Goal: Task Accomplishment & Management: Complete application form

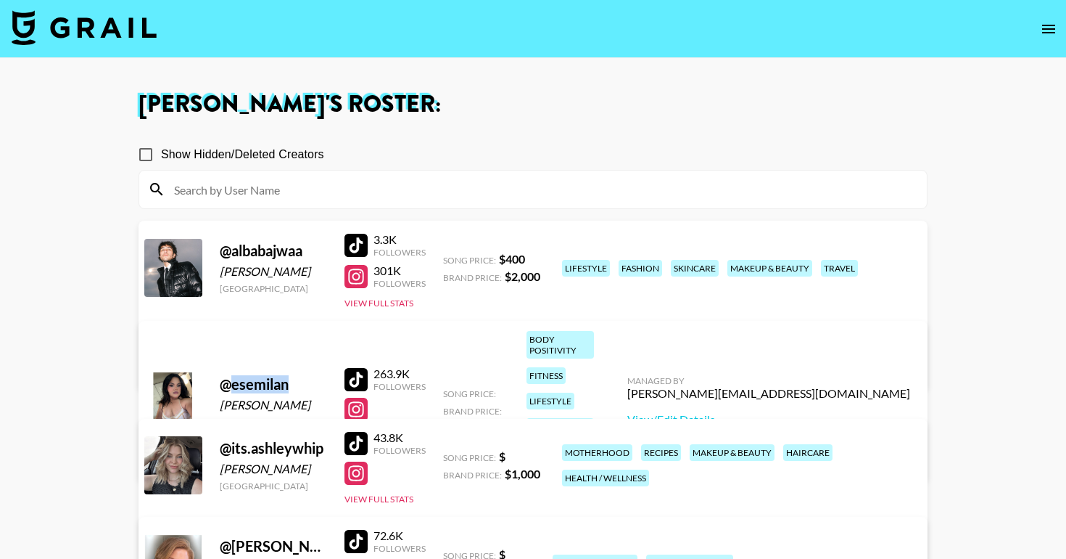
click at [118, 34] on img at bounding box center [84, 27] width 145 height 35
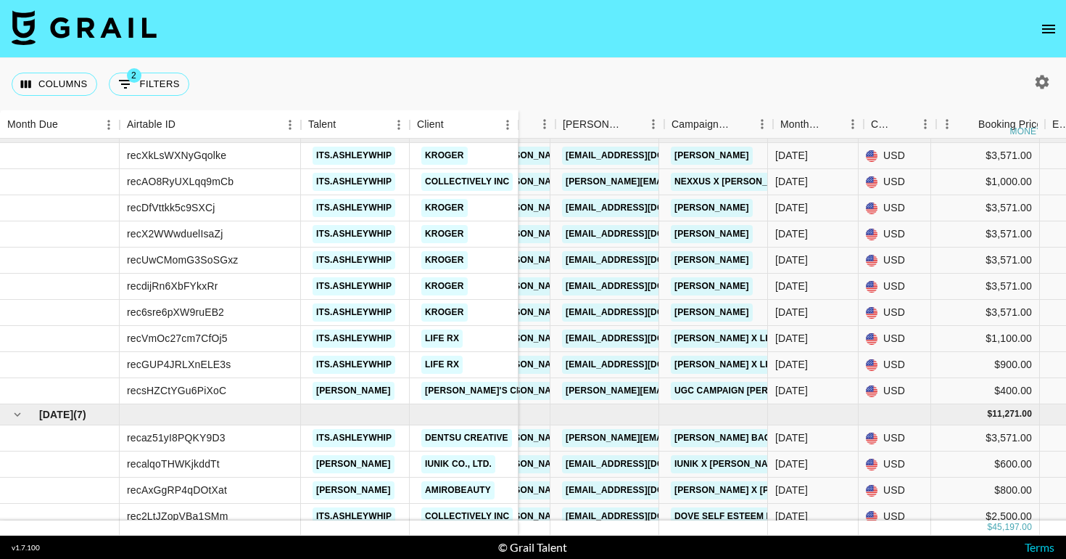
scroll to position [168, 0]
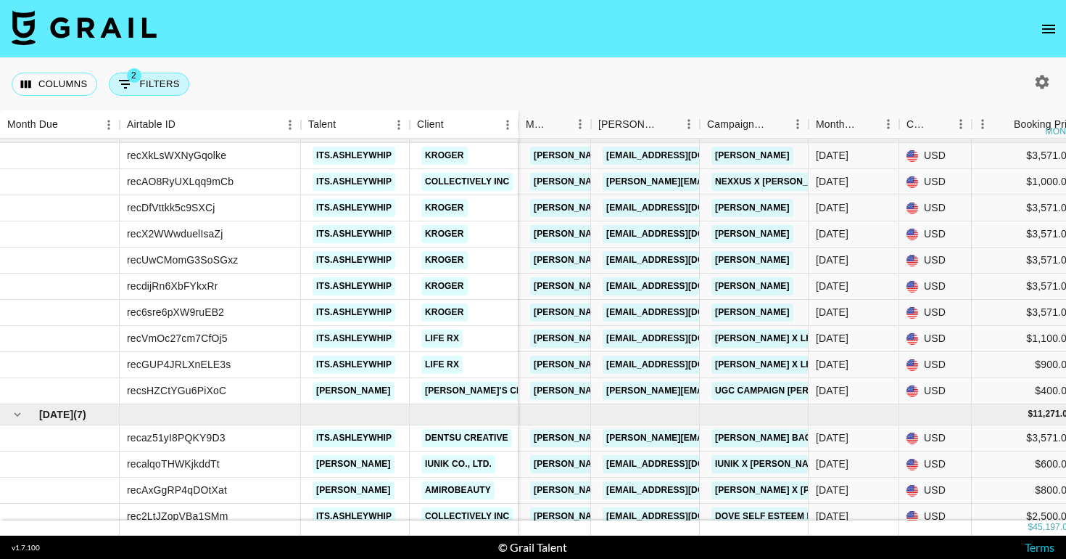
click at [163, 81] on button "2 Filters" at bounding box center [149, 84] width 81 height 23
select select "status"
select select "not"
select select "declined"
select select "status"
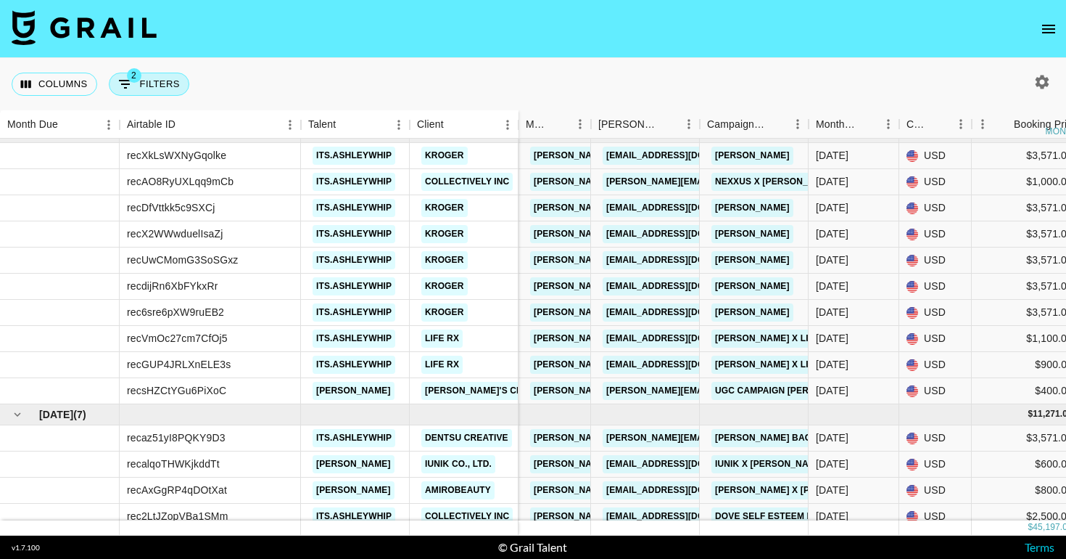
select select "not"
select select "cancelled"
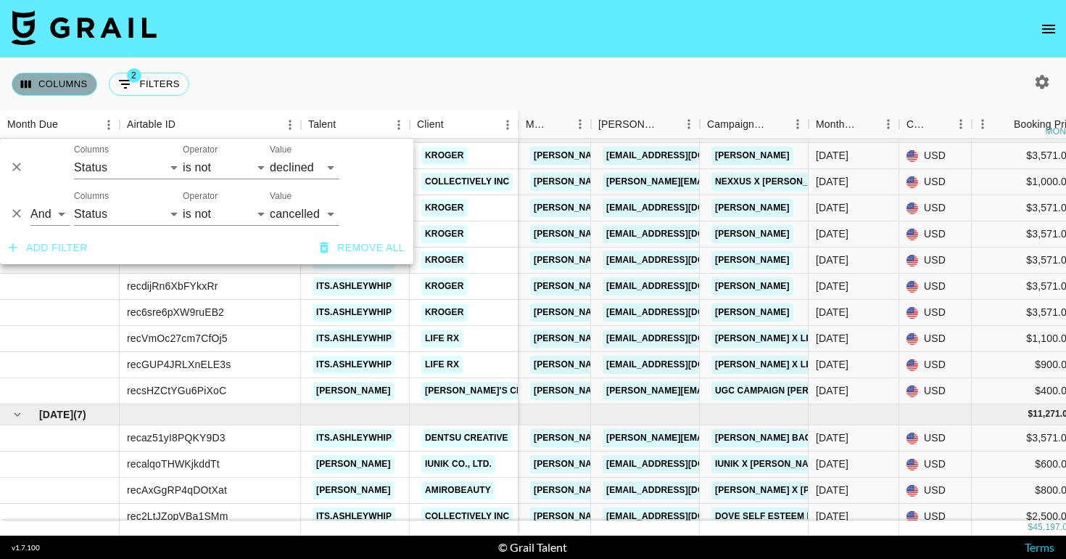
click at [87, 88] on button "Columns" at bounding box center [55, 84] width 86 height 23
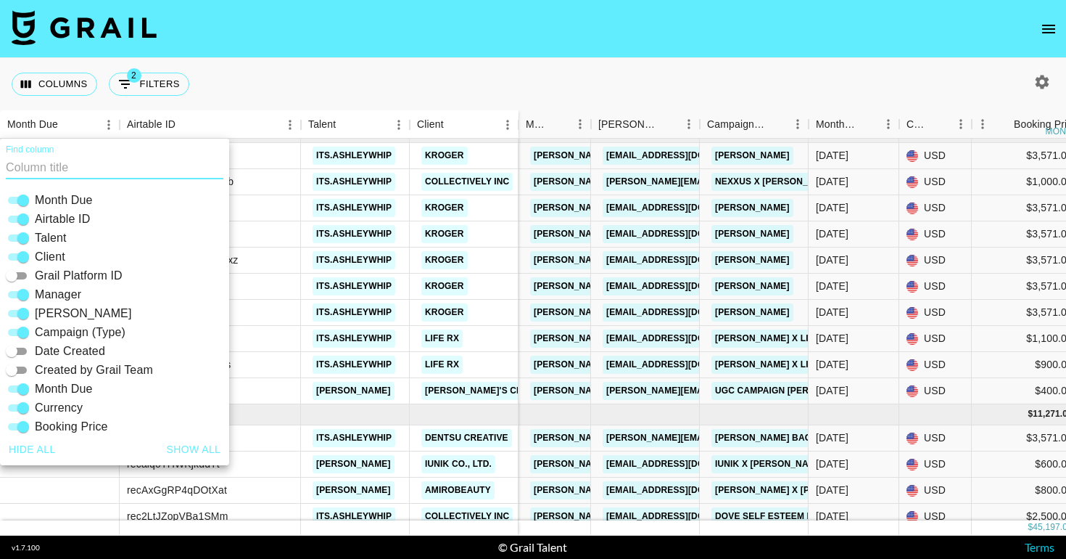
click at [22, 276] on input "Grail Platform ID" at bounding box center [11, 275] width 52 height 17
checkbox input "true"
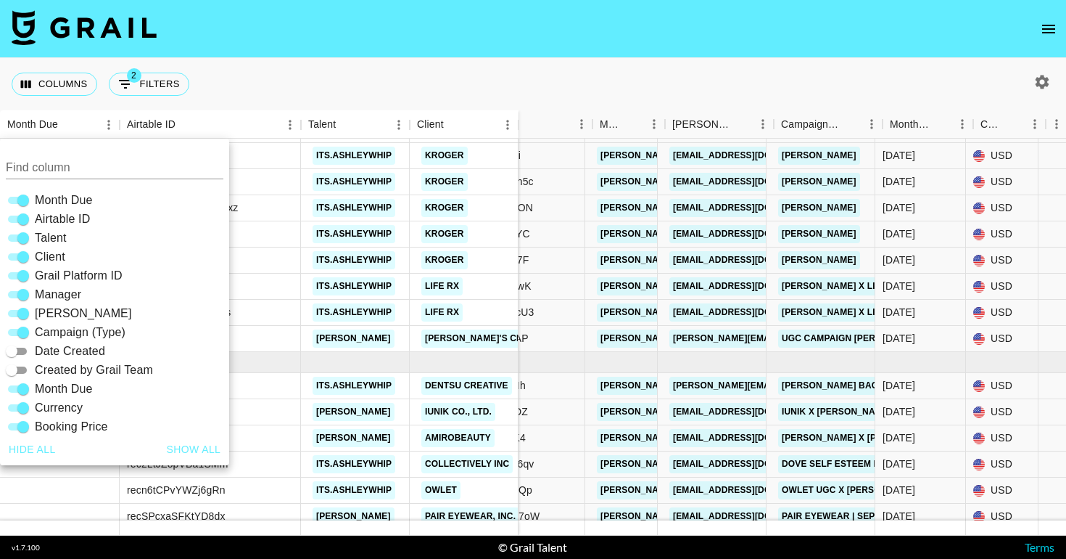
scroll to position [221, 0]
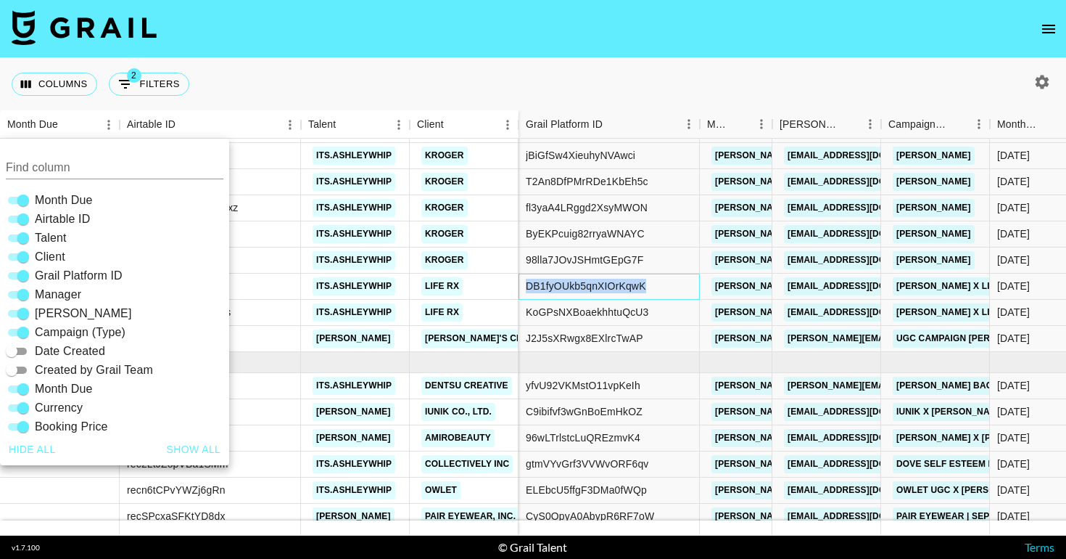
drag, startPoint x: 651, startPoint y: 281, endPoint x: 524, endPoint y: 281, distance: 126.2
click at [524, 281] on div "DB1fyOUkb5qnXIOrKqwK" at bounding box center [609, 286] width 181 height 26
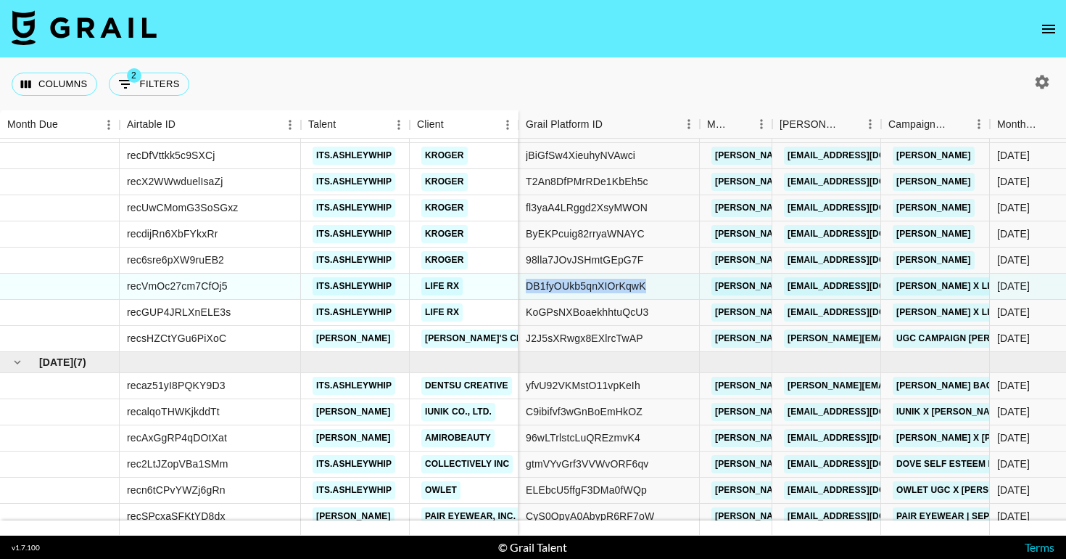
copy div "DB1fyOUkb5qnXIOrKqwK"
click at [602, 282] on div "DB1fyOUkb5qnXIOrKqwK" at bounding box center [586, 286] width 120 height 15
click at [635, 311] on div "KoGPsNXBoaekhhtuQcU3" at bounding box center [587, 312] width 123 height 15
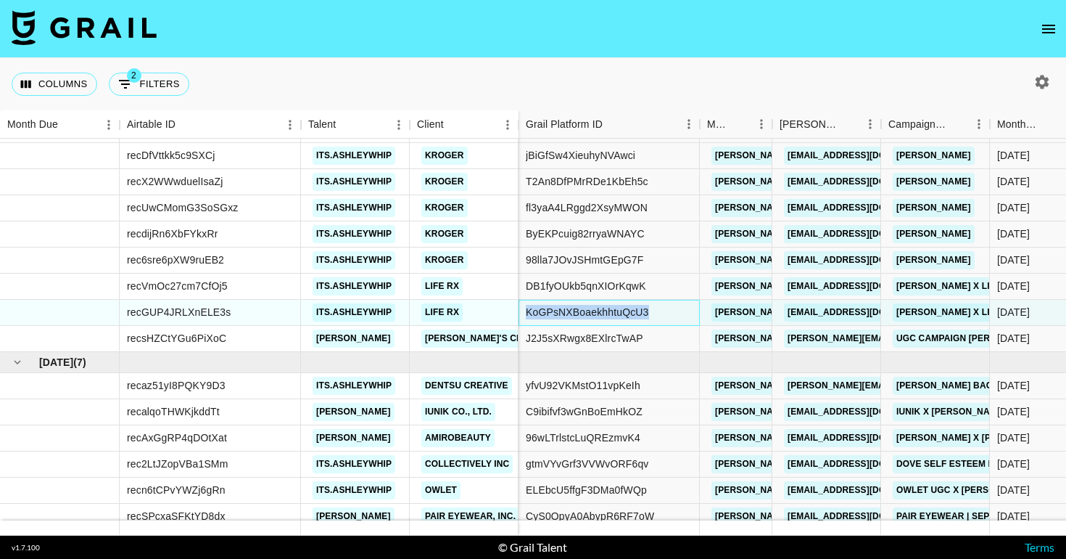
click at [635, 311] on div "KoGPsNXBoaekhhtuQcU3" at bounding box center [587, 312] width 123 height 15
copy div "KoGPsNXBoaekhhtuQcU3"
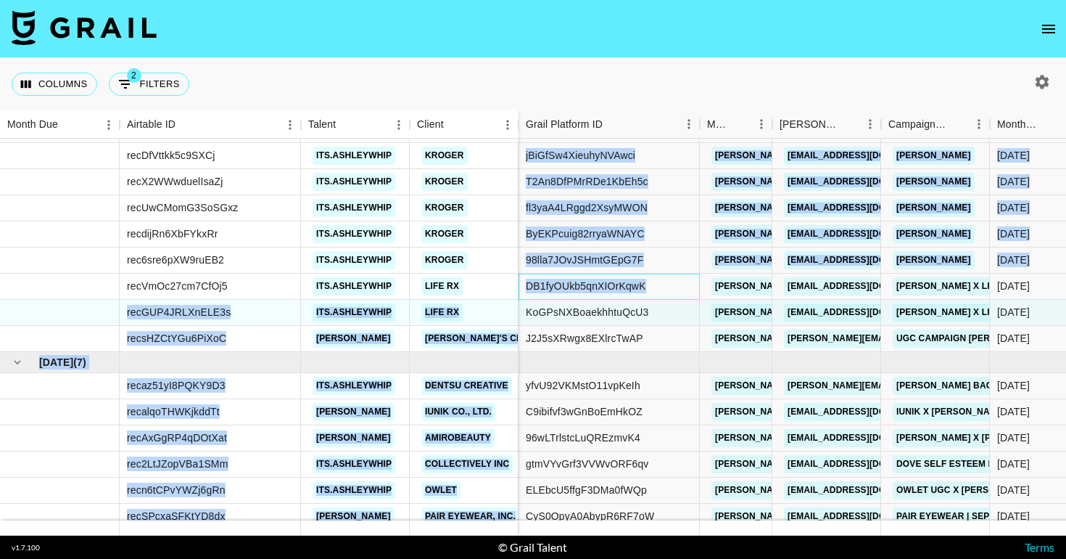
copy div "recGUP4JRLXnELE3s its.ashleywhip Life RX recsHZCtYGu6PiXoC k.walmsley Paula's C…"
drag, startPoint x: 646, startPoint y: 280, endPoint x: 518, endPoint y: 279, distance: 128.4
click at [635, 297] on div "DB1fyOUkb5qnXIOrKqwK" at bounding box center [609, 286] width 181 height 26
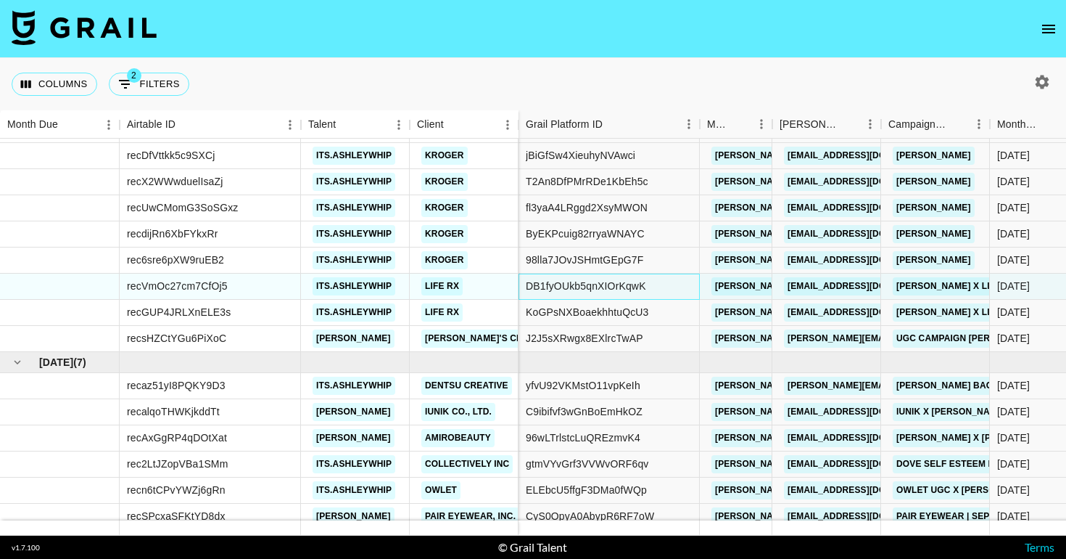
click at [635, 290] on div "DB1fyOUkb5qnXIOrKqwK" at bounding box center [586, 286] width 120 height 15
copy div "DB1fyOUkb5qnXIOrKqwK"
click at [139, 90] on button "2 Filters" at bounding box center [149, 84] width 81 height 23
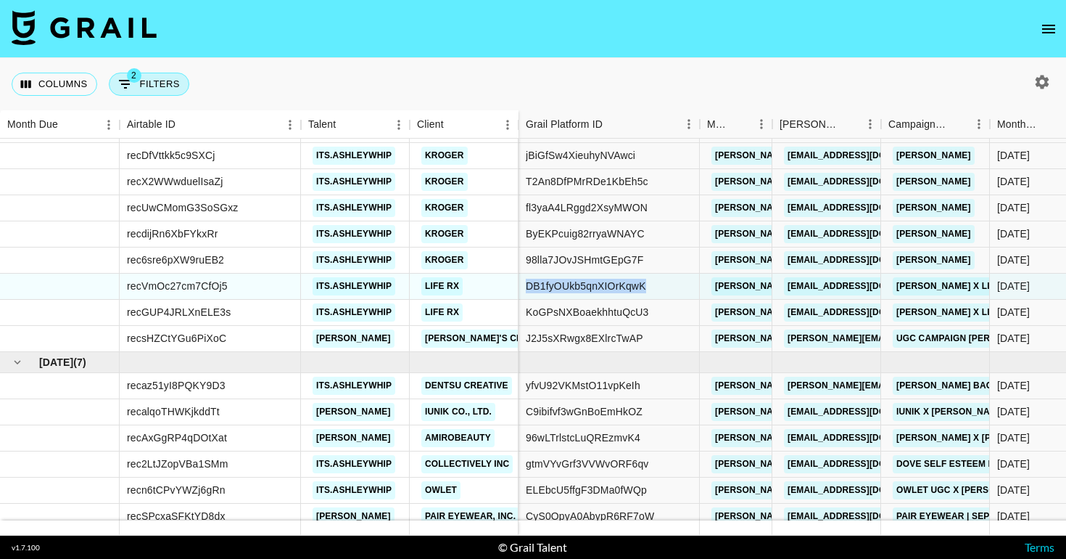
select select "status"
select select "not"
select select "declined"
select select "status"
select select "not"
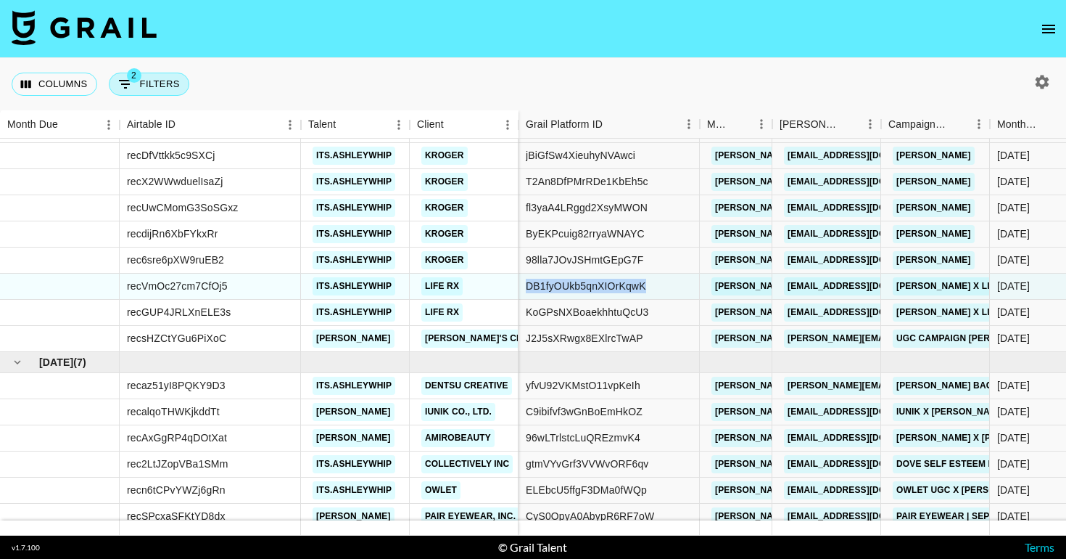
select select "cancelled"
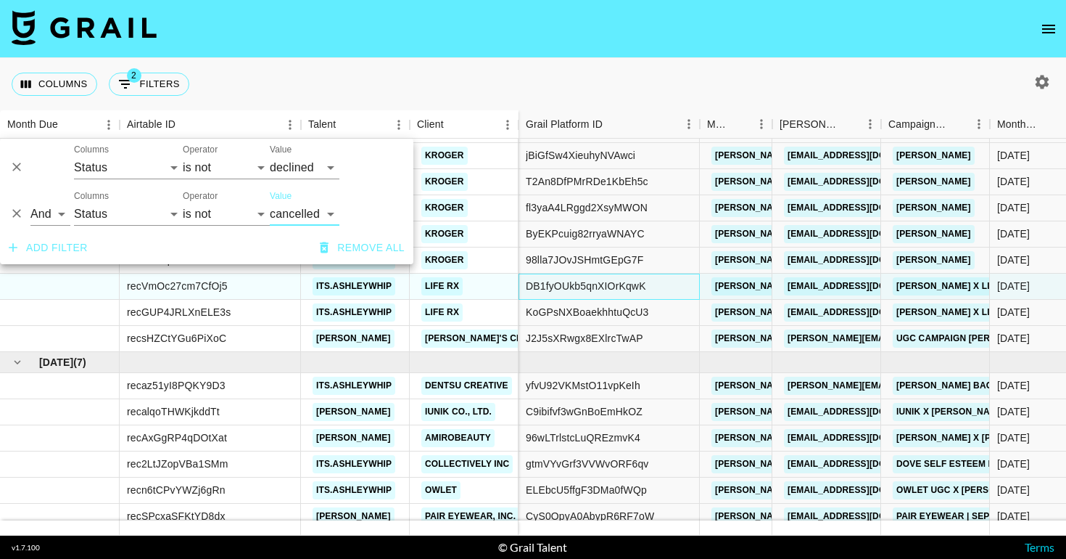
click at [590, 290] on div "DB1fyOUkb5qnXIOrKqwK" at bounding box center [586, 286] width 120 height 15
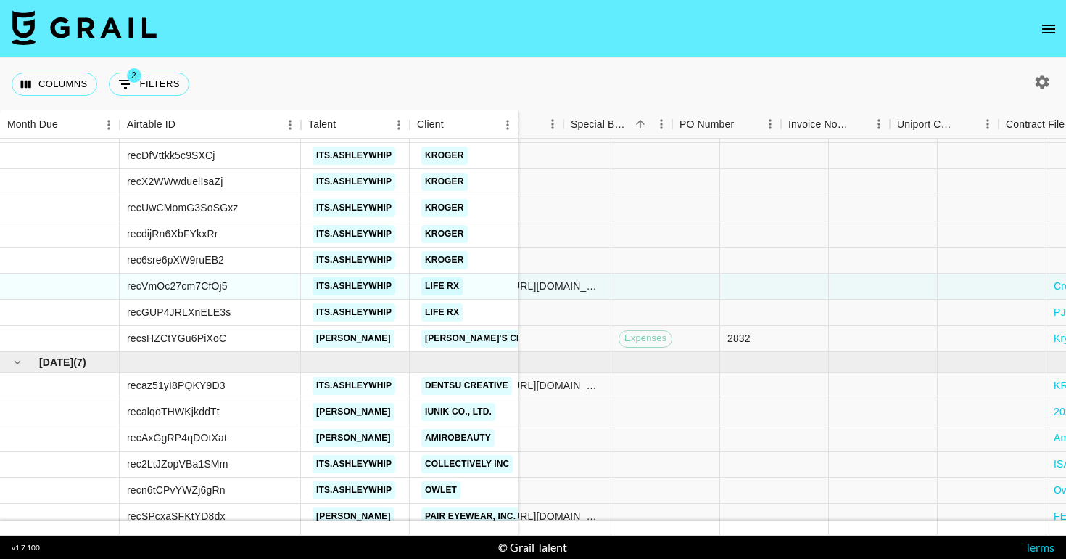
scroll to position [221, 1523]
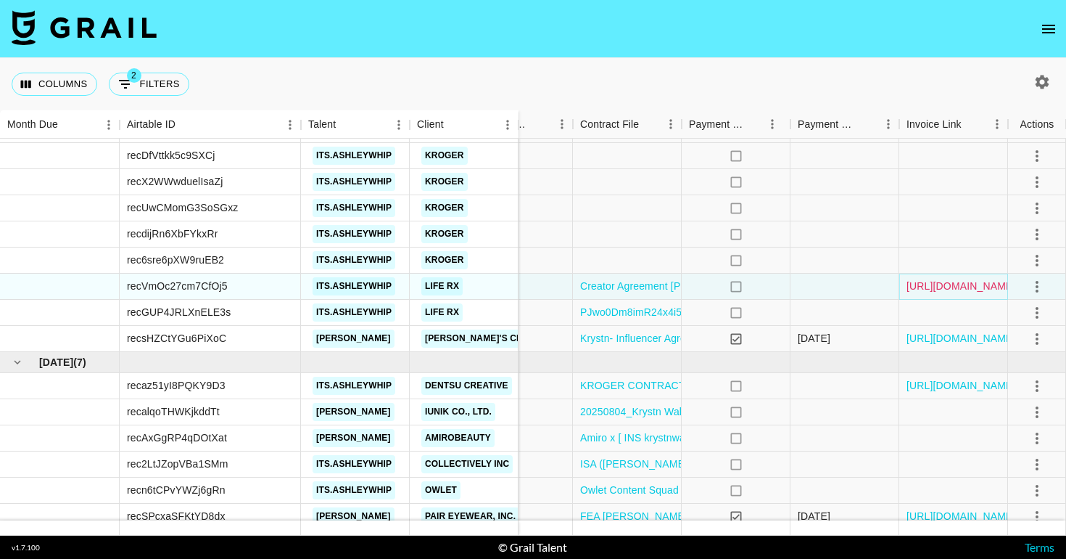
click at [937, 285] on link "[URL][DOMAIN_NAME]" at bounding box center [962, 286] width 110 height 15
click at [38, 86] on button "Columns" at bounding box center [55, 84] width 86 height 23
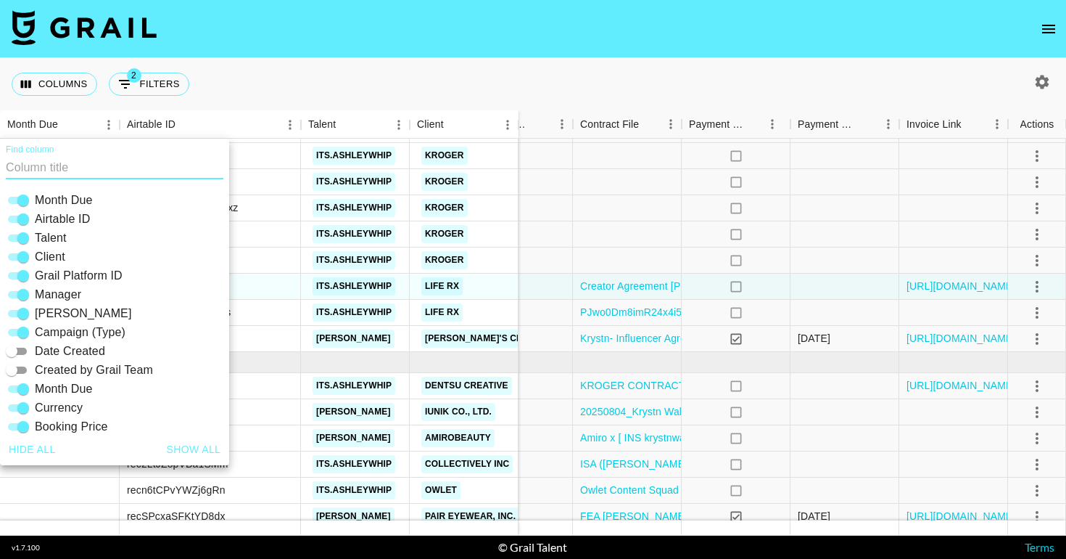
click at [20, 277] on input "Grail Platform ID" at bounding box center [23, 275] width 52 height 17
checkbox input "false"
click at [22, 371] on input "Created by Grail Team" at bounding box center [11, 369] width 52 height 17
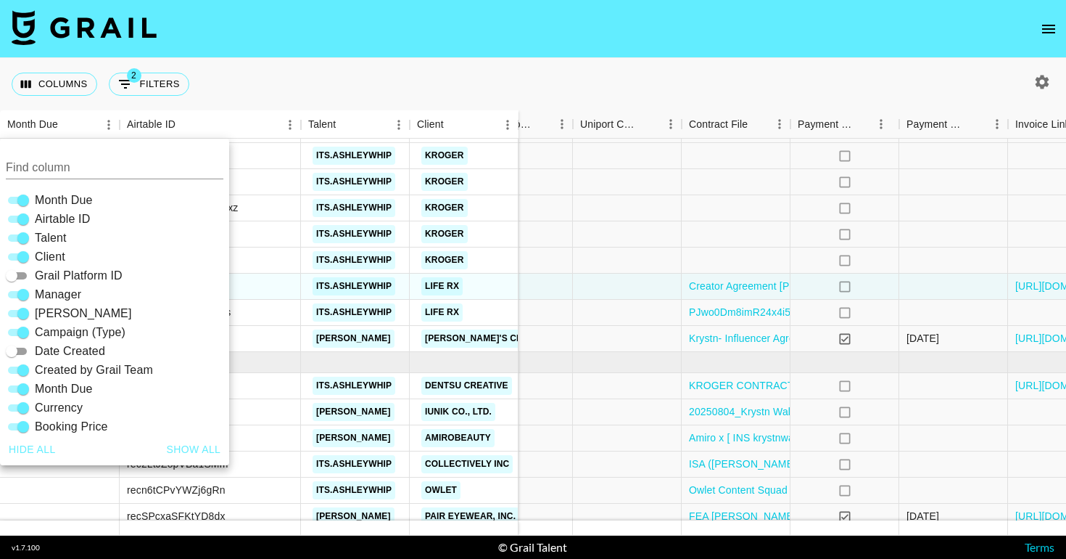
click at [22, 371] on input "Created by Grail Team" at bounding box center [23, 369] width 52 height 17
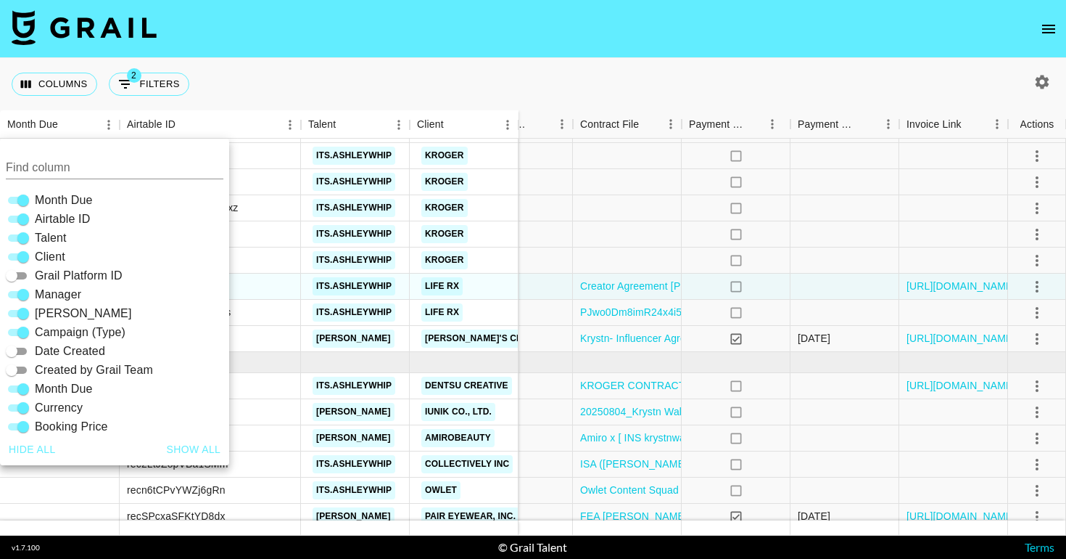
click at [22, 371] on input "Created by Grail Team" at bounding box center [11, 369] width 52 height 17
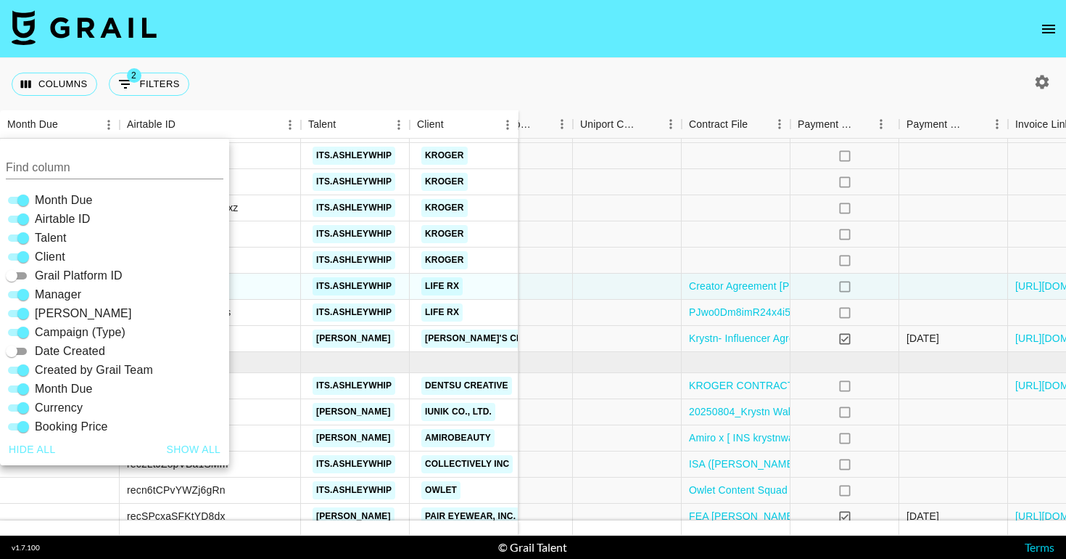
click at [22, 371] on input "Created by Grail Team" at bounding box center [23, 369] width 52 height 17
checkbox input "false"
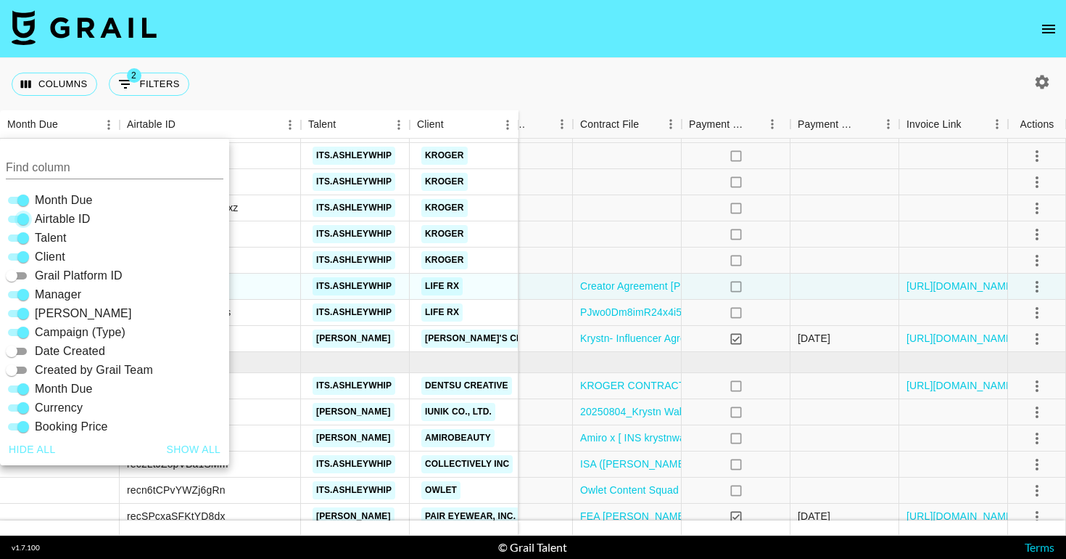
click at [19, 217] on input "Airtable ID" at bounding box center [23, 218] width 52 height 17
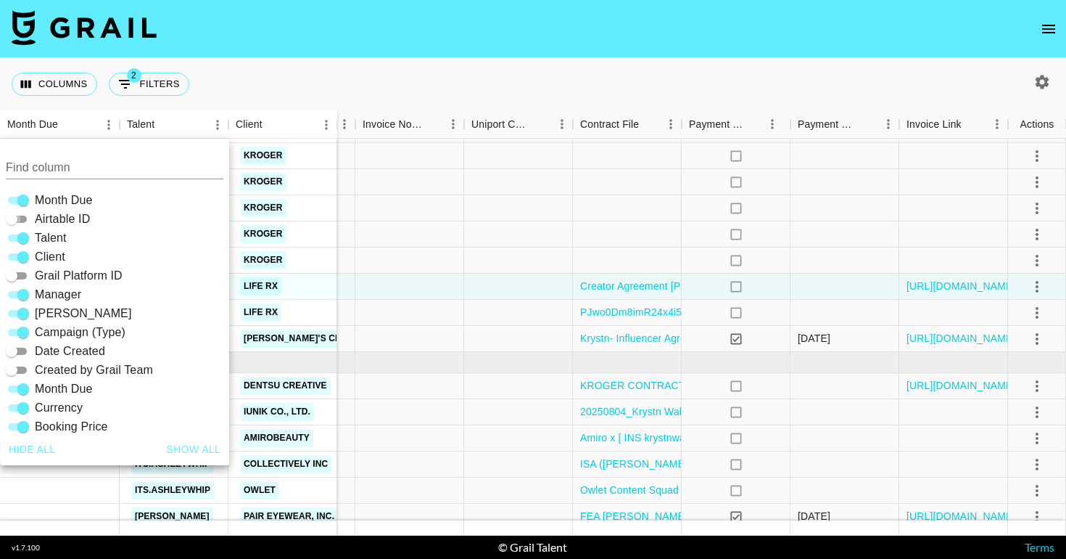
click at [19, 217] on input "Airtable ID" at bounding box center [11, 218] width 52 height 17
checkbox input "true"
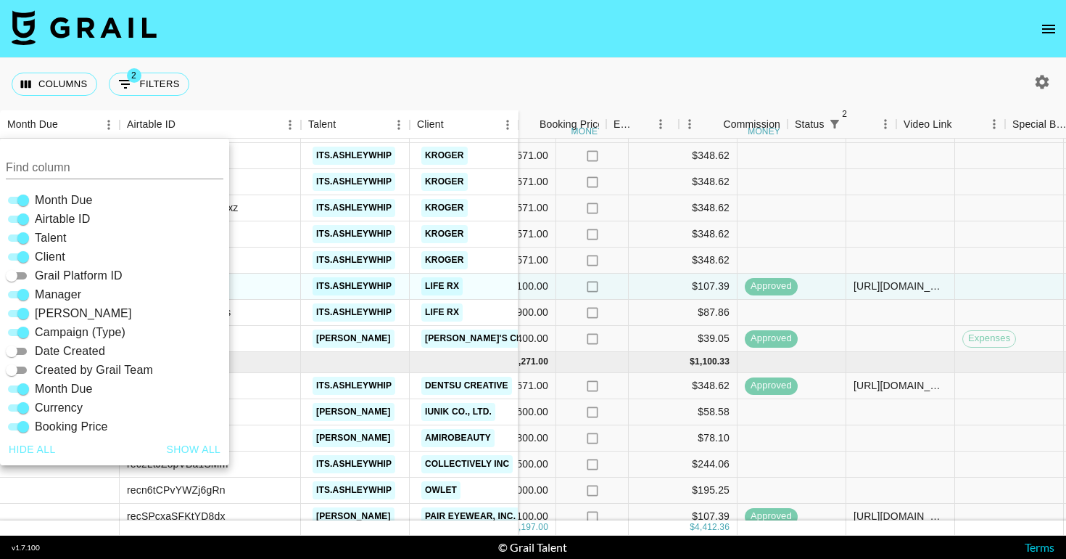
scroll to position [221, 469]
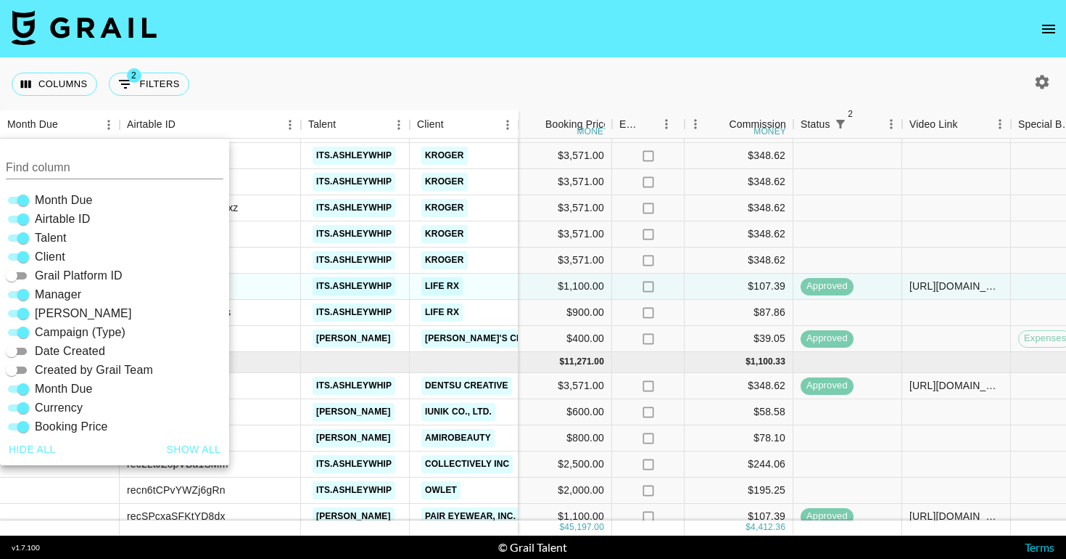
click at [316, 15] on nav at bounding box center [533, 29] width 1066 height 58
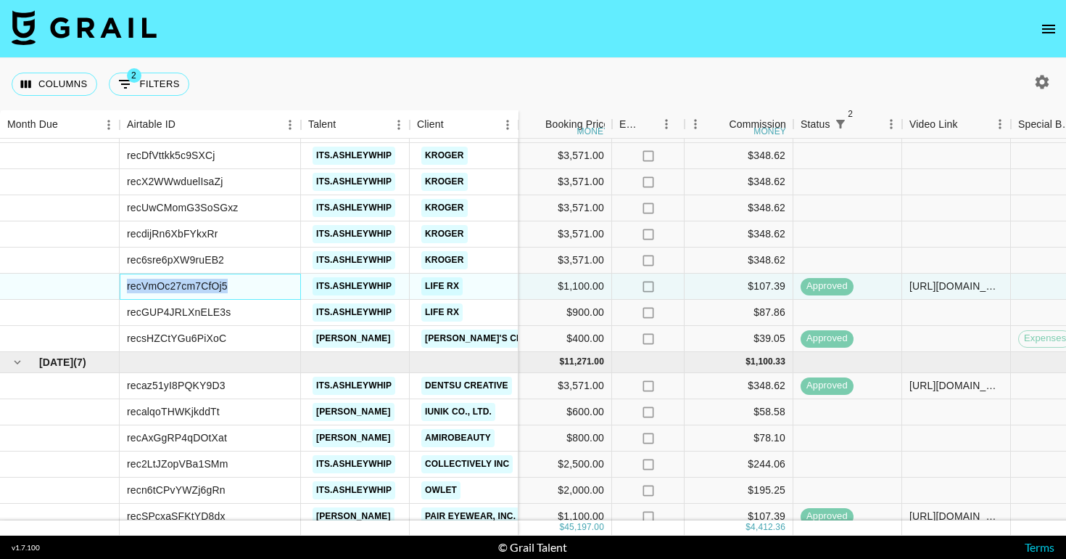
copy div "recVmOc27cm7CfOj5"
drag, startPoint x: 247, startPoint y: 285, endPoint x: 126, endPoint y: 283, distance: 120.4
click at [126, 284] on div "recVmOc27cm7CfOj5" at bounding box center [210, 286] width 181 height 26
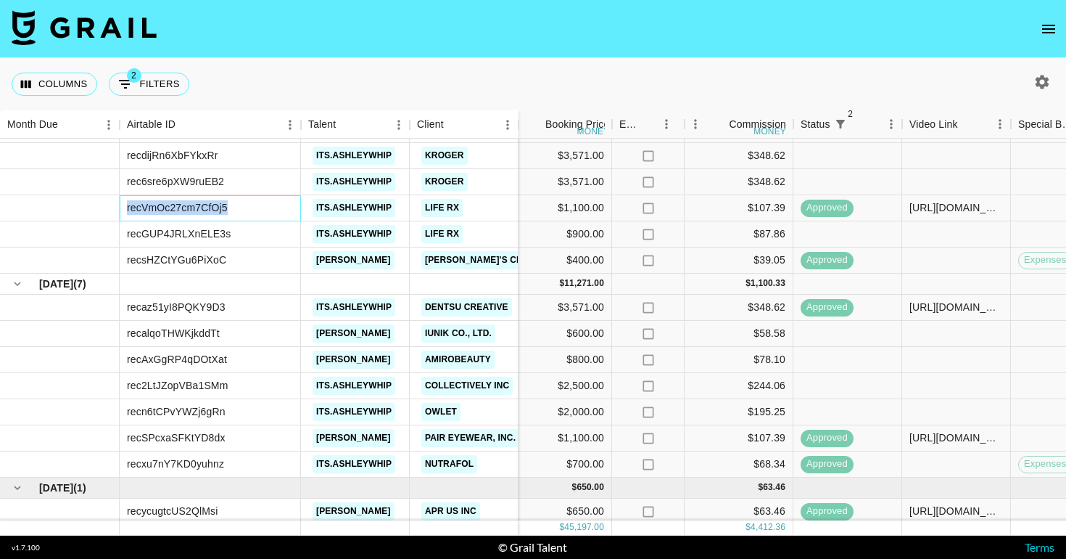
scroll to position [303, 469]
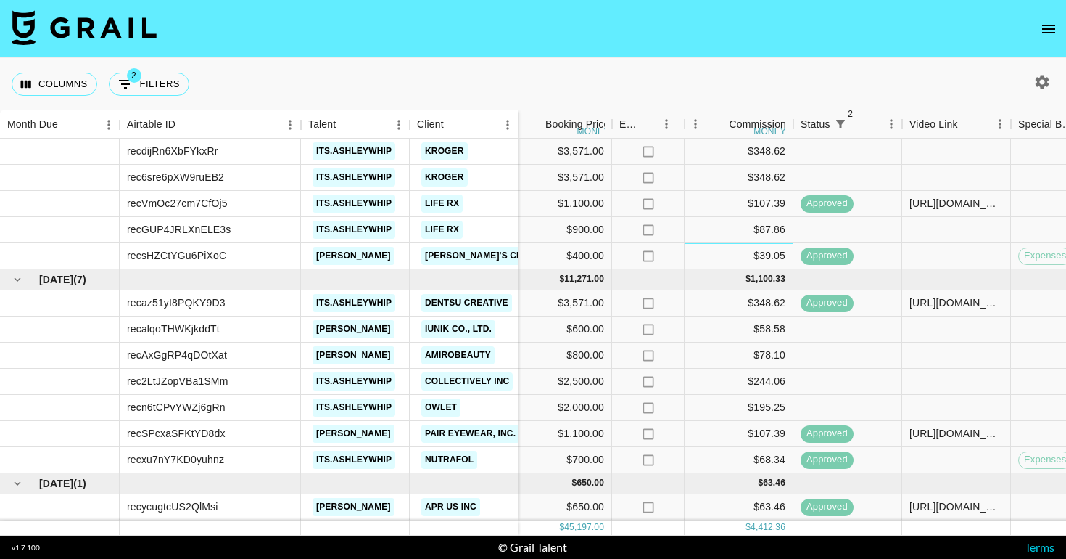
click at [703, 258] on div "$39.05" at bounding box center [739, 256] width 109 height 26
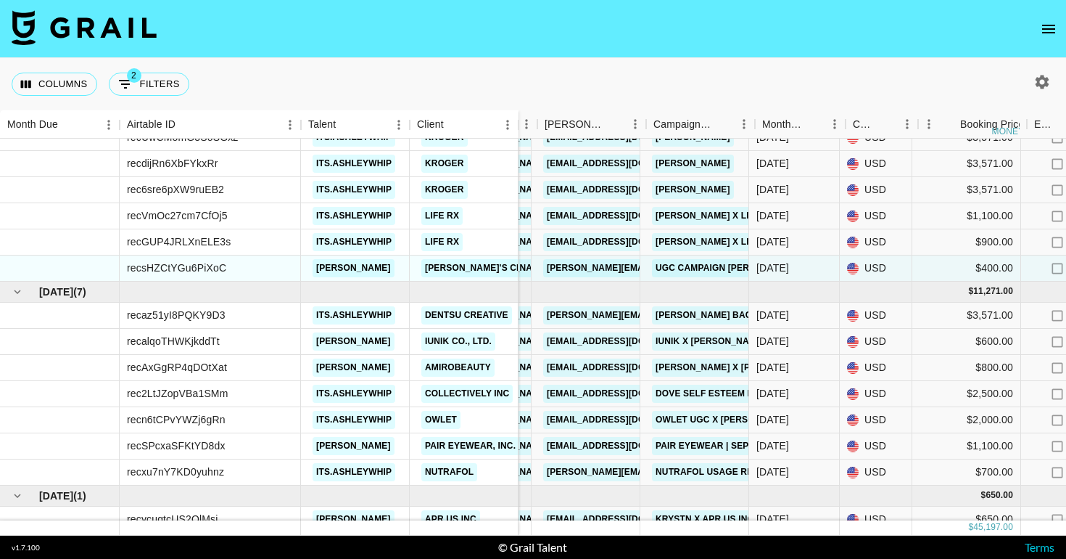
scroll to position [291, 22]
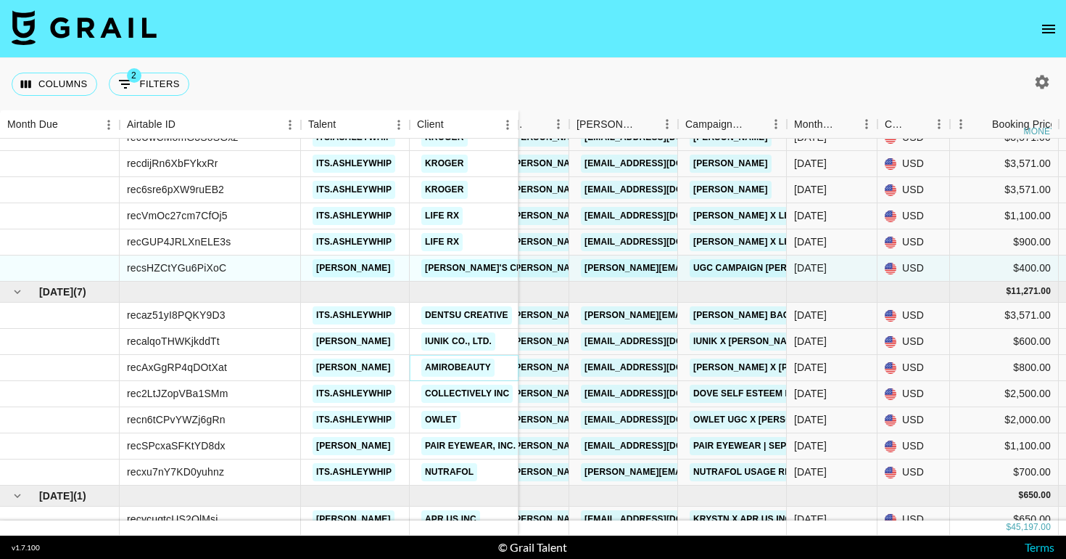
click at [471, 363] on link "amirobeauty" at bounding box center [457, 367] width 73 height 18
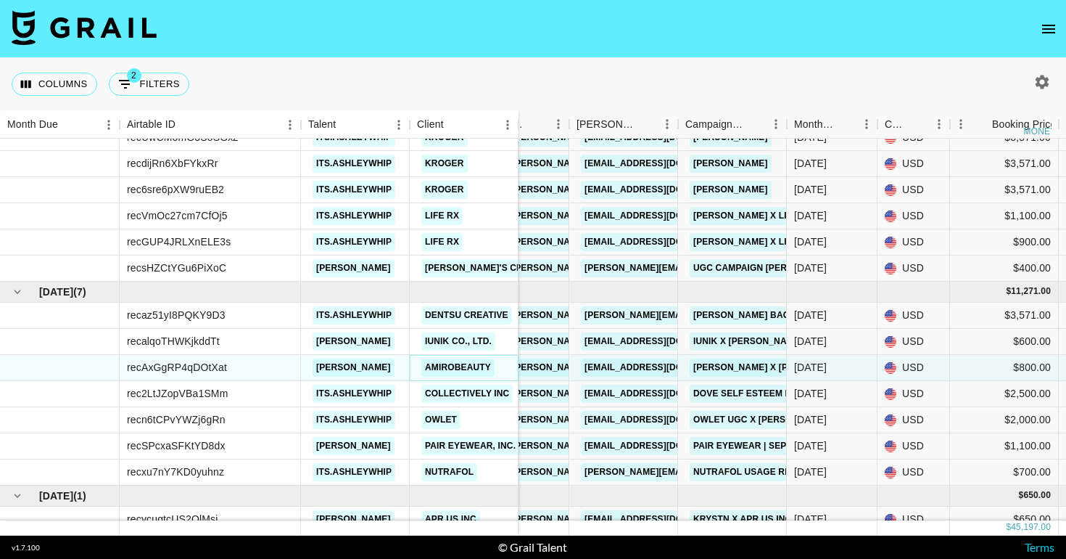
click at [444, 371] on link "amirobeauty" at bounding box center [457, 367] width 73 height 18
click at [446, 370] on link "amirobeauty" at bounding box center [457, 367] width 73 height 18
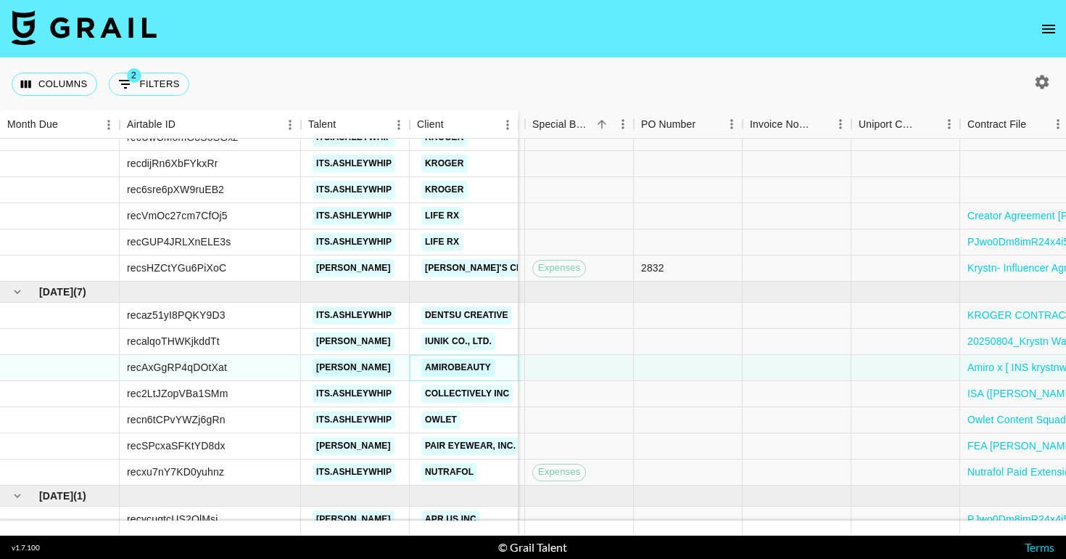
scroll to position [291, 1342]
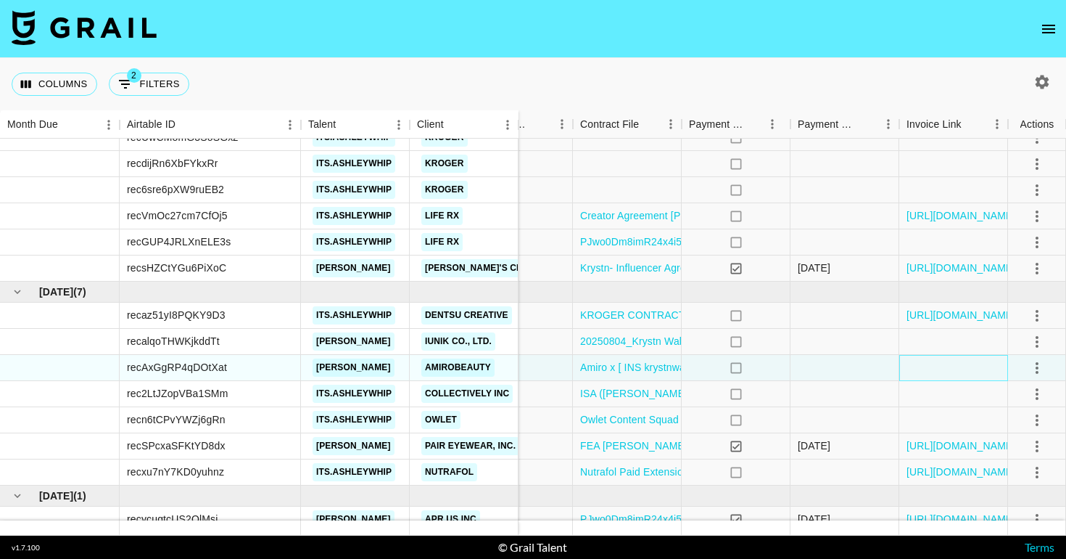
click at [957, 371] on div at bounding box center [954, 368] width 109 height 26
click at [1043, 366] on icon "select merge strategy" at bounding box center [1037, 367] width 17 height 17
click at [1004, 493] on li "Approve" at bounding box center [1019, 503] width 94 height 26
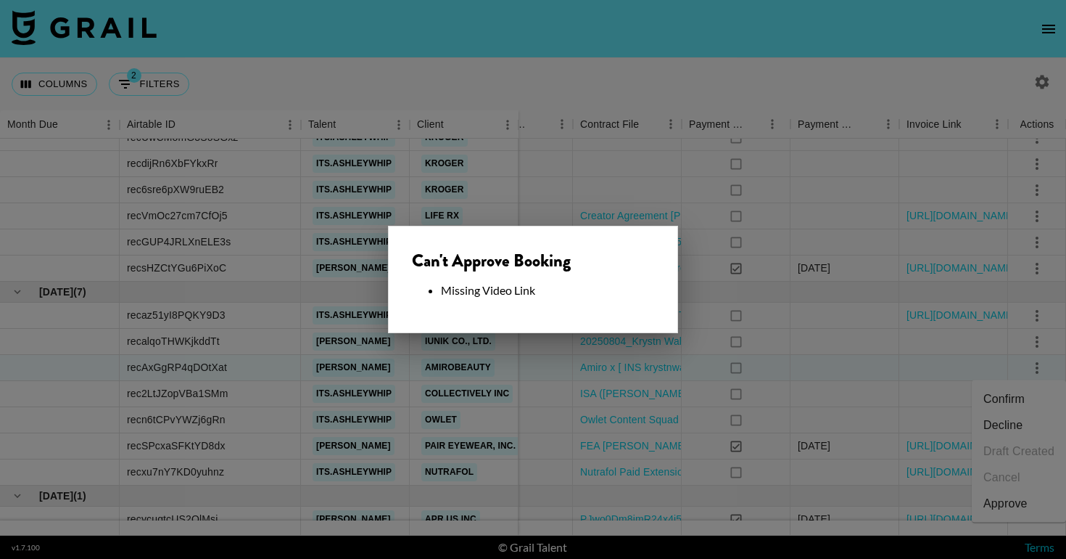
click at [754, 318] on div at bounding box center [533, 279] width 1066 height 559
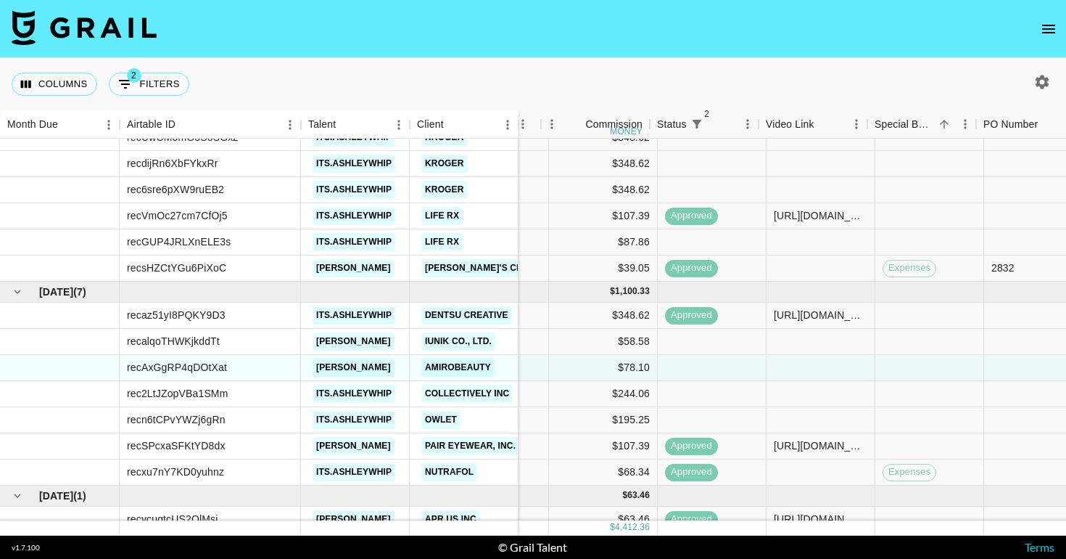
scroll to position [291, 696]
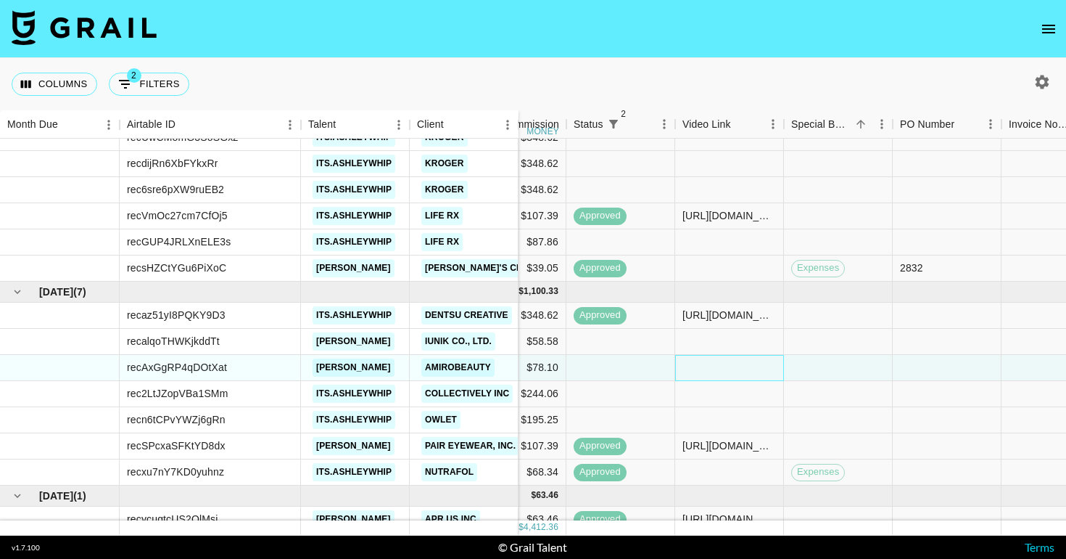
click at [729, 371] on div at bounding box center [729, 368] width 109 height 26
type input "[URL][DOMAIN_NAME]"
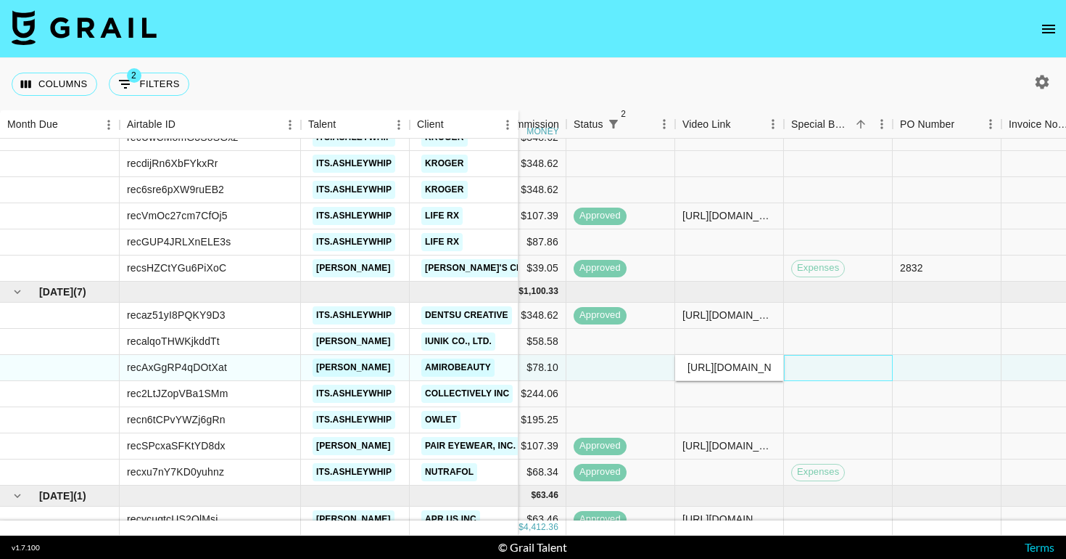
click at [801, 369] on div at bounding box center [838, 368] width 109 height 26
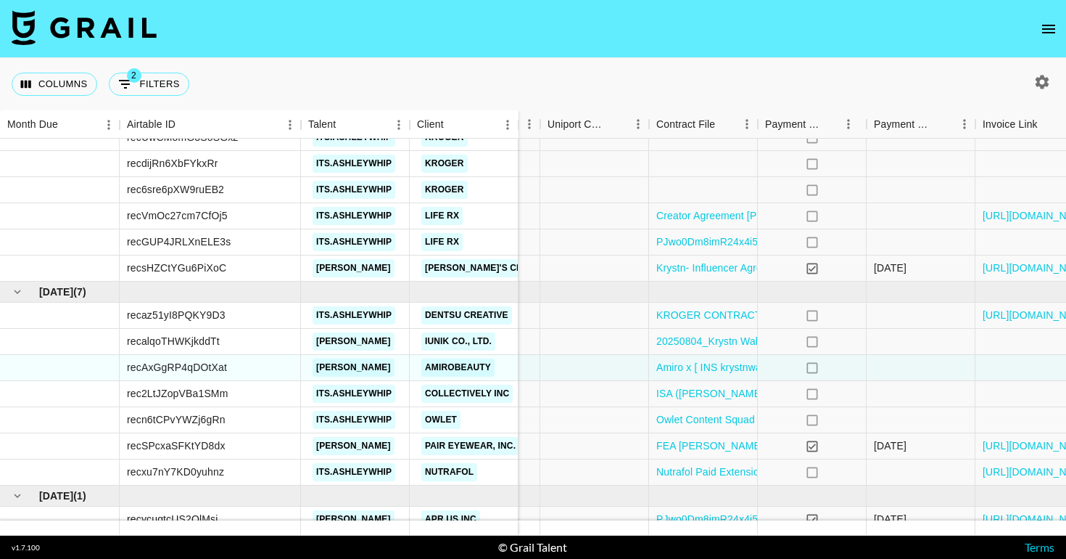
scroll to position [291, 1342]
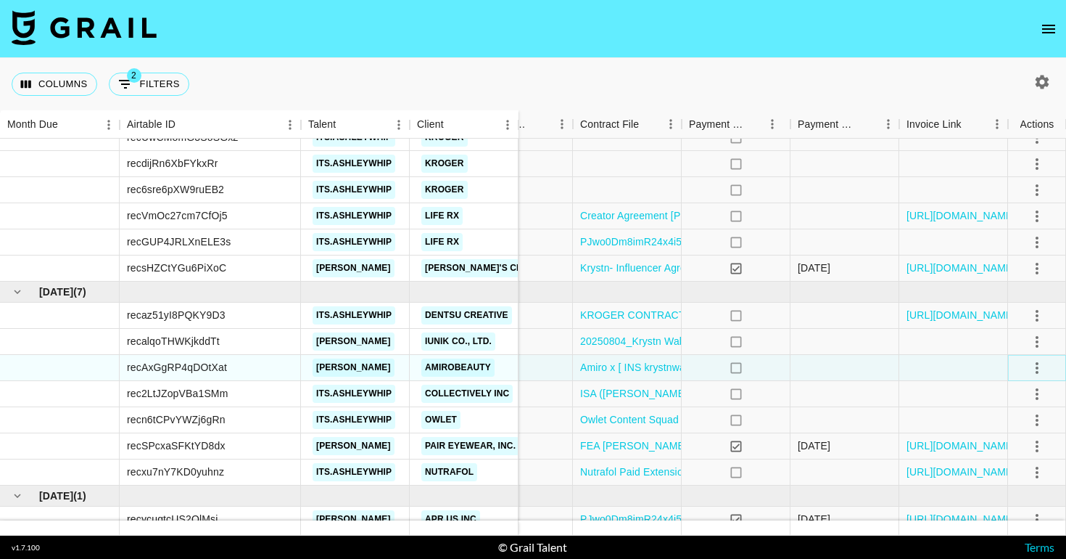
click at [1044, 371] on icon "select merge strategy" at bounding box center [1037, 367] width 17 height 17
click at [1000, 495] on div "Approve" at bounding box center [1006, 503] width 44 height 17
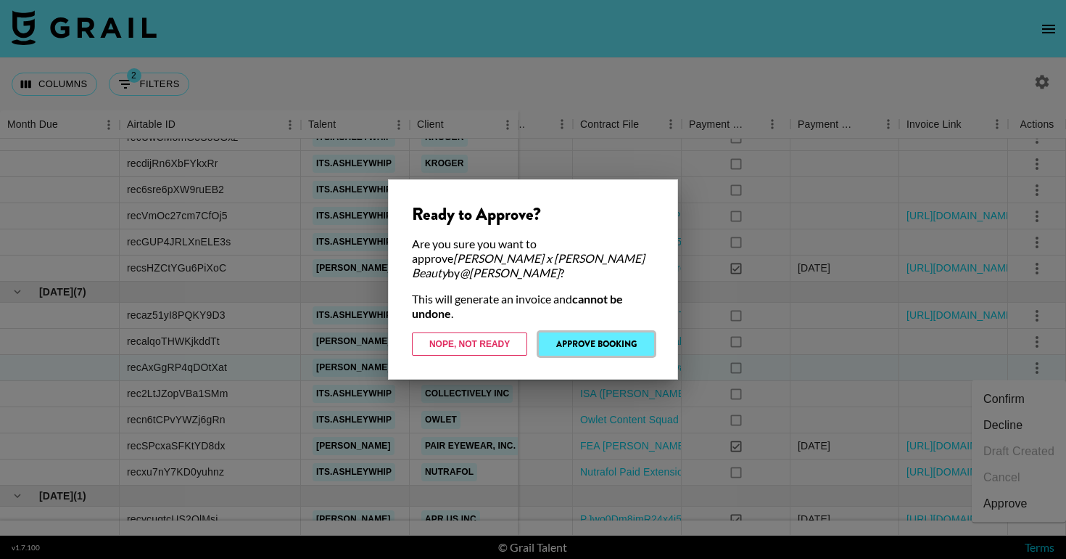
click at [614, 339] on button "Approve Booking" at bounding box center [596, 343] width 115 height 23
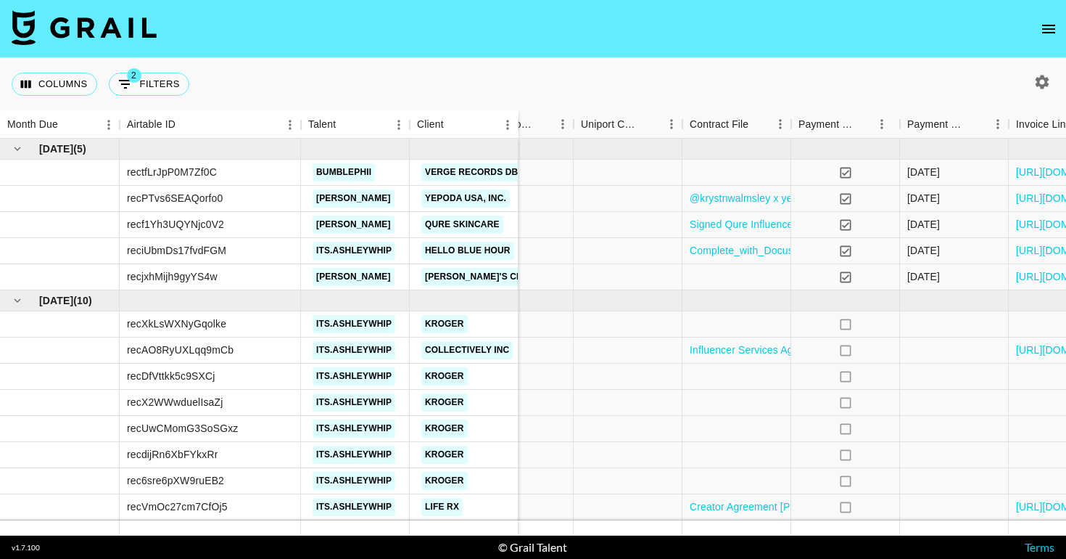
scroll to position [0, 1342]
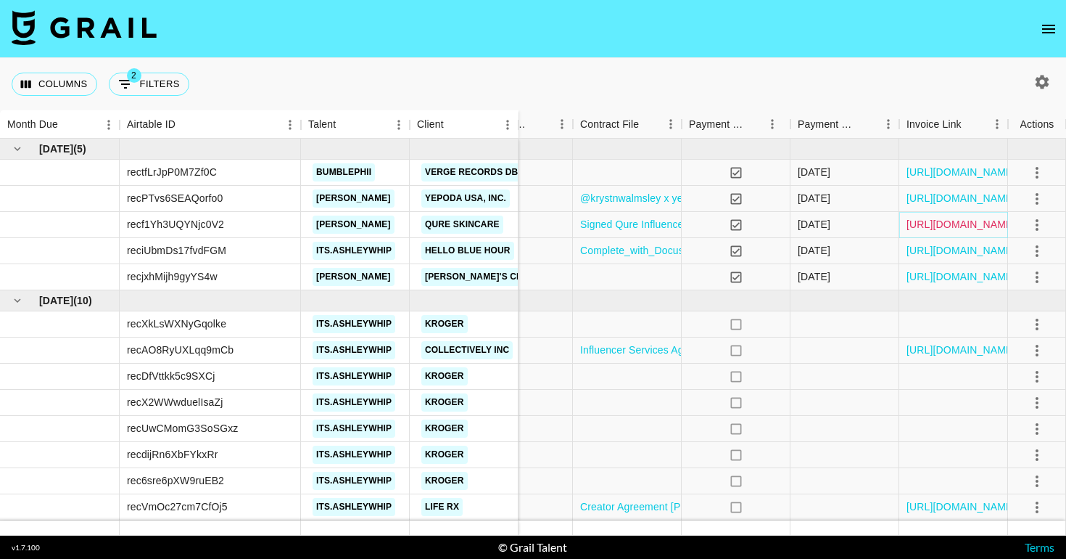
click at [919, 230] on link "[URL][DOMAIN_NAME]" at bounding box center [962, 224] width 110 height 15
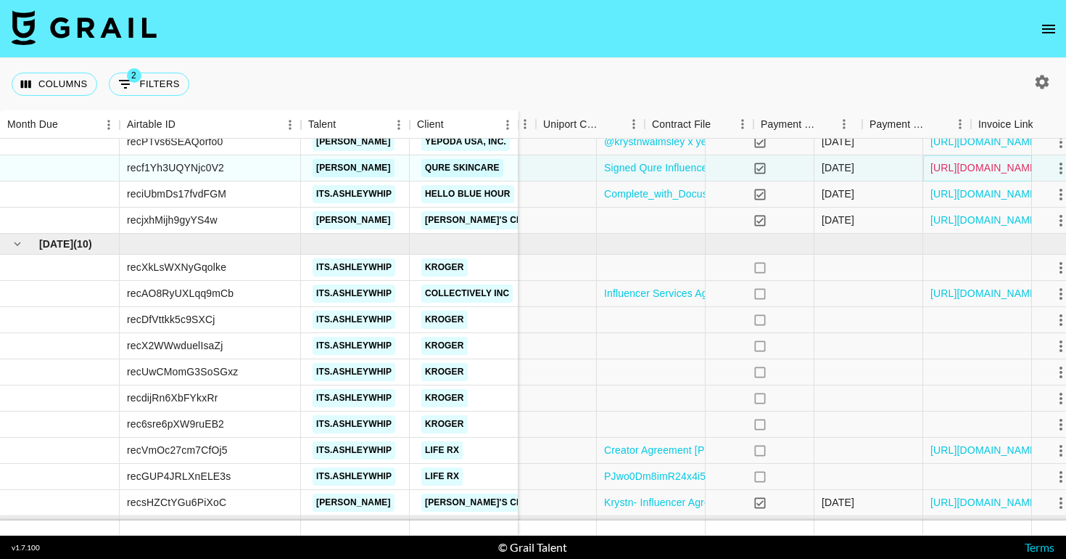
scroll to position [57, 1342]
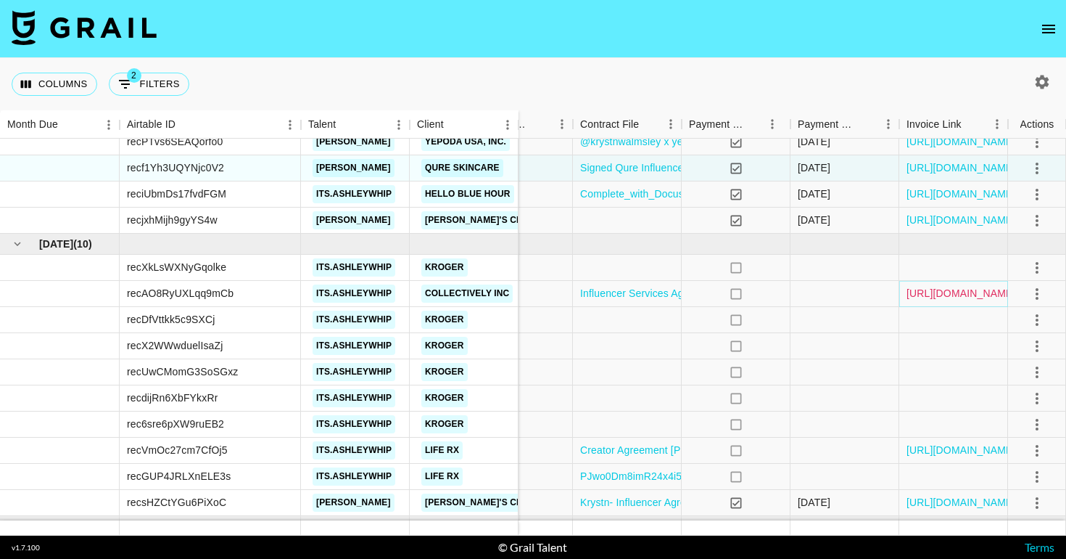
click at [955, 290] on link "[URL][DOMAIN_NAME]" at bounding box center [962, 293] width 110 height 15
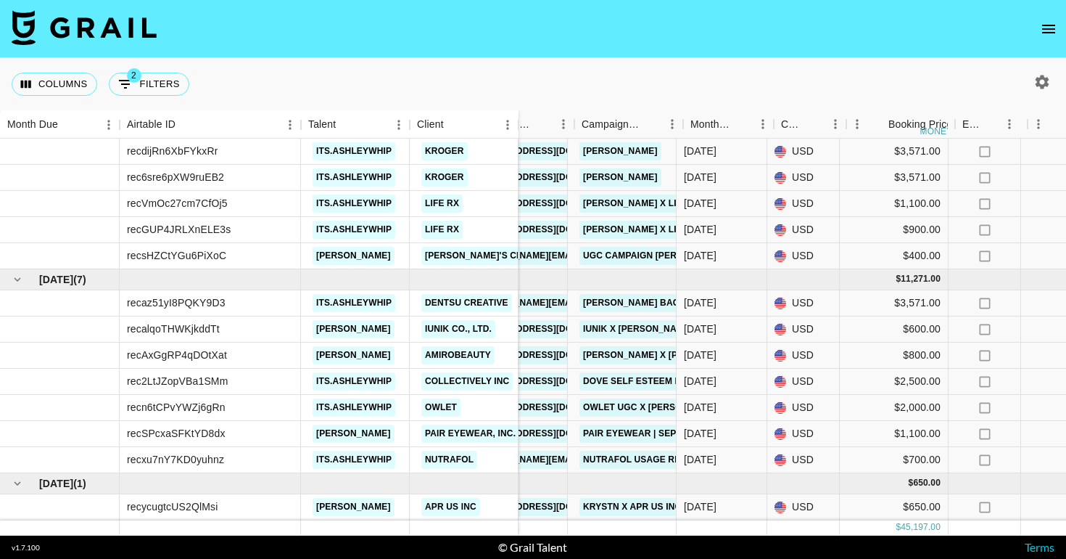
scroll to position [303, 0]
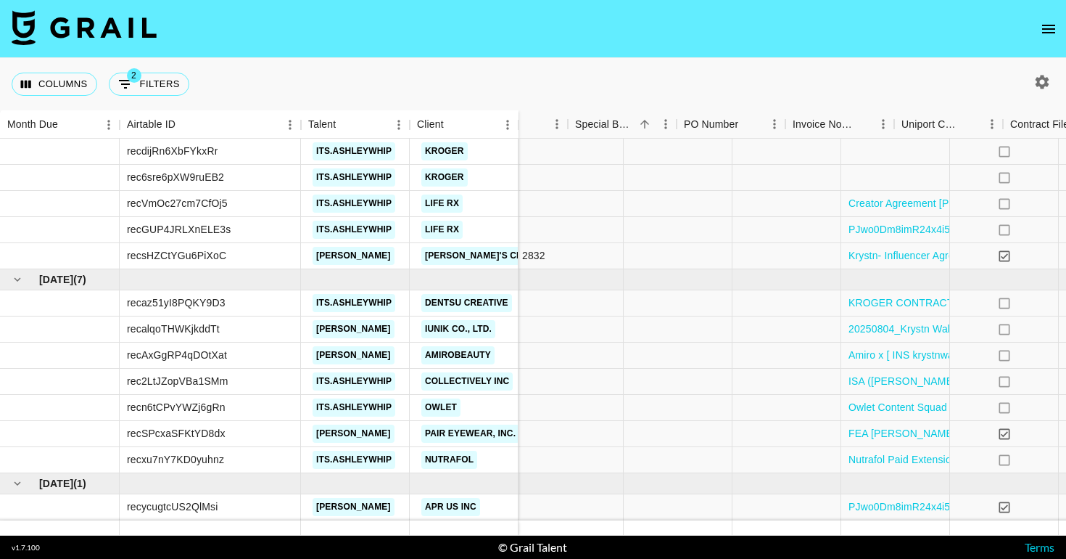
scroll to position [303, 1342]
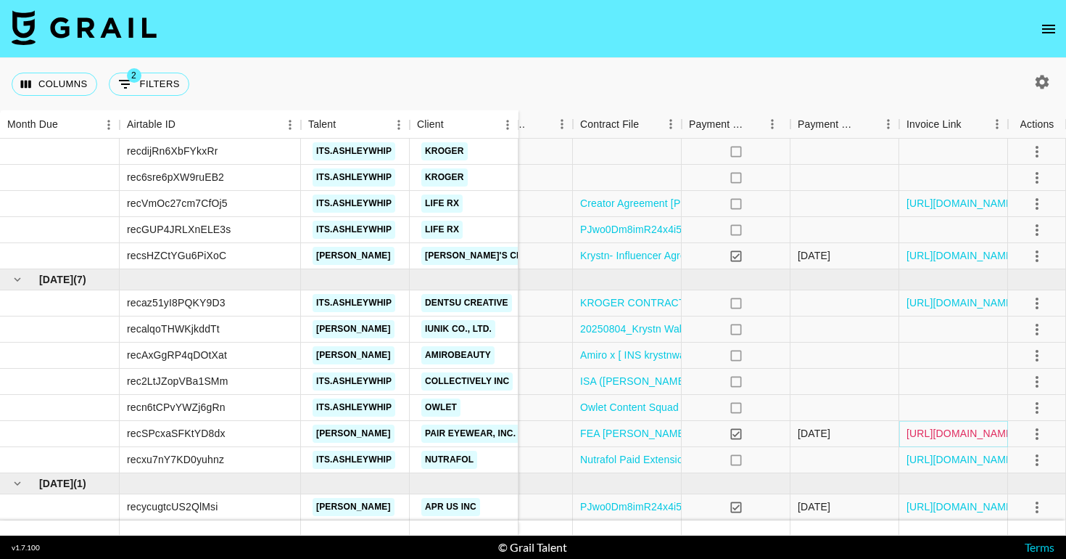
click at [925, 437] on link "[URL][DOMAIN_NAME]" at bounding box center [962, 433] width 110 height 15
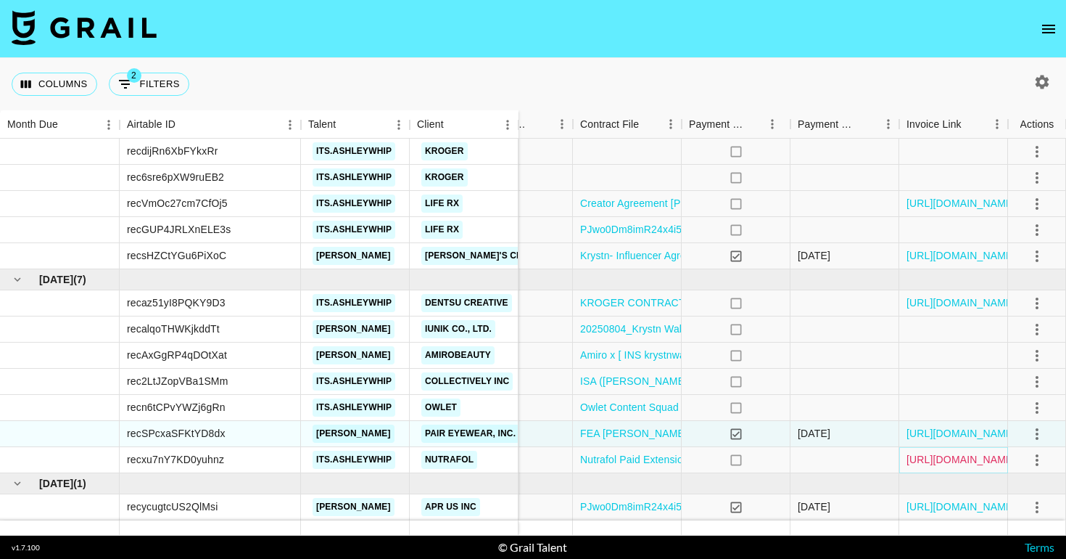
click at [977, 461] on link "[URL][DOMAIN_NAME]" at bounding box center [962, 459] width 110 height 15
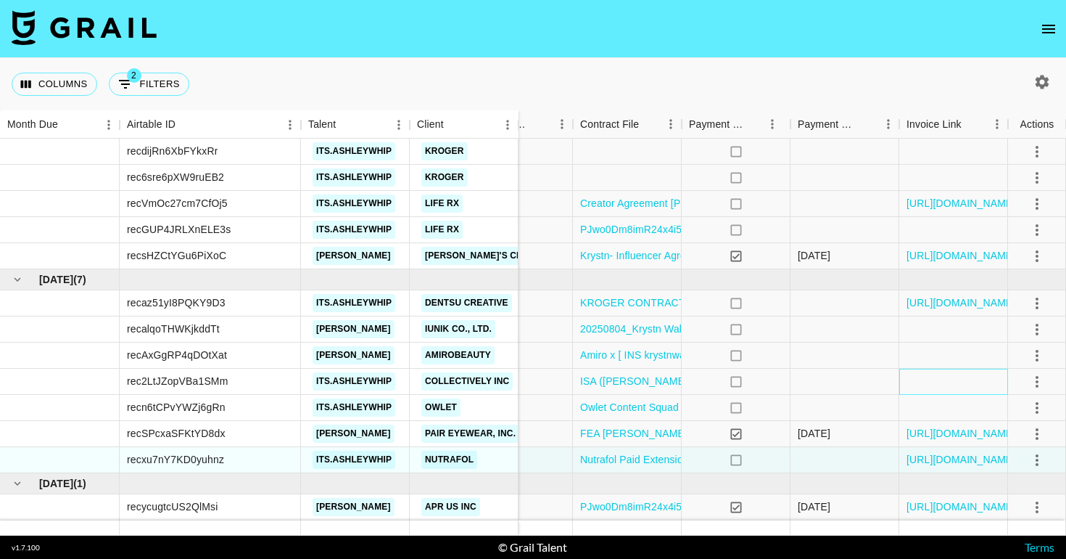
click at [923, 385] on div at bounding box center [954, 382] width 109 height 26
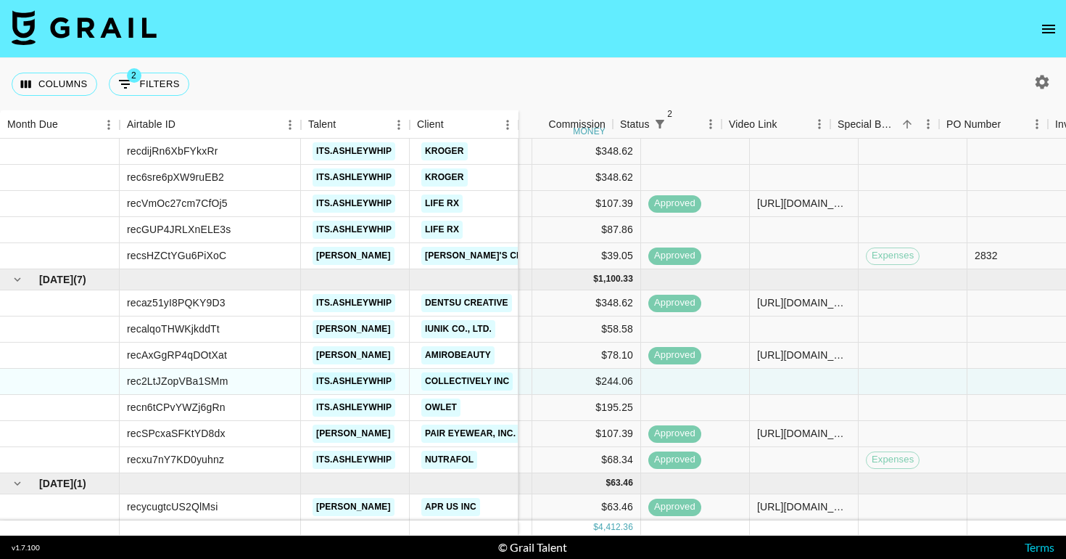
scroll to position [303, 574]
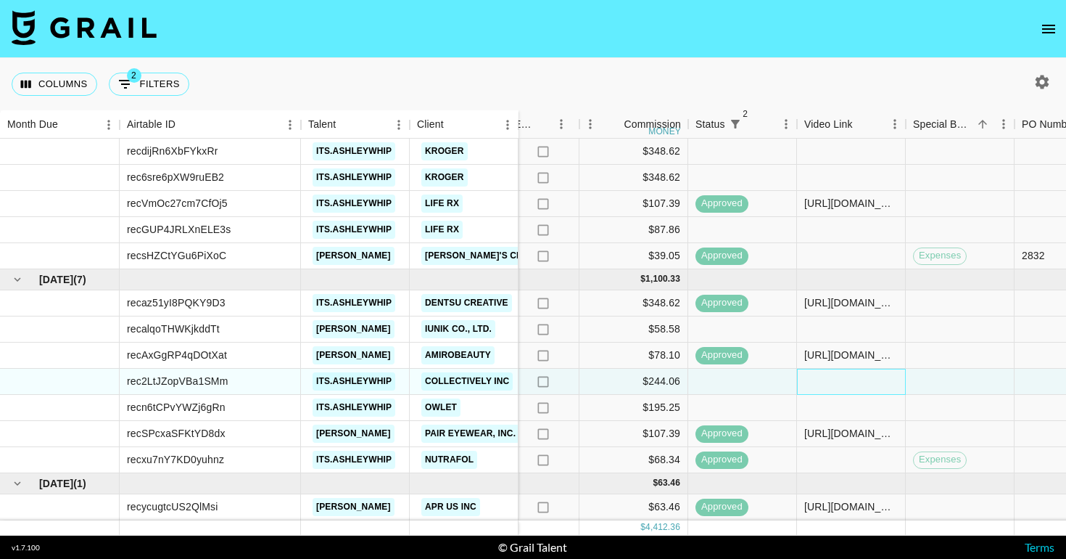
click at [818, 378] on div at bounding box center [851, 382] width 109 height 26
type input "[URL][DOMAIN_NAME]"
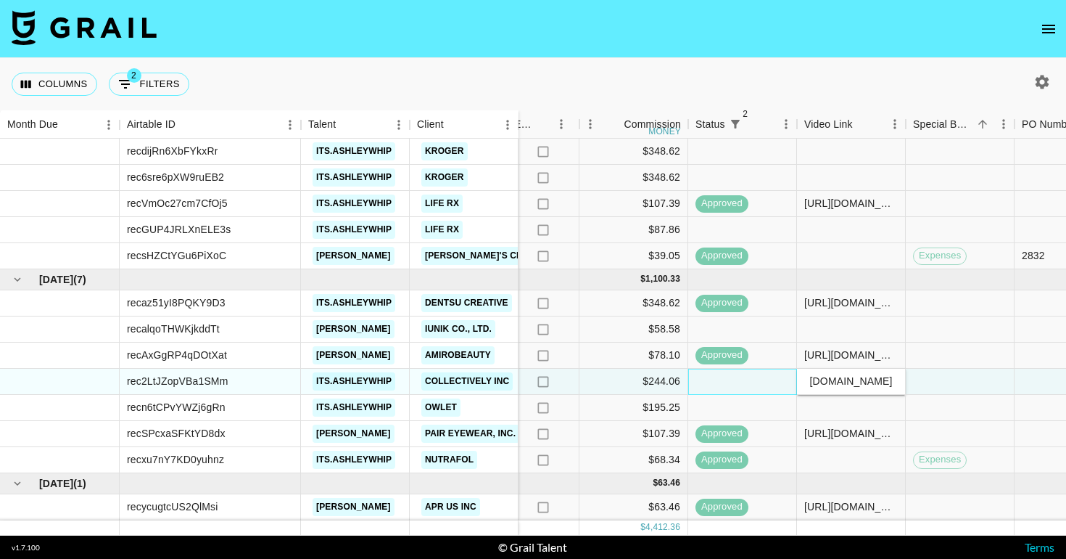
click at [765, 386] on div at bounding box center [742, 382] width 109 height 26
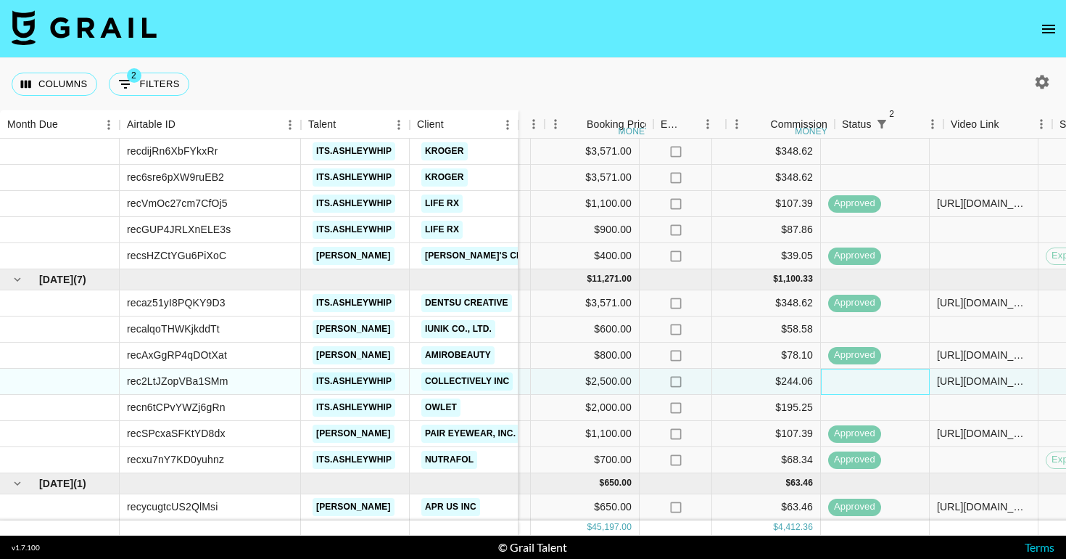
scroll to position [303, 367]
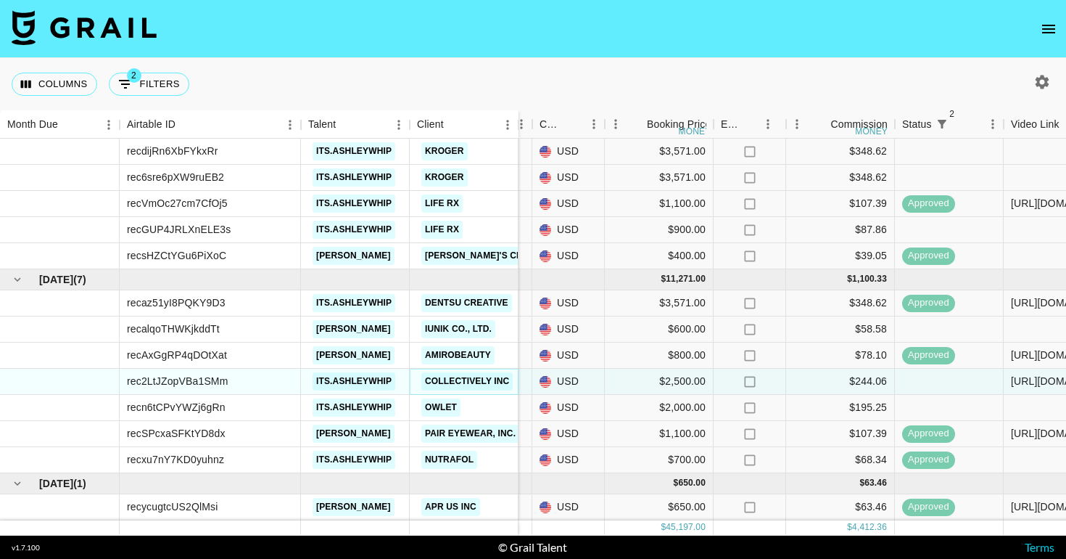
click at [473, 376] on link "Collectively Inc" at bounding box center [466, 381] width 91 height 18
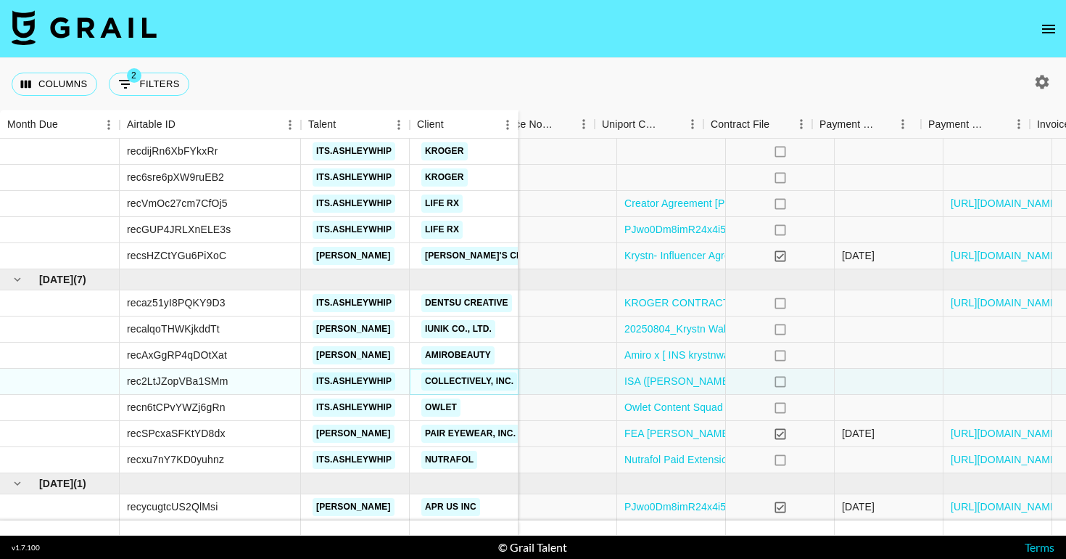
scroll to position [303, 1342]
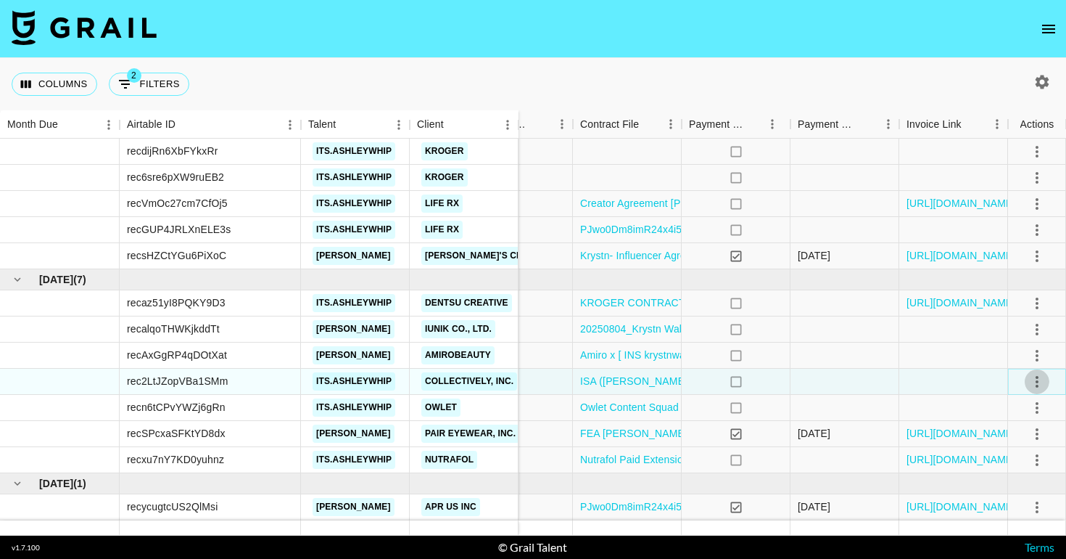
click at [1042, 383] on icon "select merge strategy" at bounding box center [1037, 381] width 17 height 17
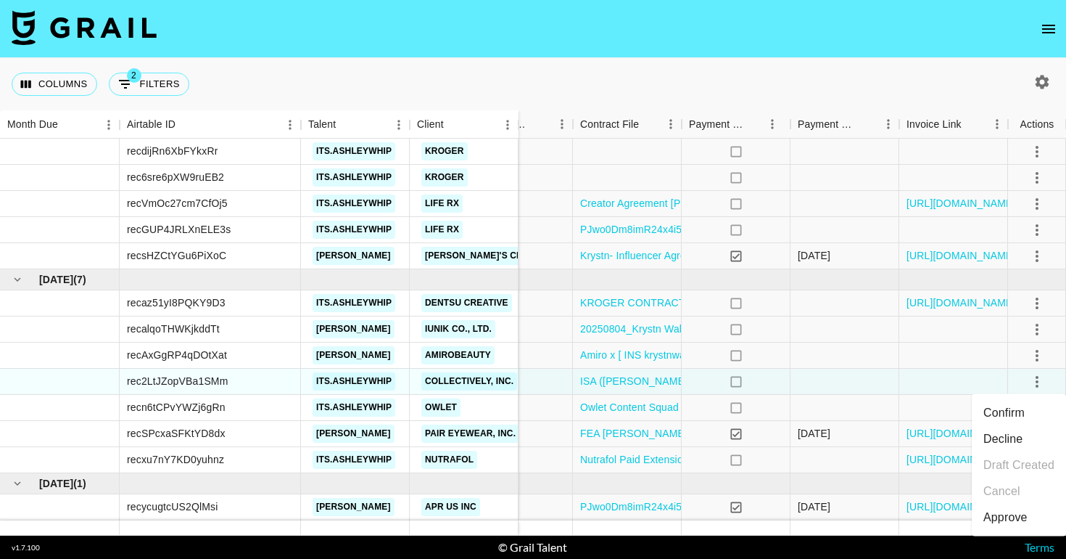
click at [999, 524] on div "Approve" at bounding box center [1006, 517] width 44 height 17
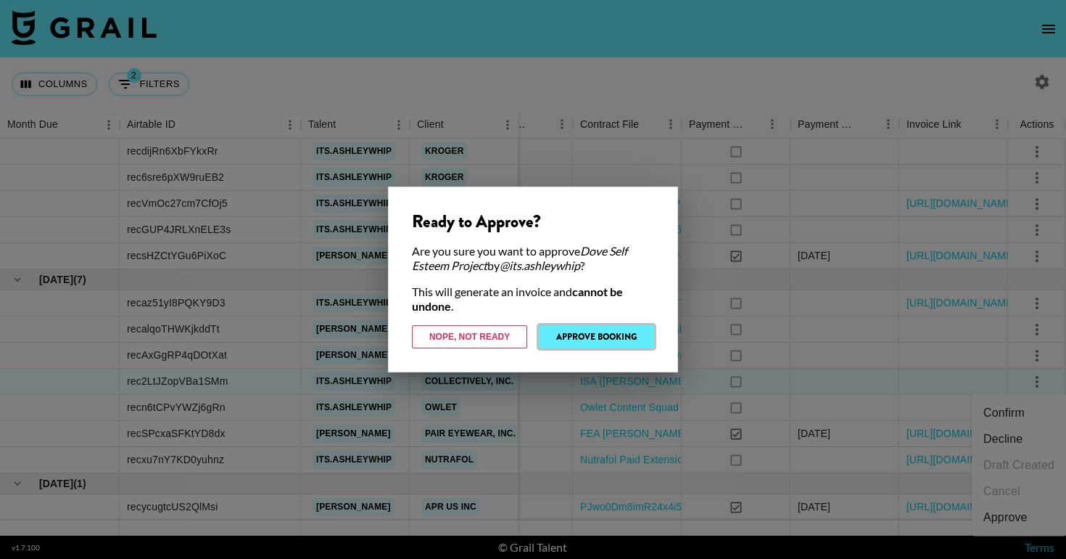
click at [632, 328] on button "Approve Booking" at bounding box center [596, 336] width 115 height 23
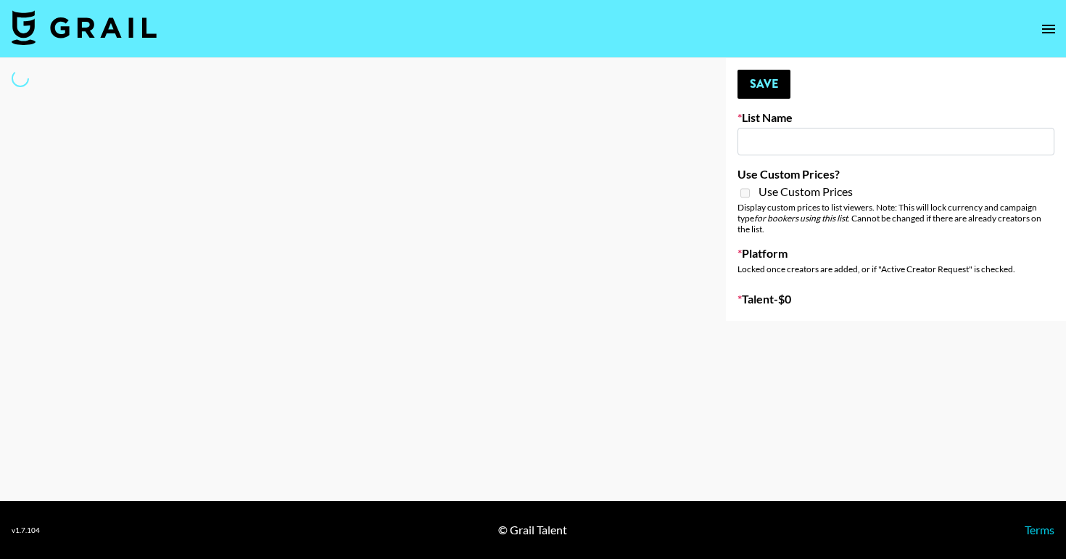
click at [770, 126] on div "List Name" at bounding box center [896, 132] width 317 height 45
click at [770, 141] on input at bounding box center [896, 142] width 317 height 28
click at [556, 118] on div at bounding box center [351, 189] width 703 height 263
type input "PolyBuzz Campaign"
checkbox input "true"
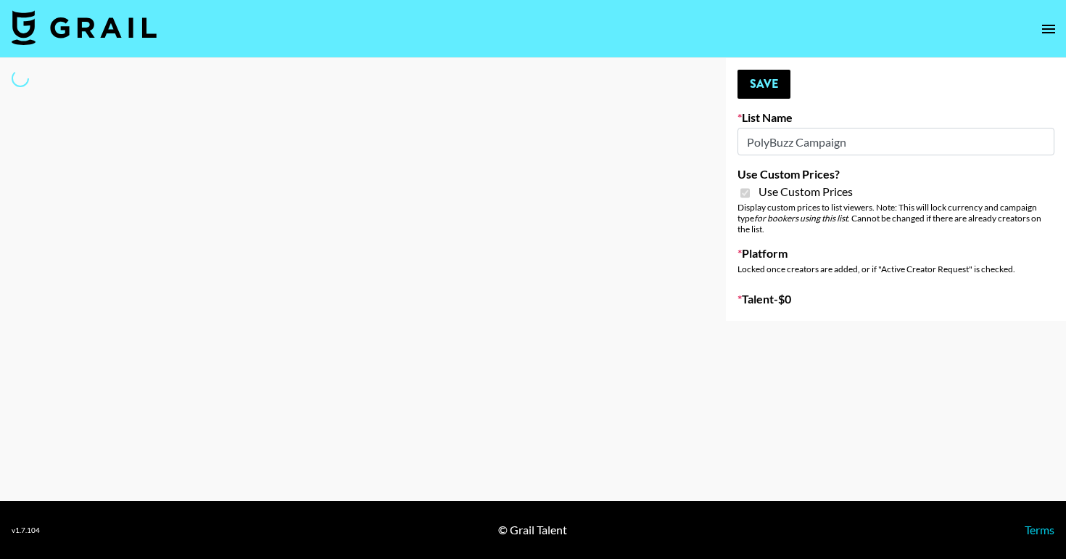
select select "Brand"
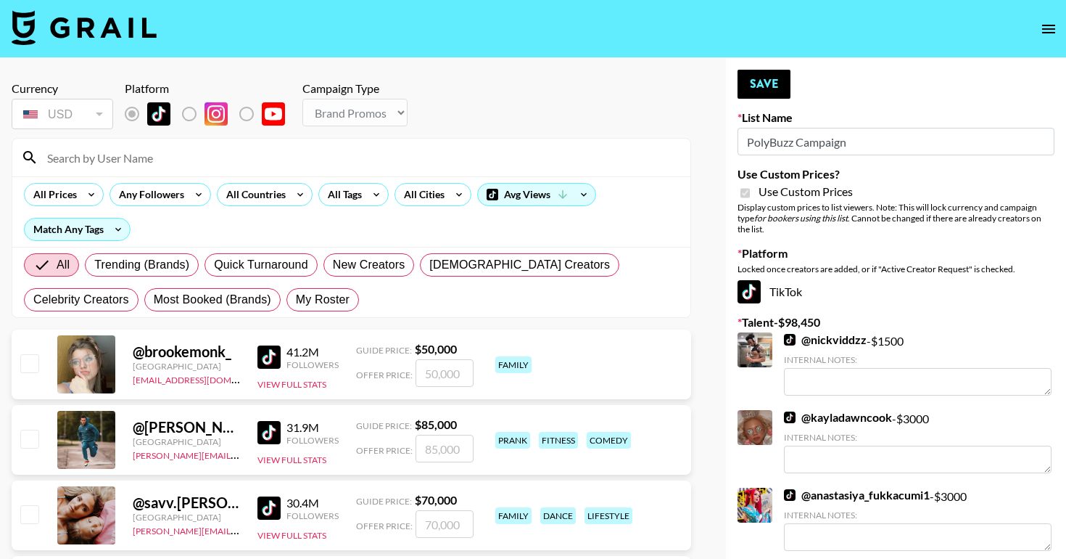
click at [284, 168] on input at bounding box center [359, 157] width 643 height 23
click at [287, 300] on label "My Roster" at bounding box center [323, 299] width 73 height 23
click at [296, 300] on input "My Roster" at bounding box center [296, 300] width 0 height 0
radio input "true"
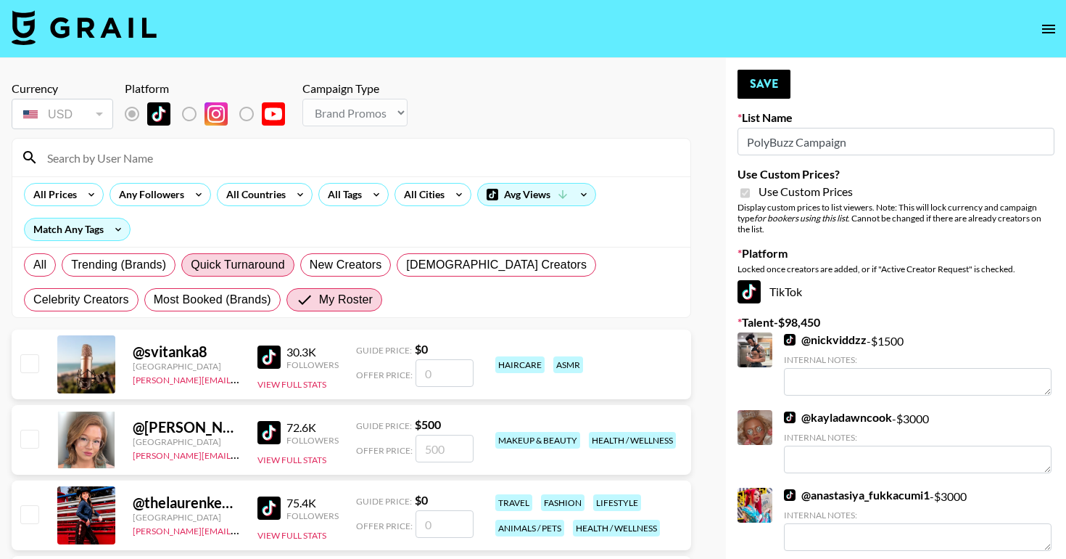
scroll to position [282, 0]
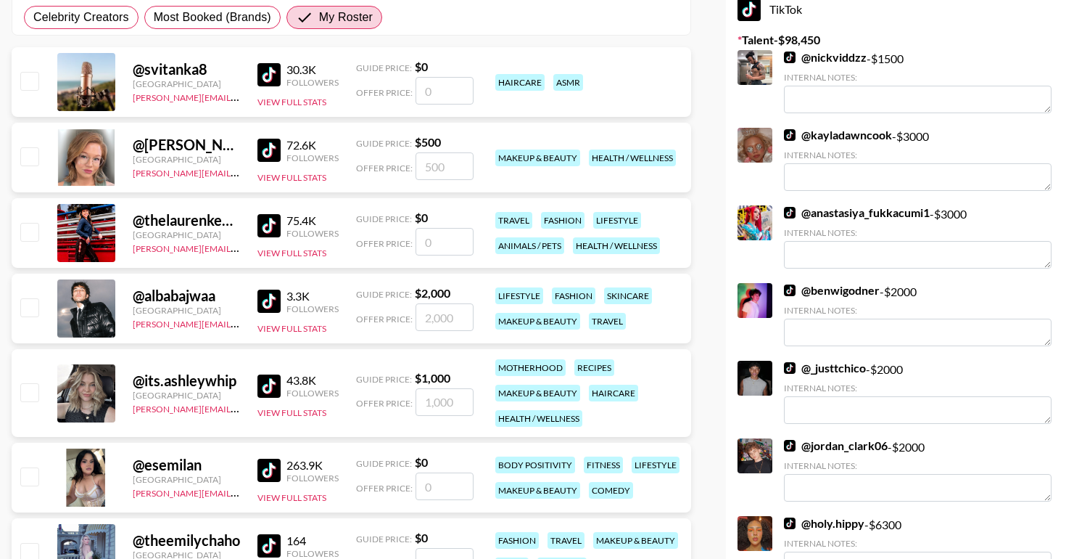
click at [34, 239] on input "checkbox" at bounding box center [28, 231] width 17 height 17
checkbox input "false"
click at [416, 236] on input "number" at bounding box center [445, 242] width 58 height 28
type input "2"
checkbox input "true"
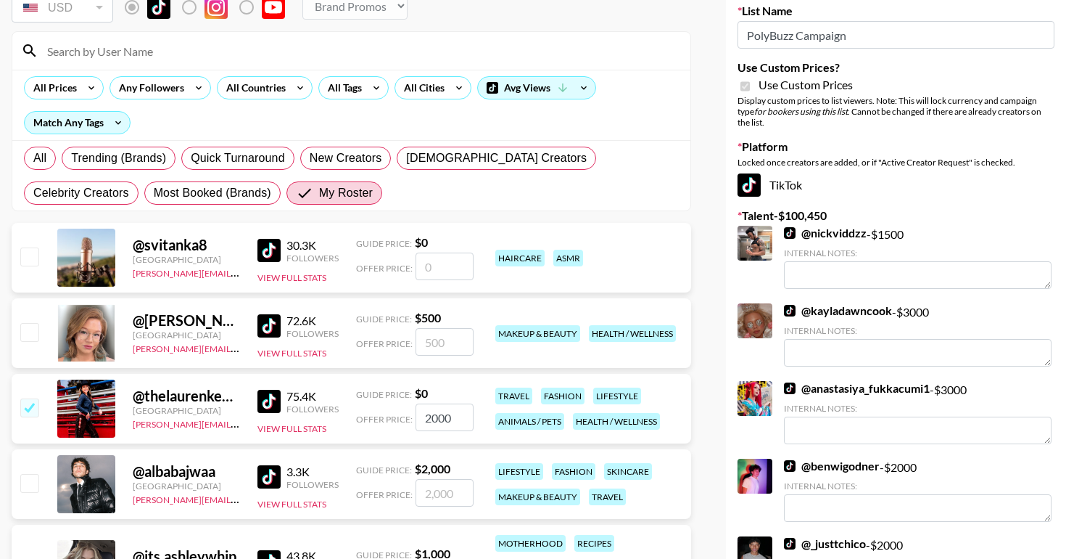
scroll to position [0, 0]
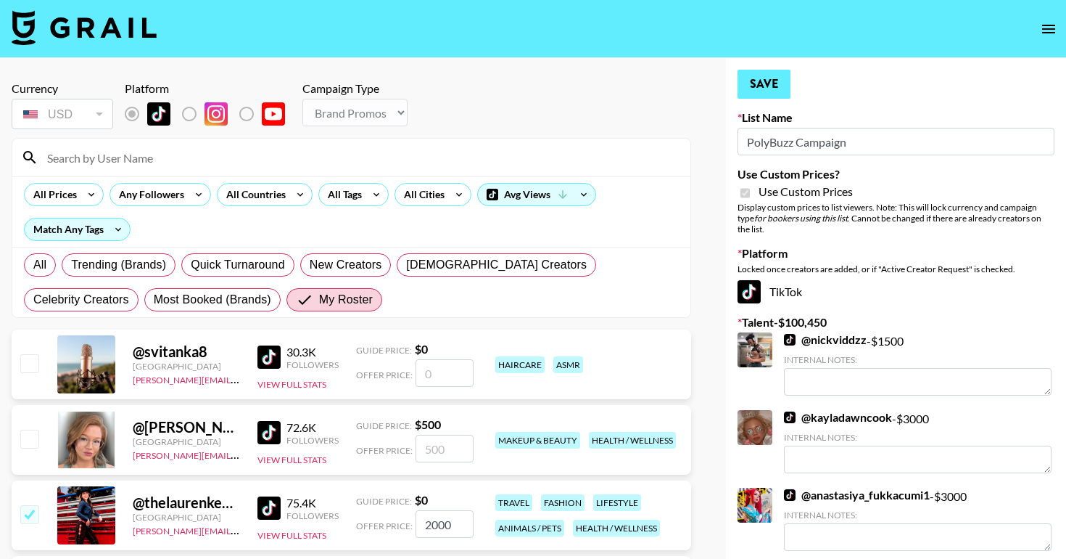
type input "2000"
click at [773, 91] on button "Save" at bounding box center [764, 84] width 53 height 29
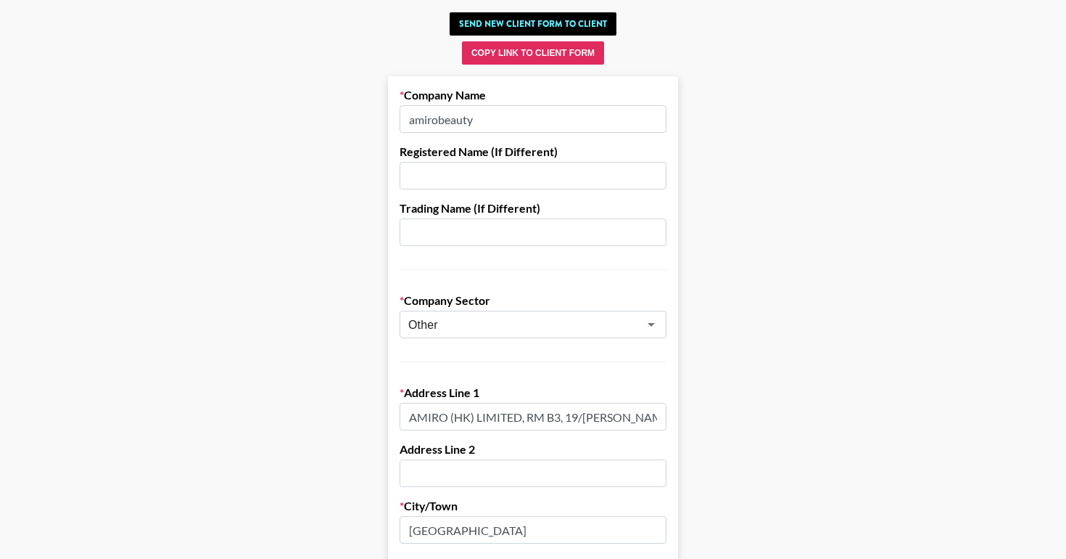
scroll to position [80, 0]
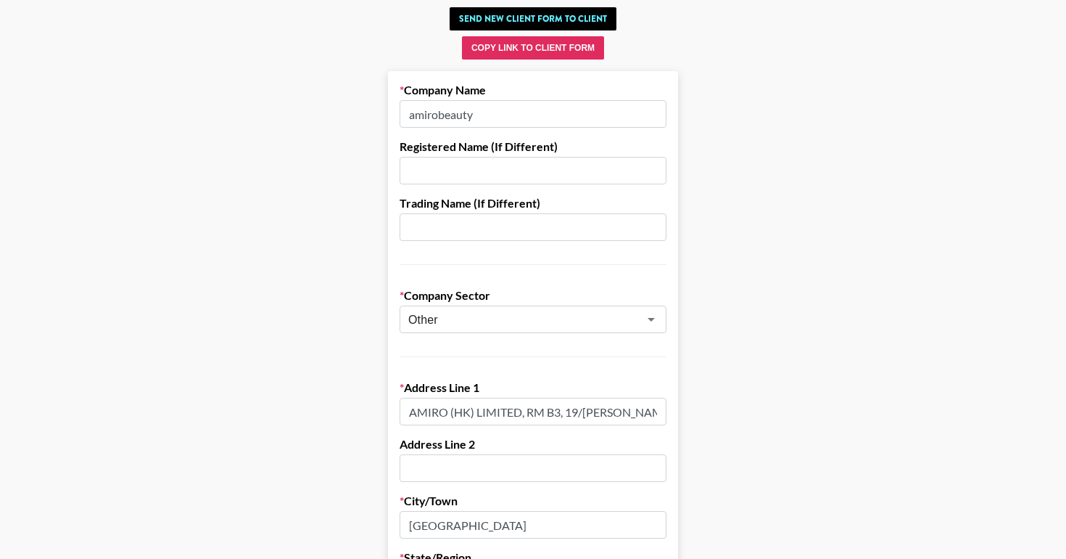
click at [518, 410] on input "AMIRO (HK) LIMITED, RM B3, 19/F TUNG LEE COMM BLDG 91-97 JERVOIS TS SHEUNG WAN …" at bounding box center [533, 412] width 267 height 28
click at [466, 119] on input "amirobeauty" at bounding box center [533, 114] width 267 height 28
click at [456, 165] on input "text" at bounding box center [533, 171] width 267 height 28
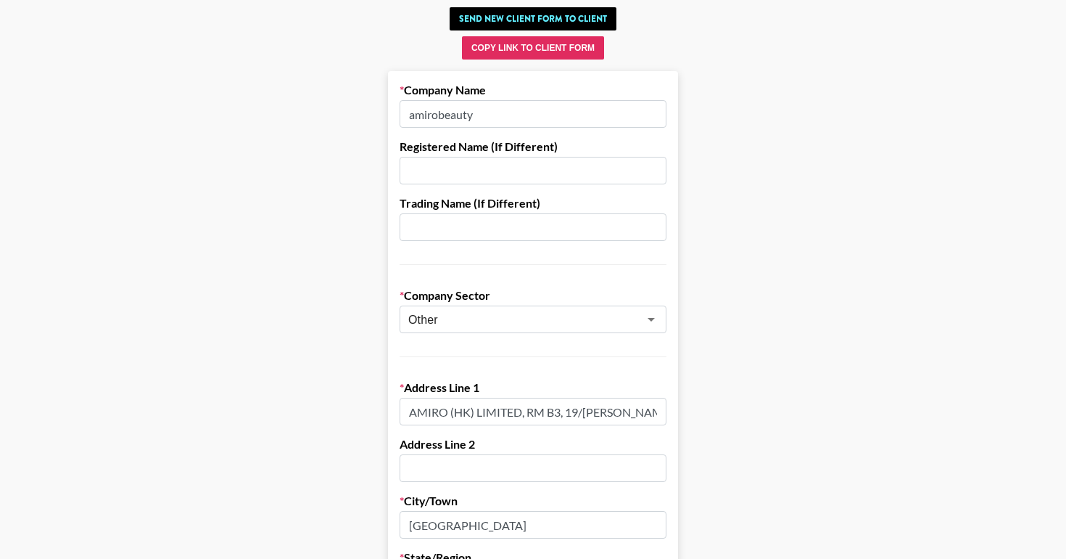
paste input "AMIRO (HK) LIMITED"
type input "AMIRO (HK) LIMITED"
click at [437, 218] on input "text" at bounding box center [533, 227] width 267 height 28
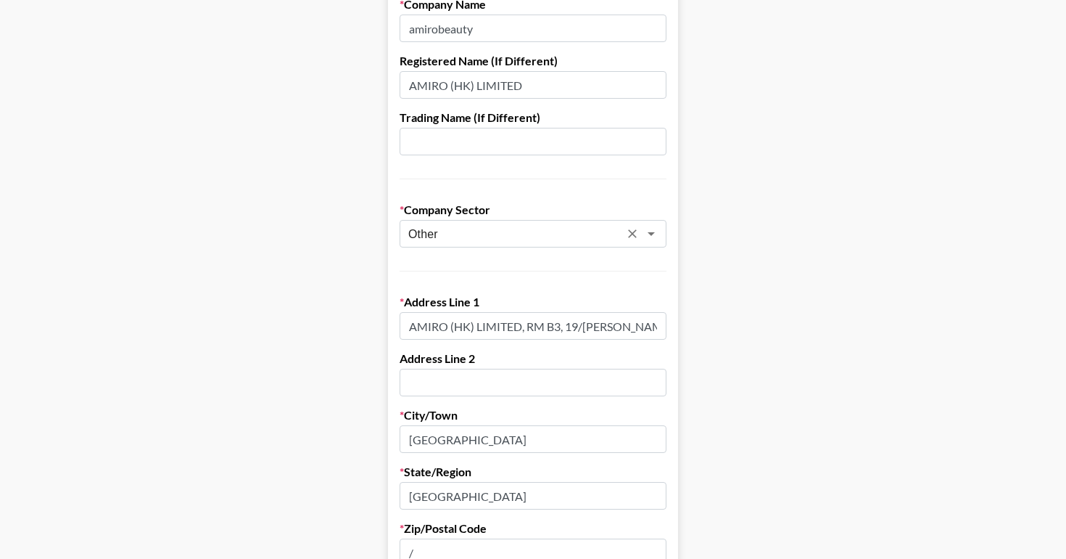
scroll to position [173, 0]
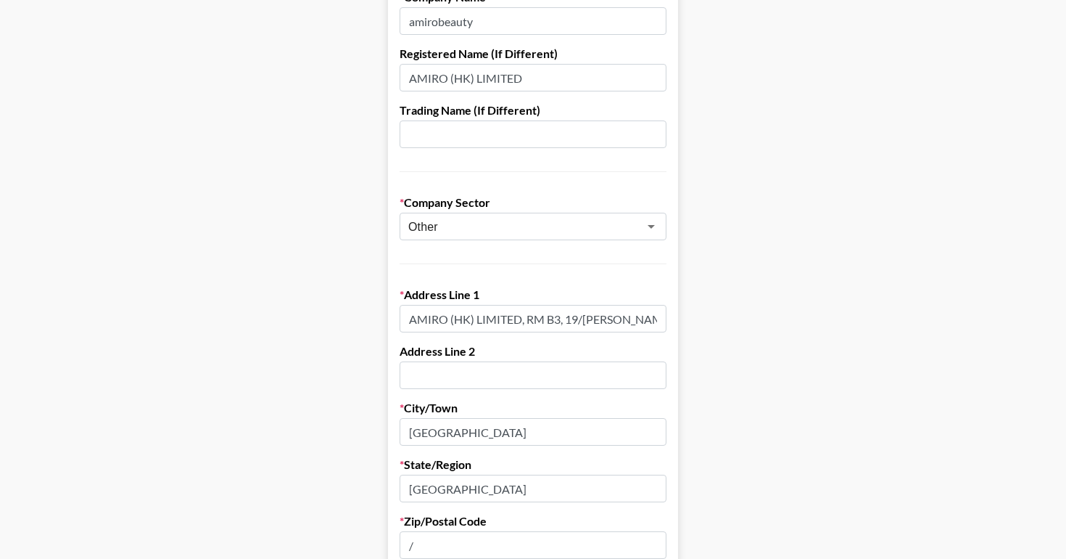
click at [527, 314] on input "AMIRO (HK) LIMITED, RM B3, 19/[PERSON_NAME] COMM BLDG 91-97 JERVOIS TS [PERSON_…" at bounding box center [533, 319] width 267 height 28
click at [522, 320] on input "AMIRO (HK) LIMITED, RM B3, 19/[PERSON_NAME] COMM BLDG 91-97 JERVOIS TS [PERSON_…" at bounding box center [533, 319] width 267 height 28
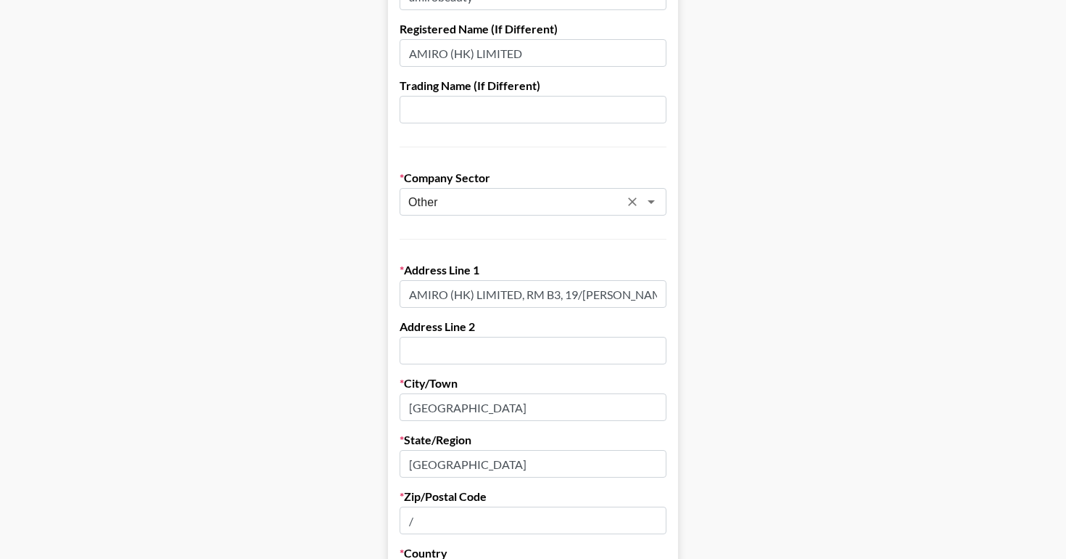
click at [513, 199] on input "Other" at bounding box center [513, 202] width 211 height 17
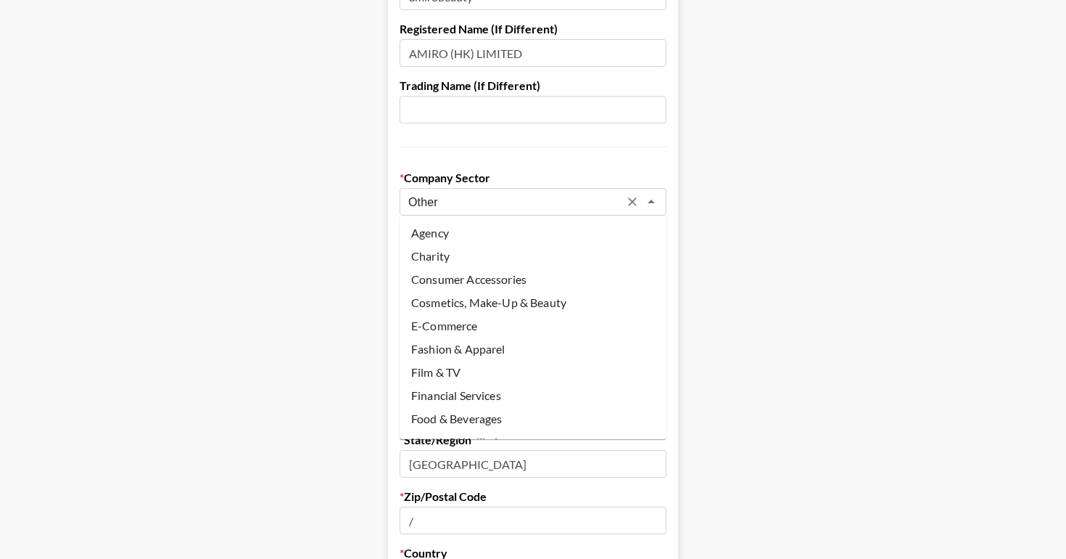
scroll to position [107, 0]
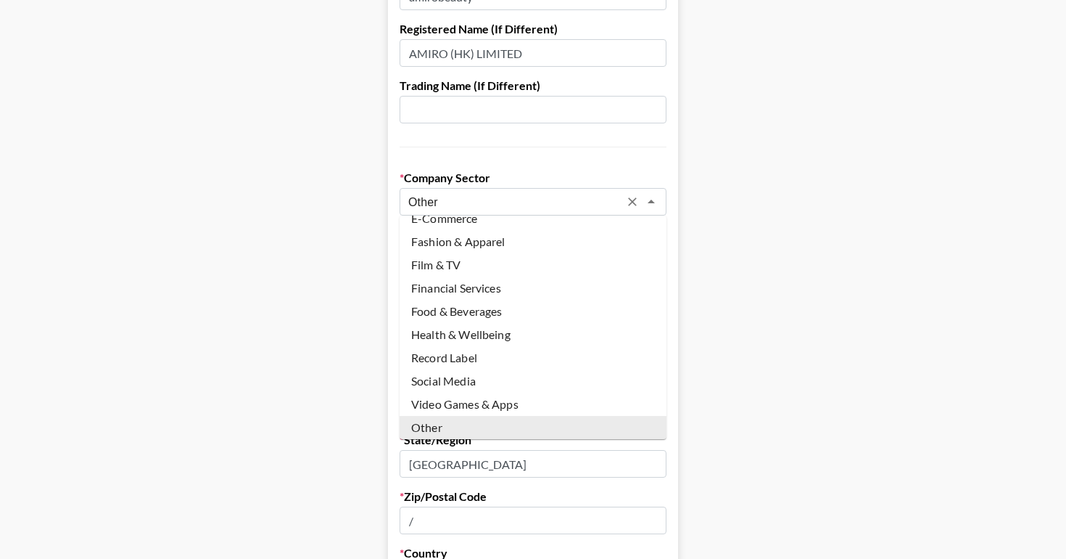
click at [513, 199] on input "Other" at bounding box center [513, 202] width 211 height 17
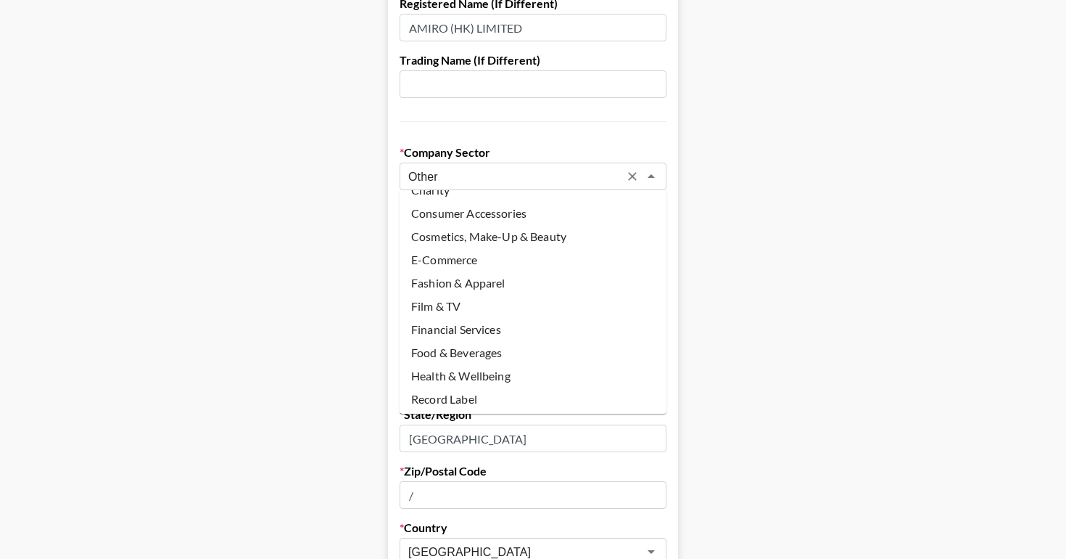
scroll to position [36, 0]
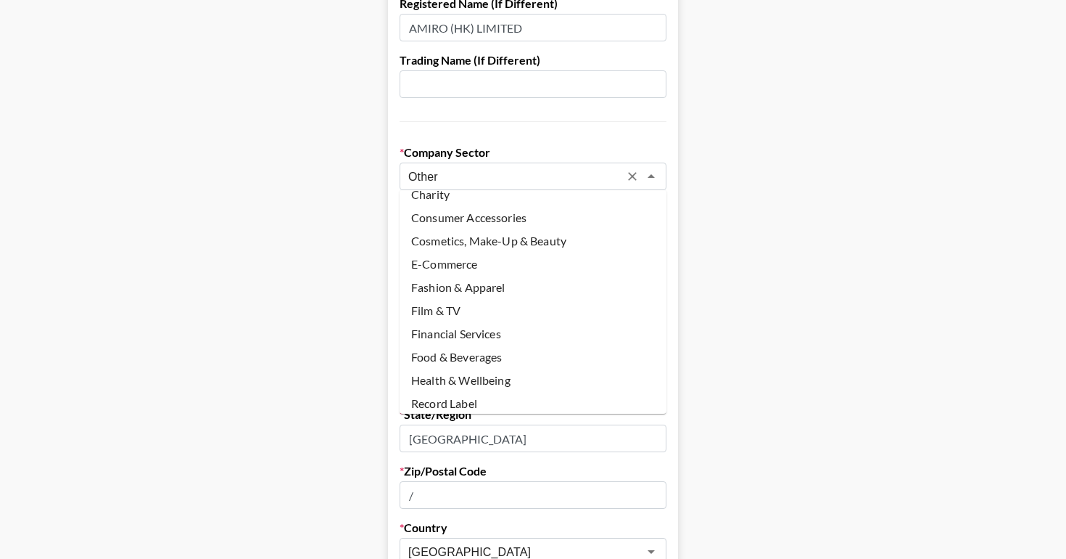
click at [477, 237] on li "Cosmetics, Make-Up & Beauty" at bounding box center [533, 240] width 267 height 23
type input "Cosmetics, Make-Up & Beauty"
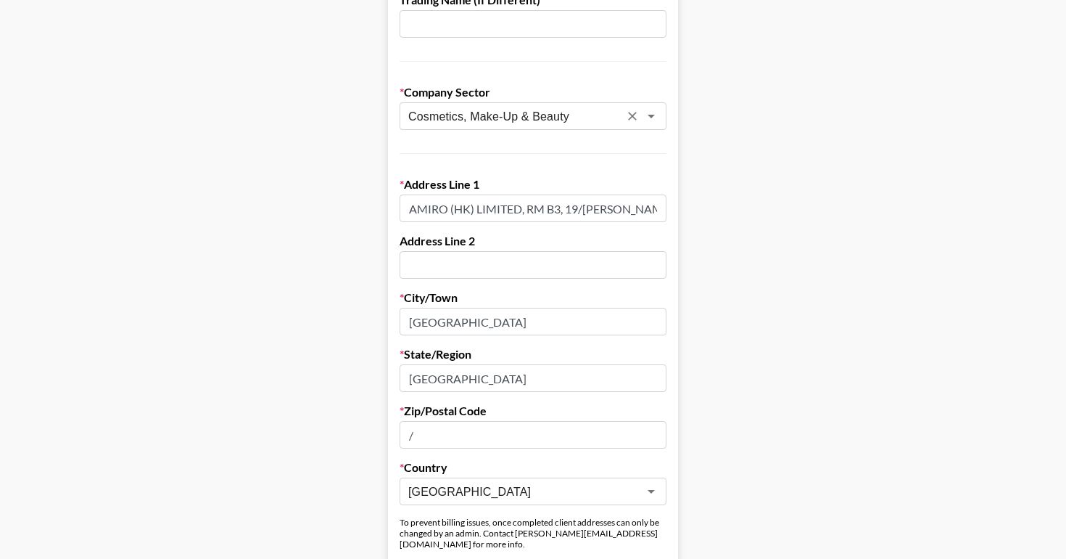
scroll to position [286, 0]
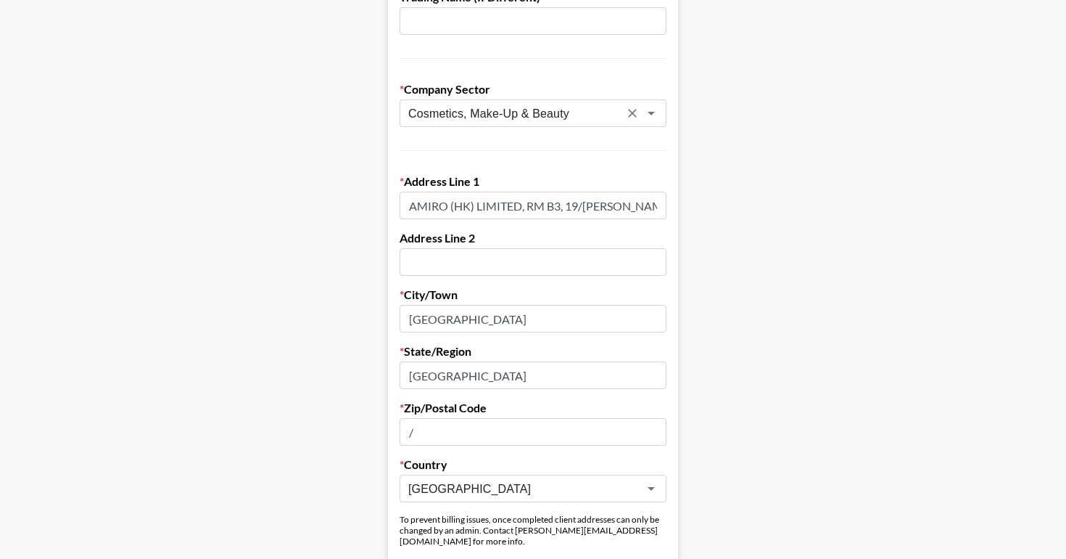
click at [472, 268] on input "text" at bounding box center [533, 262] width 267 height 28
click at [361, 297] on main "Send New Client Form to Client Copy Link to Client Form Company Name amirobeaut…" at bounding box center [533, 564] width 1043 height 1539
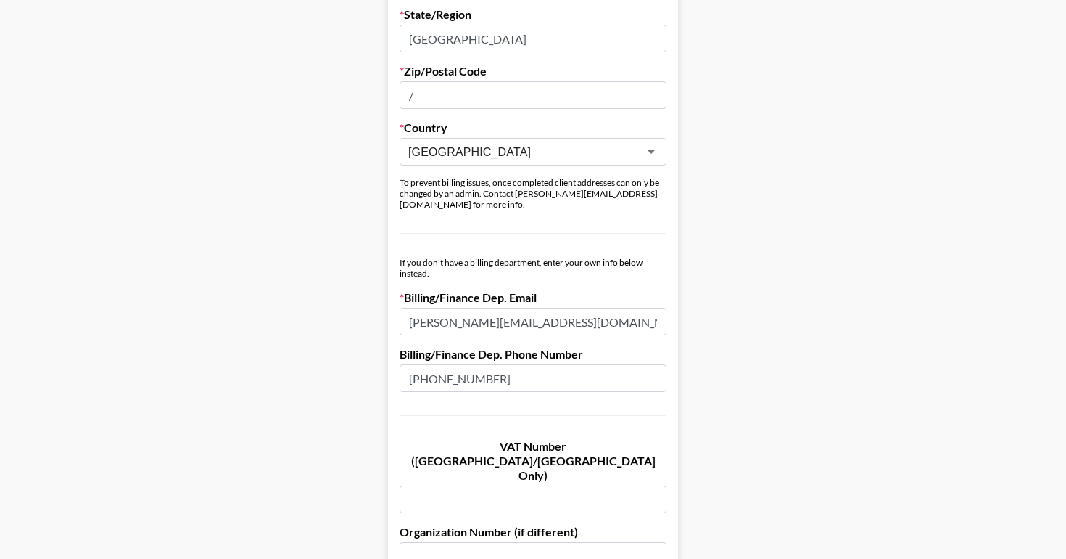
scroll to position [520, 0]
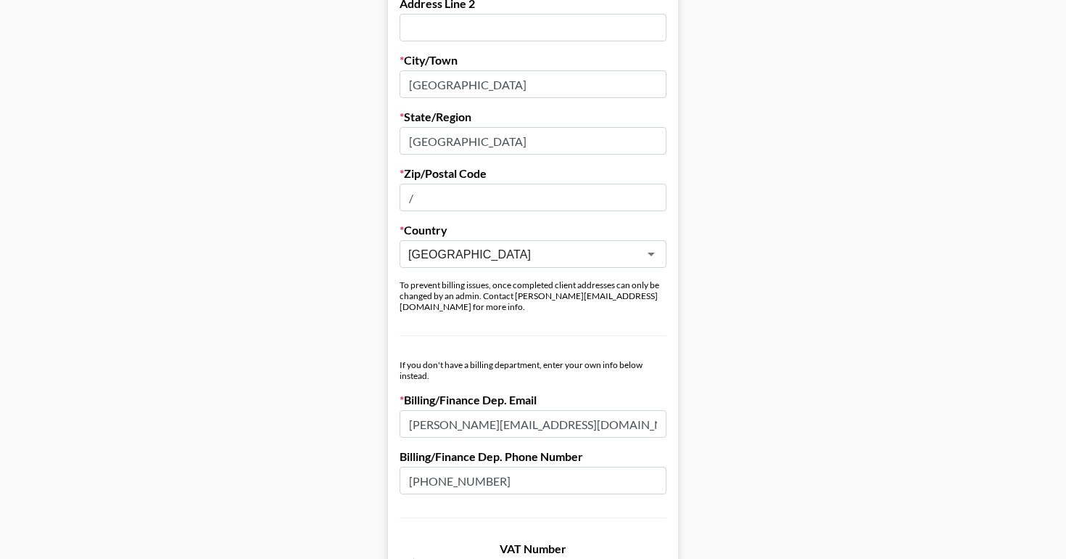
click at [445, 416] on input "shelly@amirobeauty.com" at bounding box center [533, 424] width 267 height 28
paste input "jasmine"
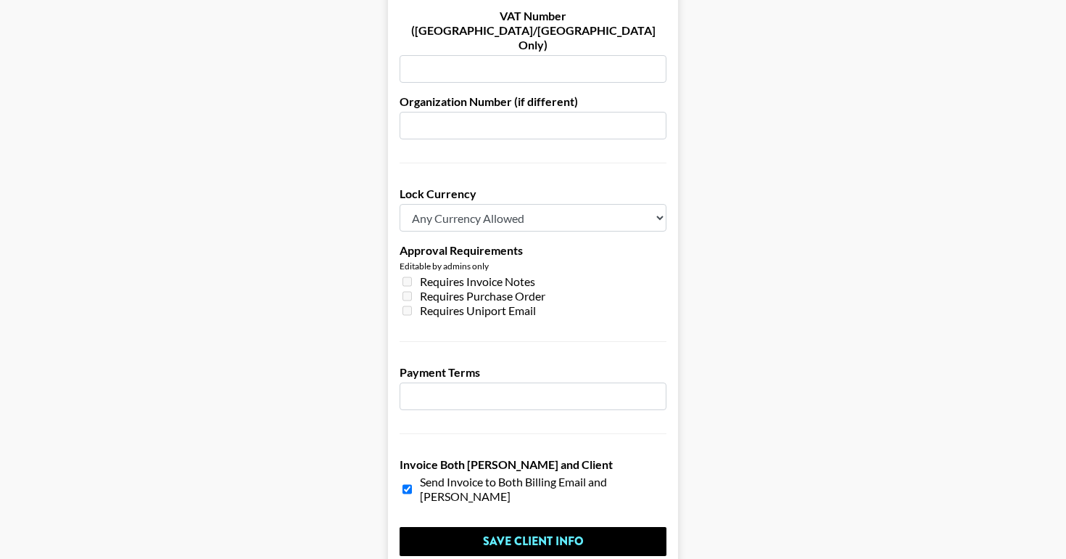
scroll to position [1054, 0]
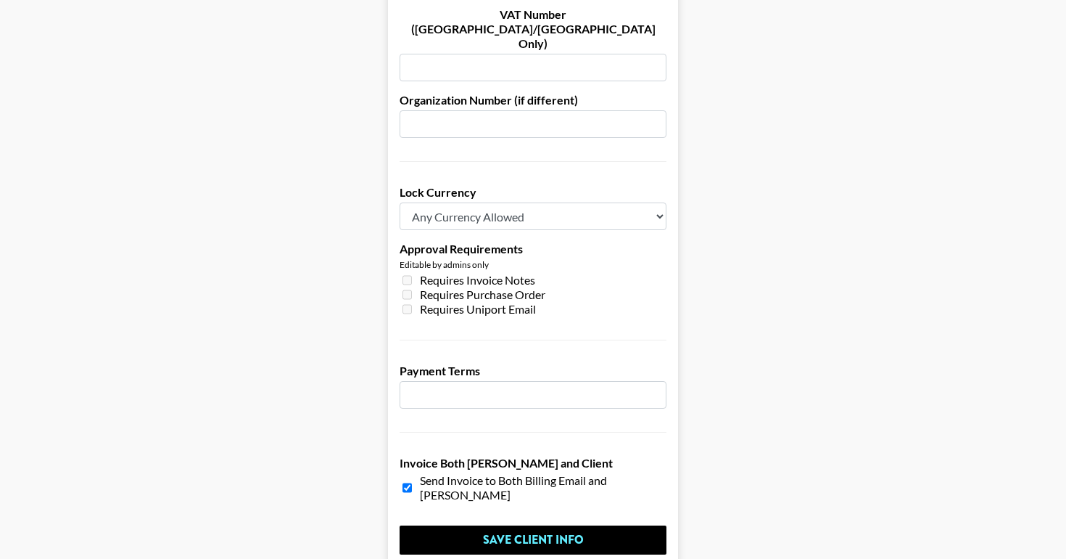
type input "[EMAIL_ADDRESS][DOMAIN_NAME]"
click at [432, 381] on input "number" at bounding box center [533, 395] width 267 height 28
click at [625, 202] on select "Any Currency Allowed USD GBP EUR CAD AUD" at bounding box center [533, 216] width 267 height 28
select select "USD"
click at [400, 202] on select "Any Currency Allowed USD GBP EUR CAD AUD" at bounding box center [533, 216] width 267 height 28
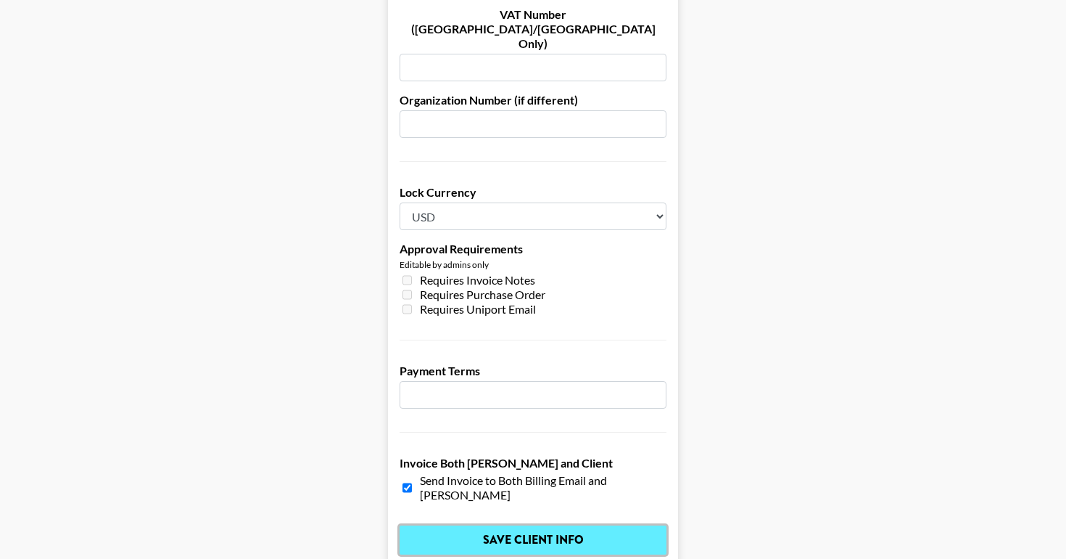
click at [601, 525] on input "Save Client Info" at bounding box center [533, 539] width 267 height 29
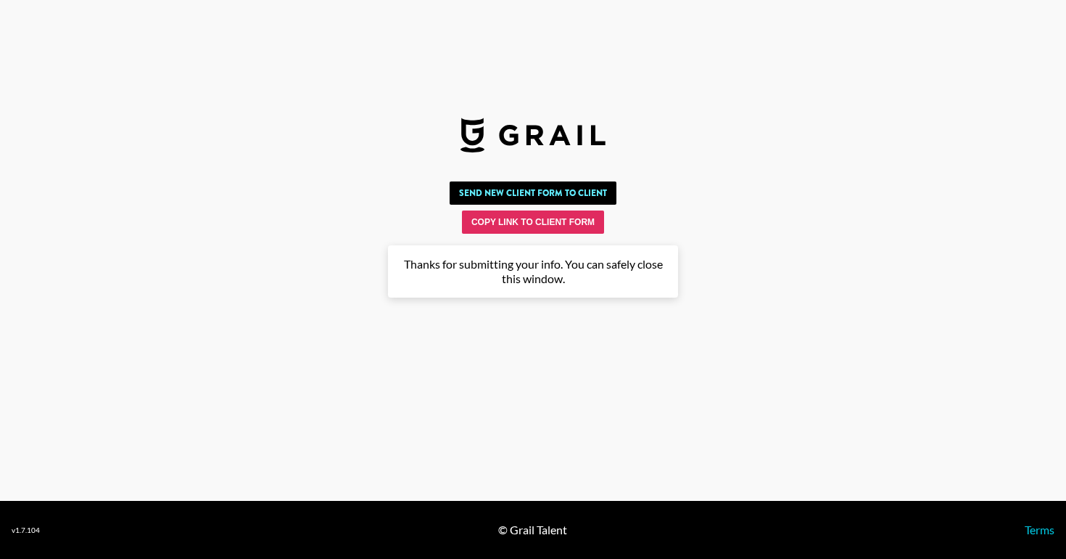
scroll to position [0, 0]
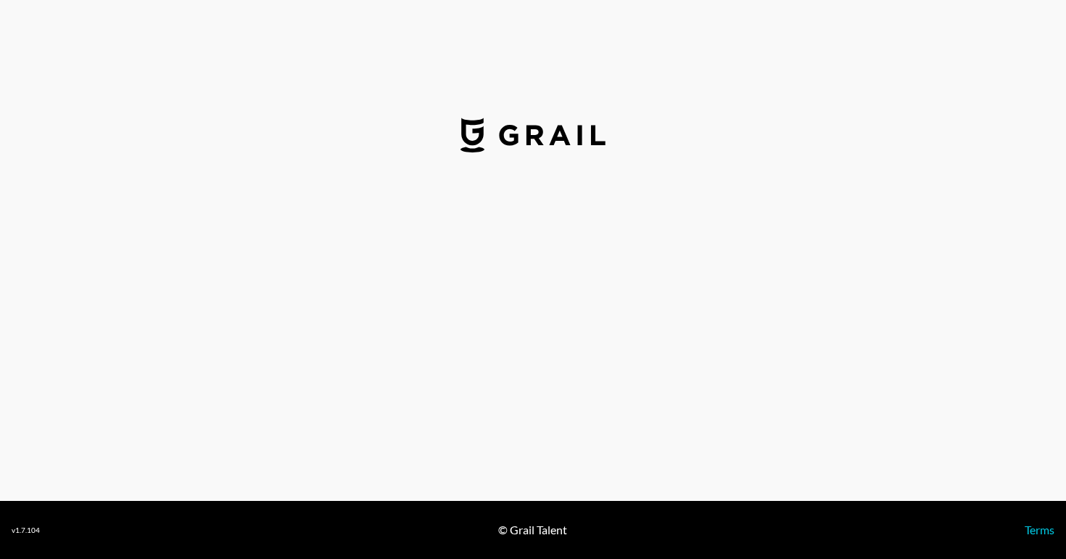
select select "USD"
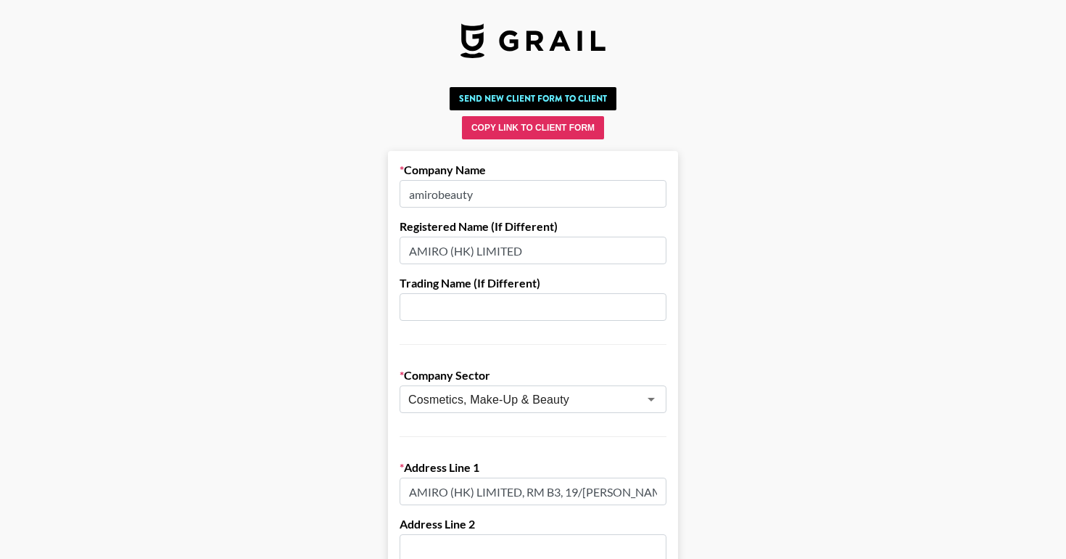
scroll to position [32, 0]
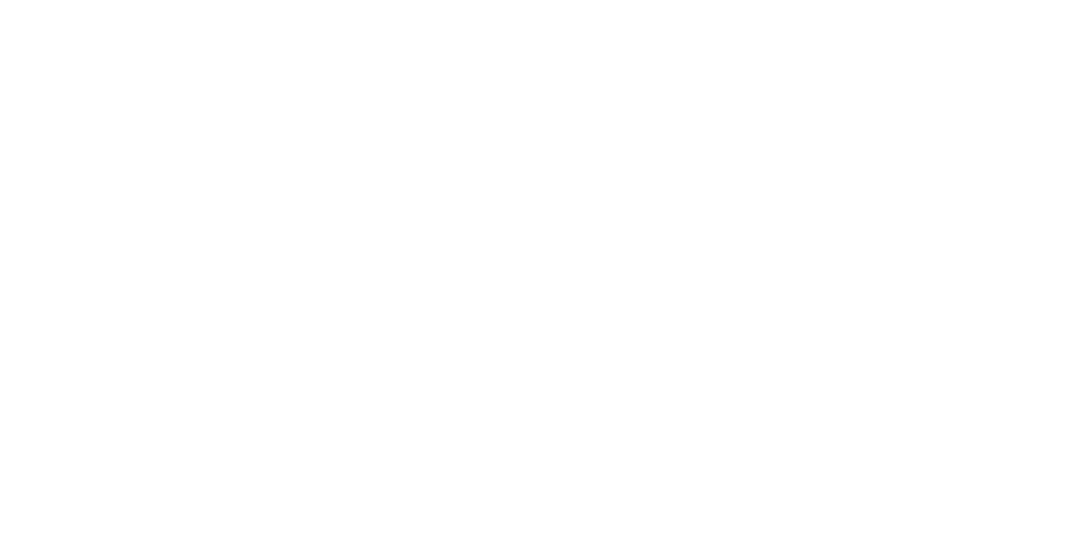
select select "USD"
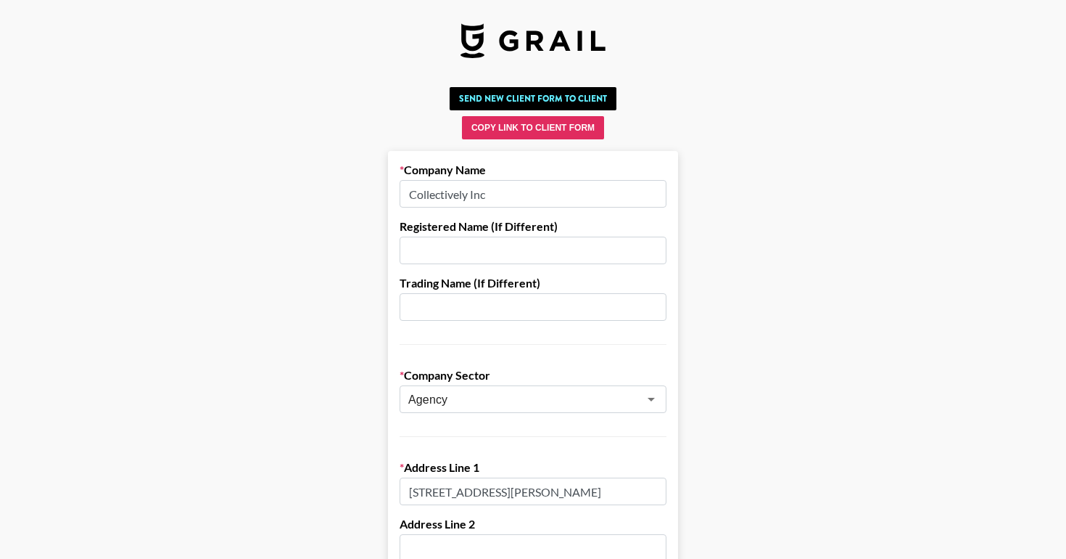
click at [483, 197] on input "Collectively Inc" at bounding box center [533, 194] width 267 height 28
paste input ", Inc."
type input "Collectively, Inc."
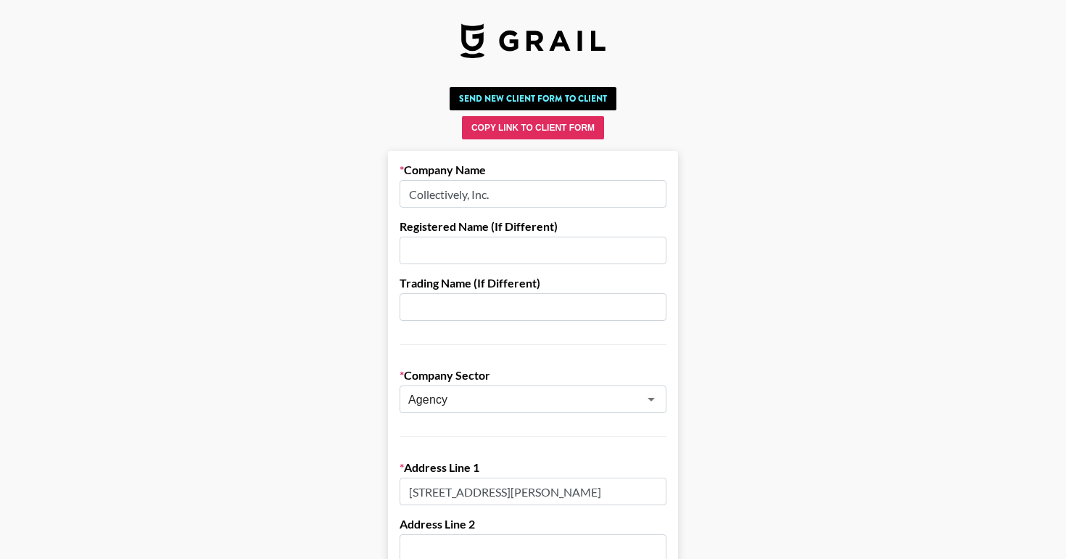
click at [479, 256] on input "text" at bounding box center [533, 250] width 267 height 28
paste input "Collectively, Inc."
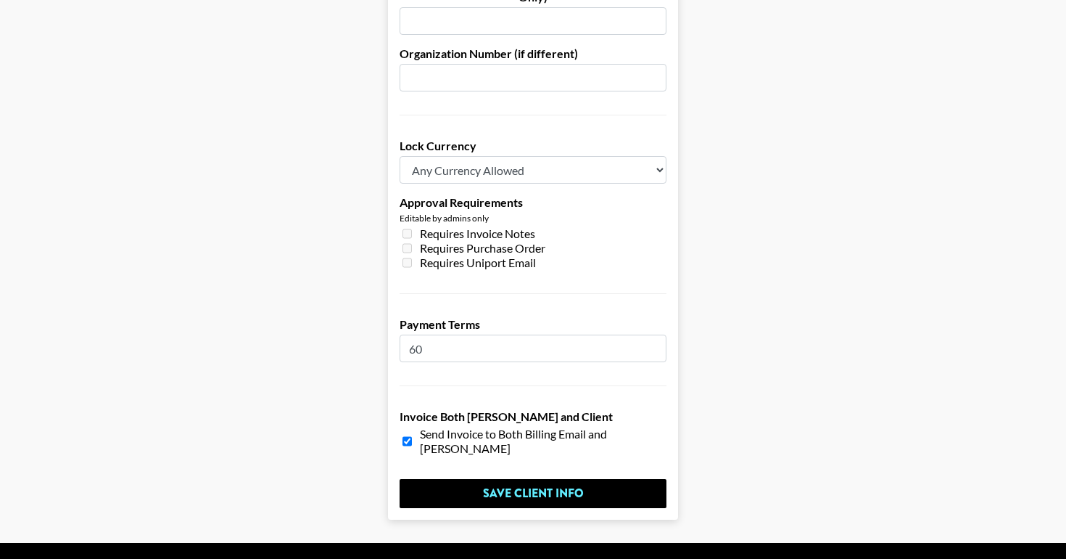
scroll to position [1103, 0]
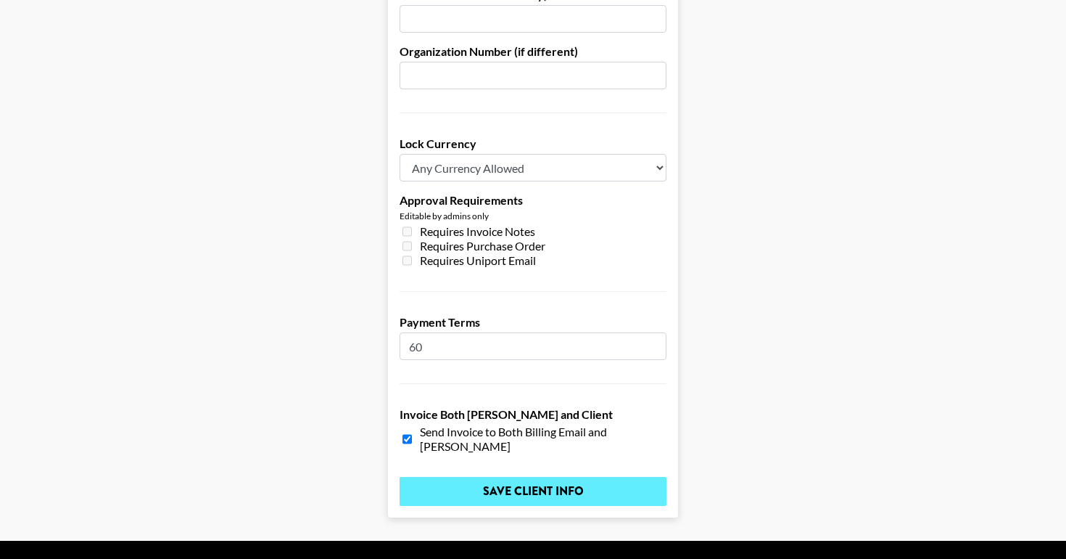
type input "Collectively, Inc."
click at [524, 477] on input "Save Client Info" at bounding box center [533, 491] width 267 height 29
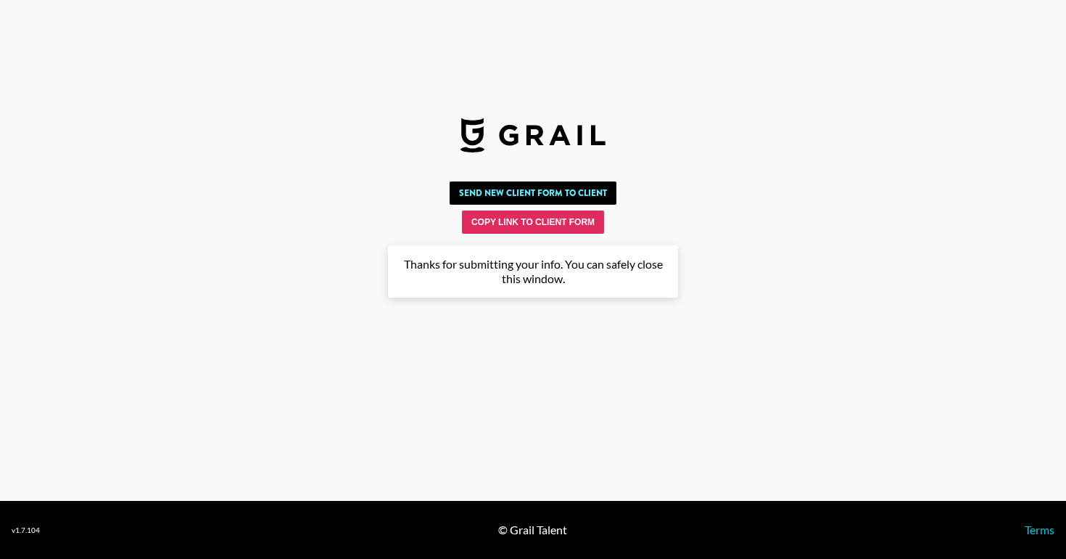
scroll to position [0, 0]
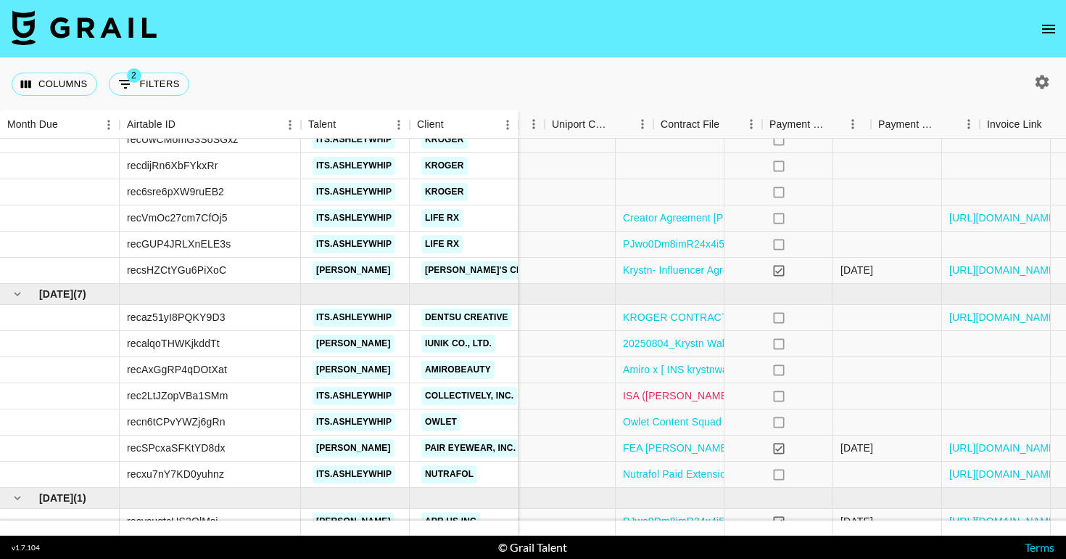
scroll to position [289, 1342]
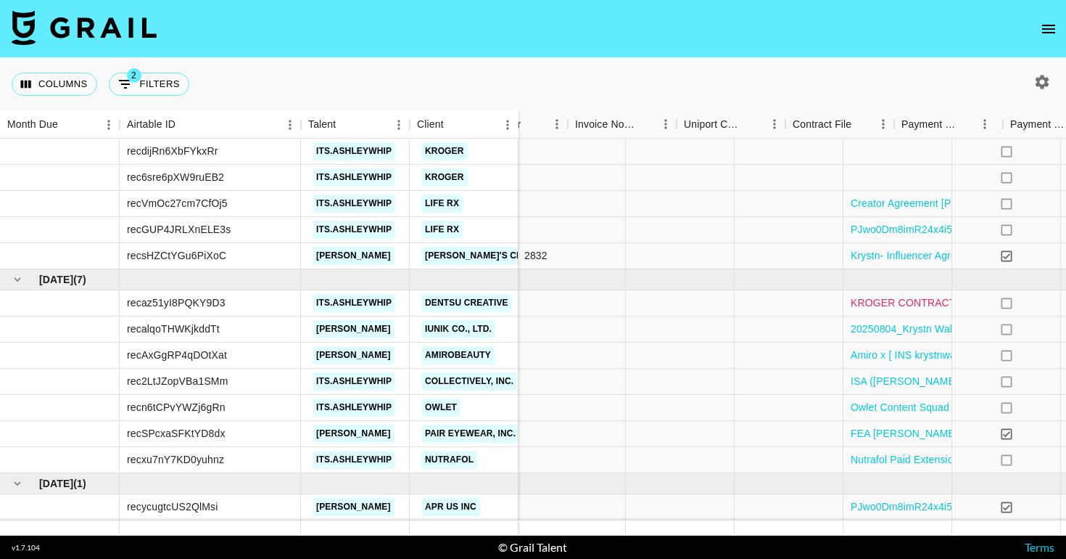
scroll to position [303, 1342]
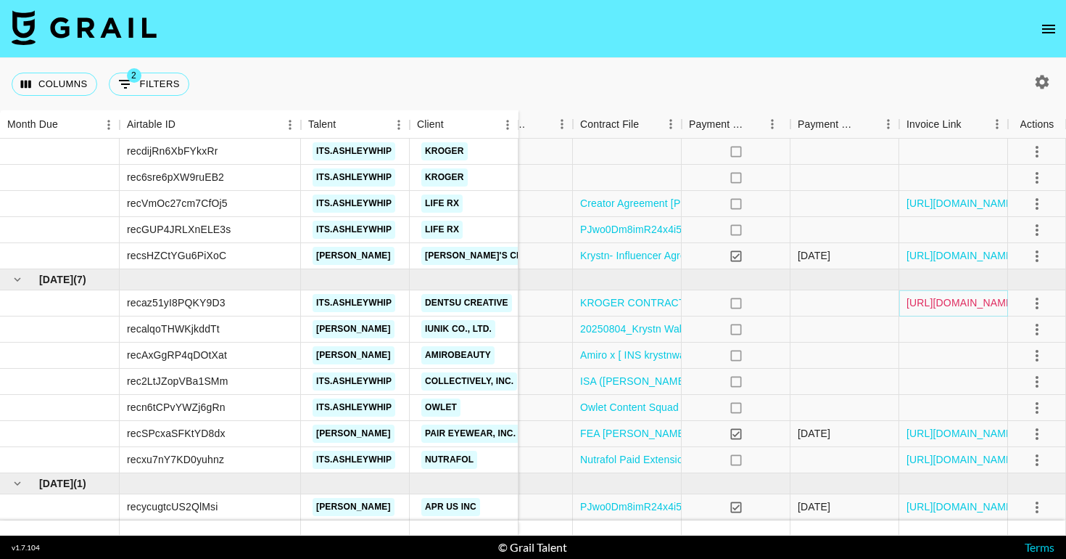
click at [977, 300] on link "[URL][DOMAIN_NAME]" at bounding box center [962, 302] width 110 height 15
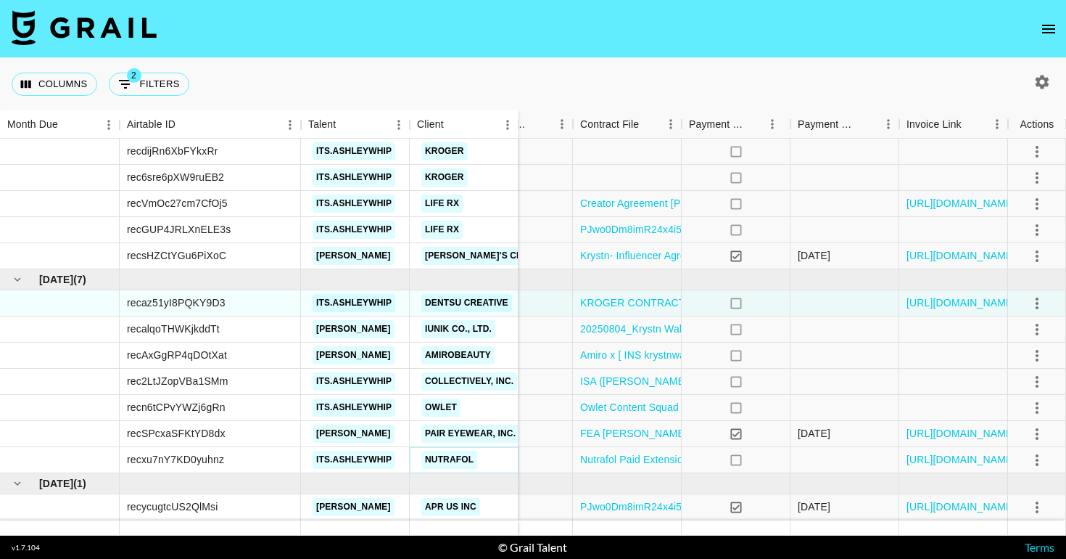
click at [461, 461] on link "Nutrafol" at bounding box center [449, 459] width 56 height 18
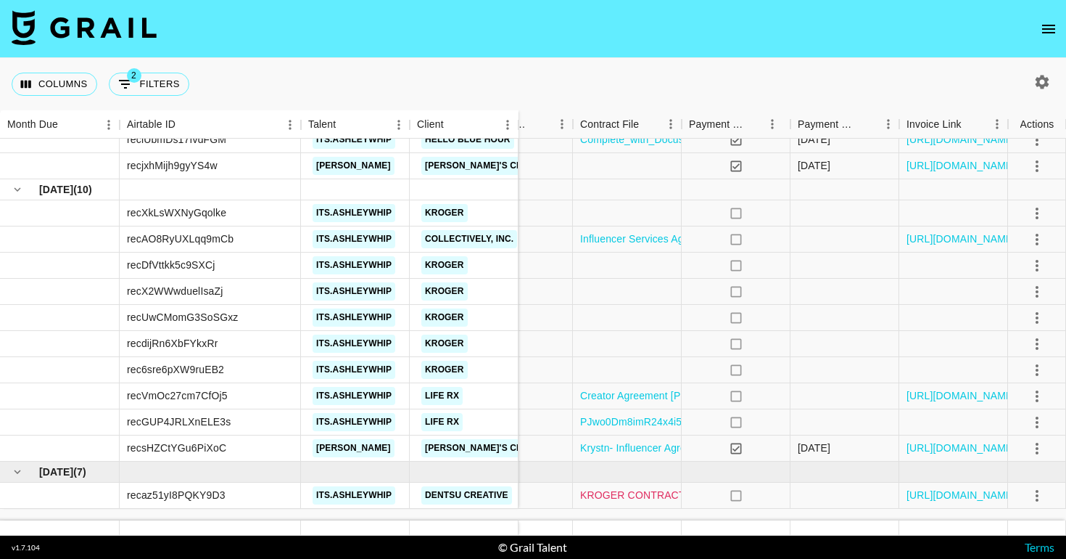
scroll to position [0, 1342]
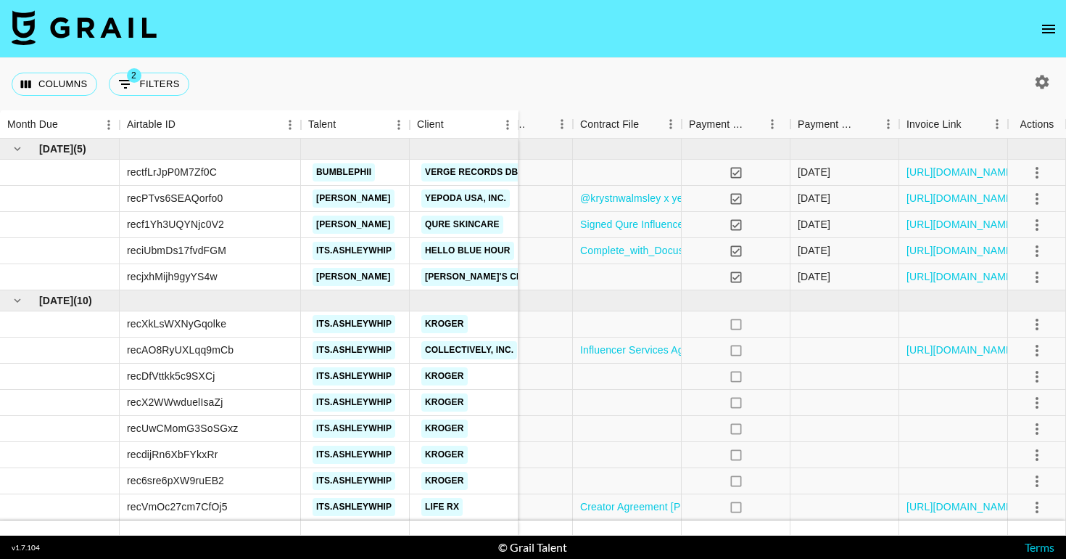
click at [1053, 17] on button "open drawer" at bounding box center [1048, 29] width 29 height 29
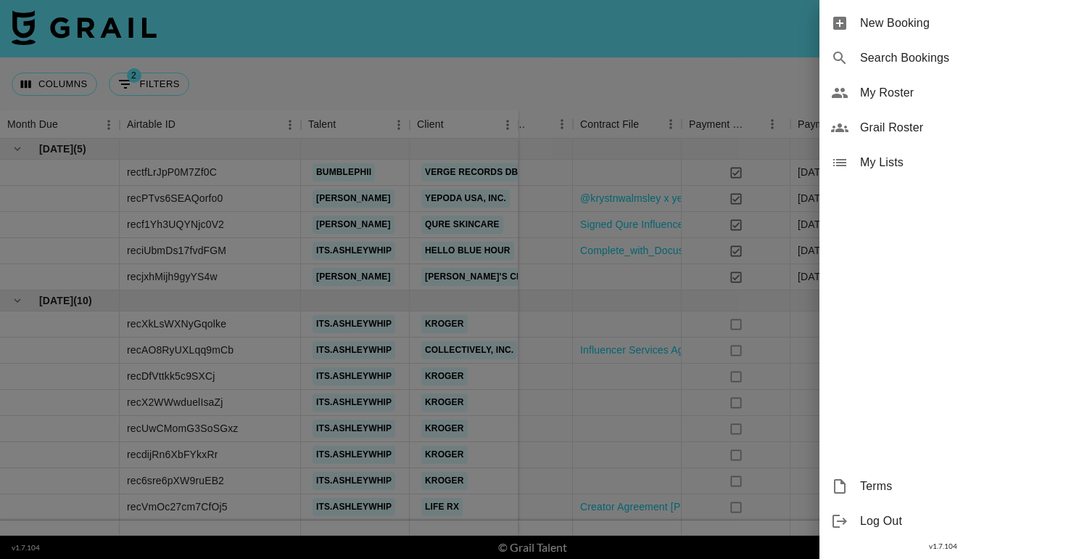
click at [974, 20] on span "New Booking" at bounding box center [957, 23] width 194 height 17
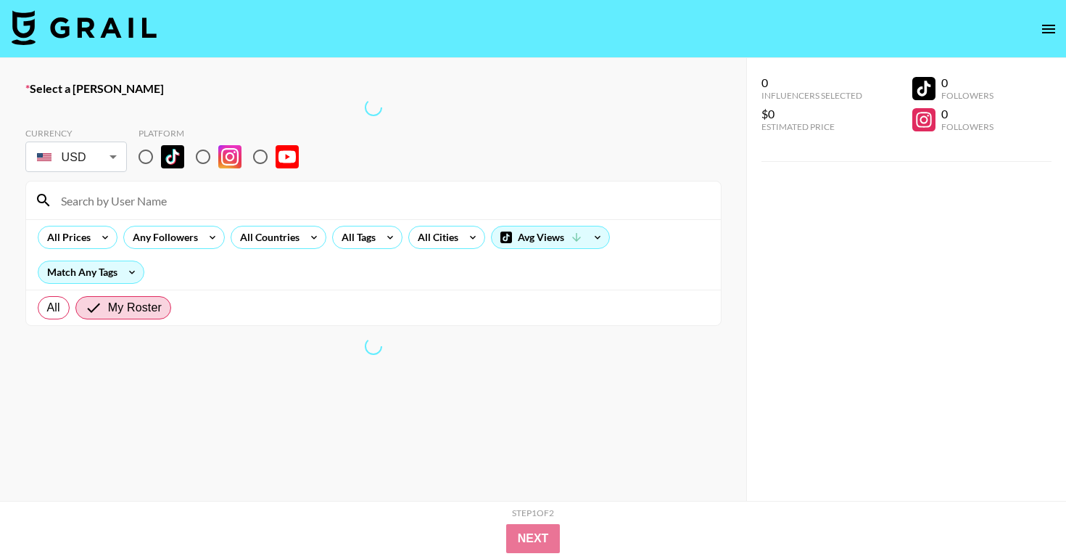
click at [201, 192] on input at bounding box center [382, 200] width 660 height 23
type input "its.ashley"
click at [162, 210] on input "its.ashley" at bounding box center [382, 200] width 660 height 23
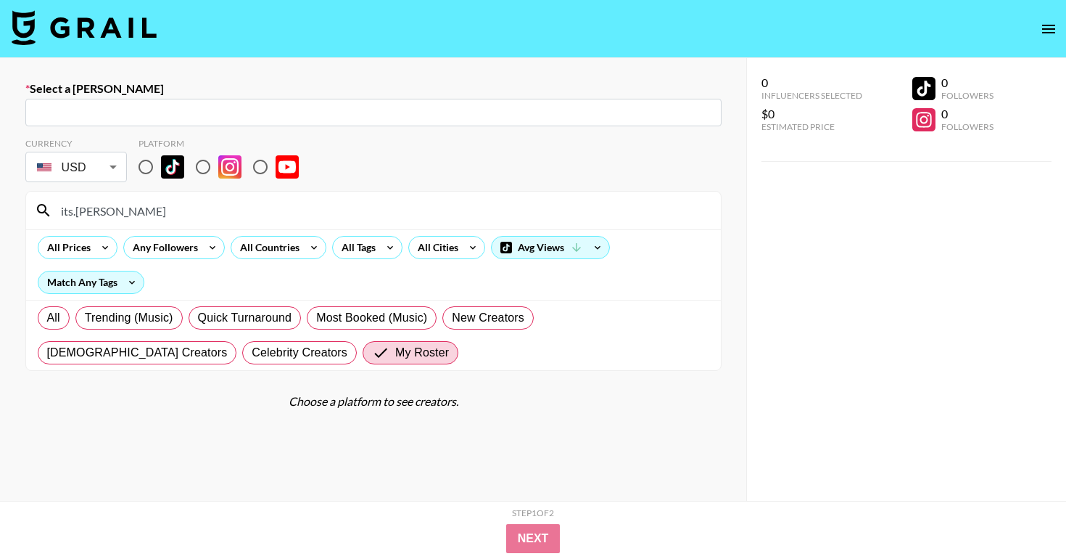
click at [136, 103] on div "​" at bounding box center [373, 113] width 696 height 28
click at [136, 113] on input "text" at bounding box center [373, 112] width 679 height 17
paste input "Nutrafol"
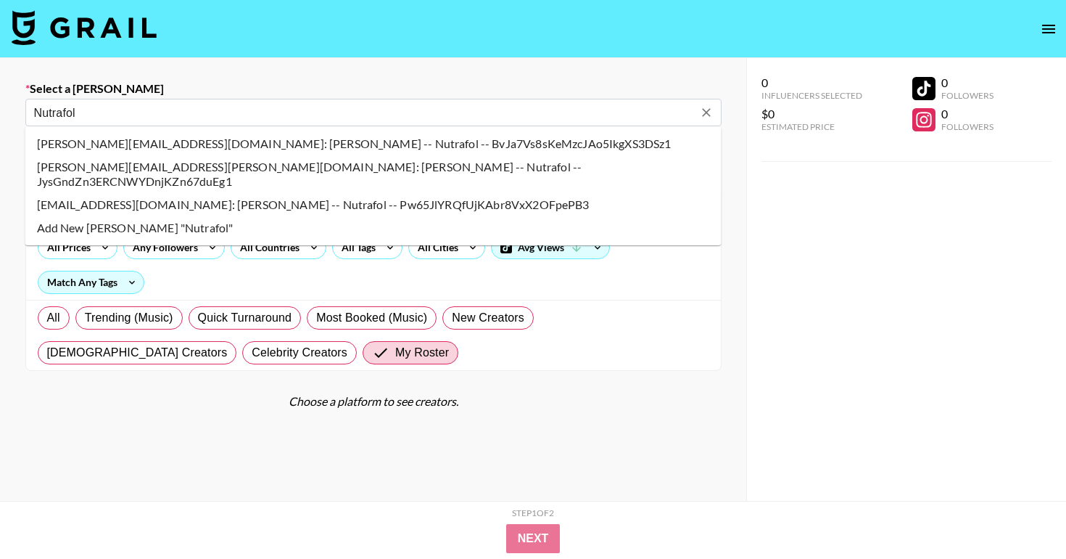
click at [132, 138] on li "natalie.laczewski@nutrafol.com: Natalie Laczewski -- Nutrafol -- BvJa7Vs8sKeMzc…" at bounding box center [373, 143] width 696 height 23
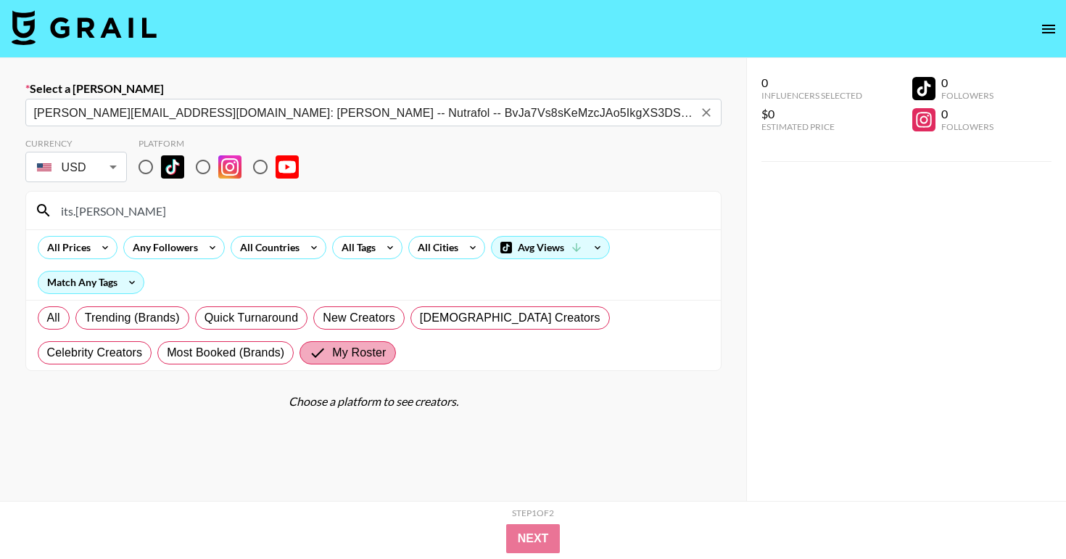
type input "natalie.laczewski@nutrafol.com: Natalie Laczewski -- Nutrafol -- BvJa7Vs8sKeMzc…"
click at [332, 355] on span "My Roster" at bounding box center [359, 352] width 54 height 17
click at [309, 355] on input "My Roster" at bounding box center [320, 352] width 23 height 17
click at [119, 213] on input "its.ashley" at bounding box center [382, 210] width 660 height 23
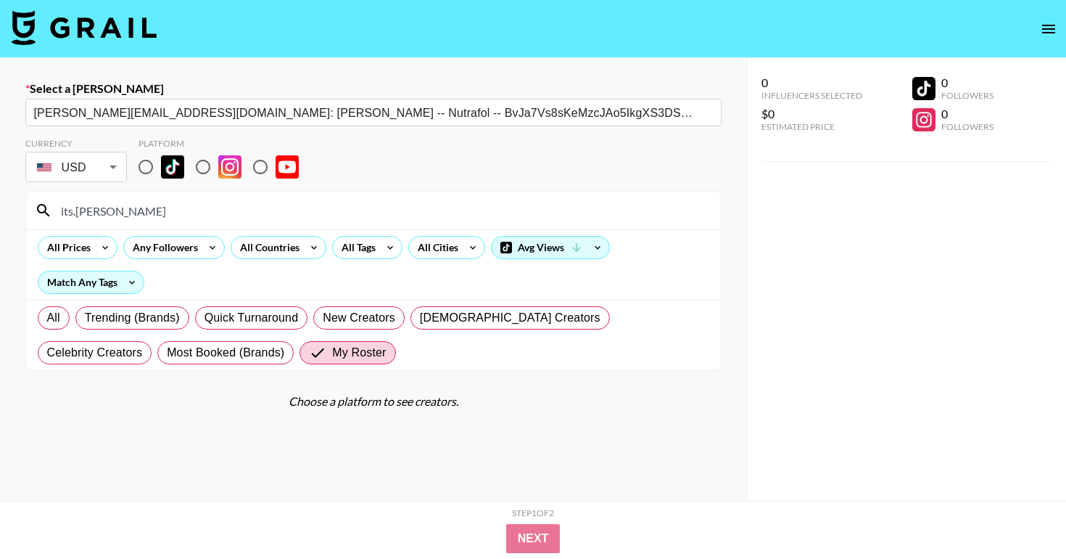
click at [119, 213] on input "its.ashley" at bounding box center [382, 210] width 660 height 23
type input "ashley"
click at [208, 166] on input "radio" at bounding box center [203, 167] width 30 height 30
radio input "true"
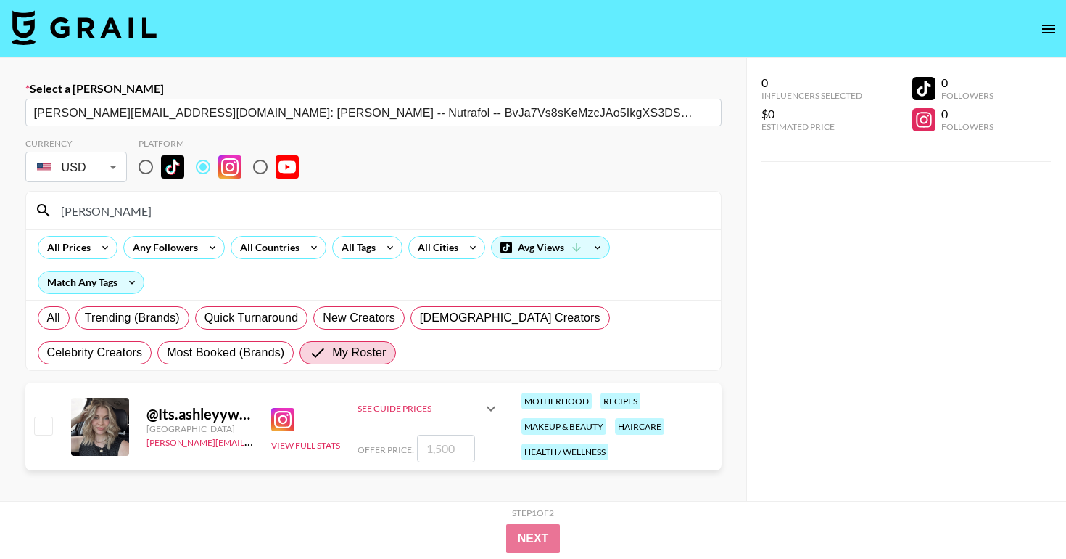
click at [40, 429] on input "checkbox" at bounding box center [42, 424] width 17 height 17
checkbox input "true"
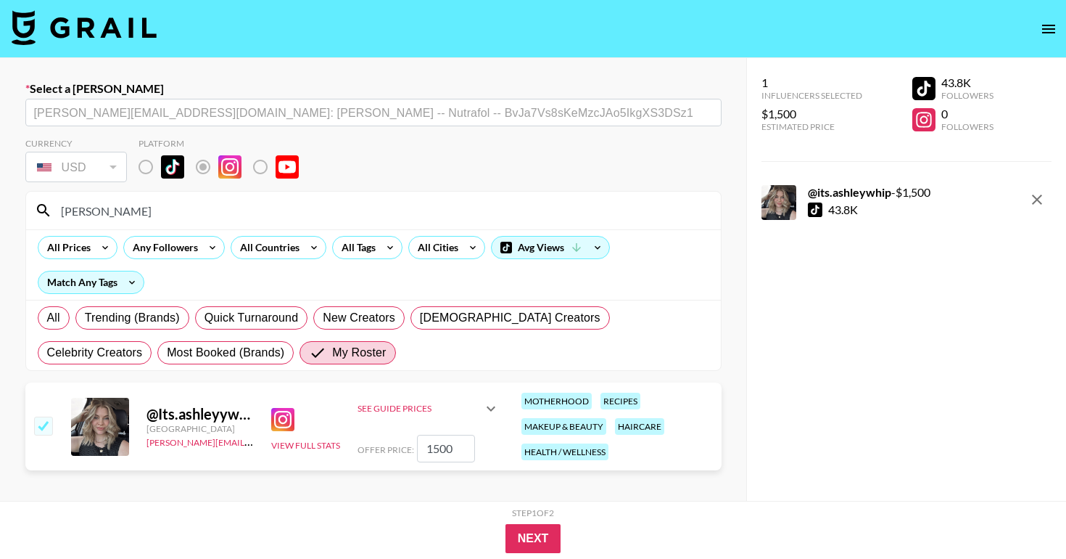
click at [420, 449] on input "1500" at bounding box center [446, 449] width 58 height 28
type input "4"
checkbox input "false"
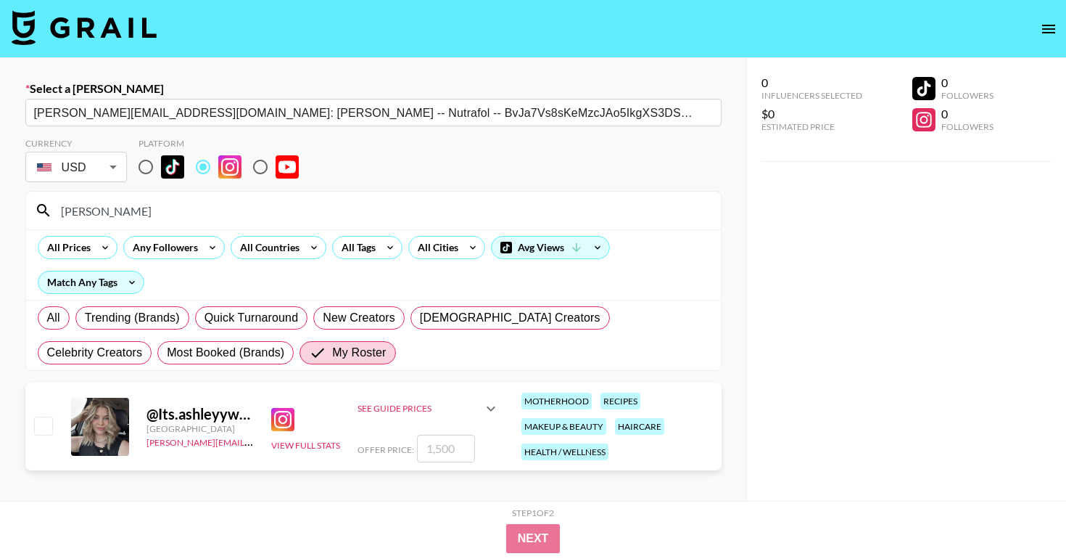
checkbox input "true"
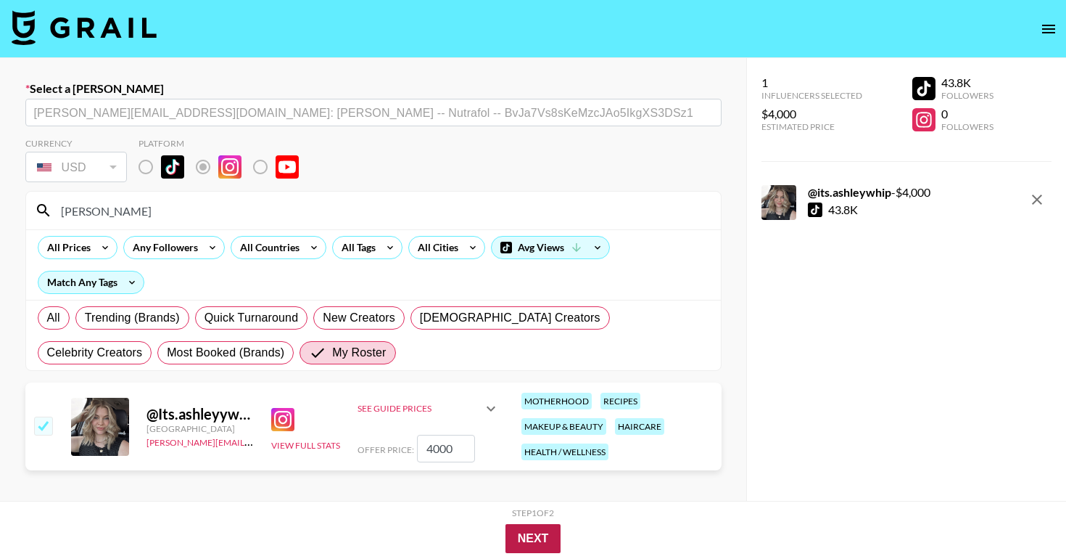
type input "4000"
click at [515, 531] on button "Next" at bounding box center [534, 538] width 56 height 29
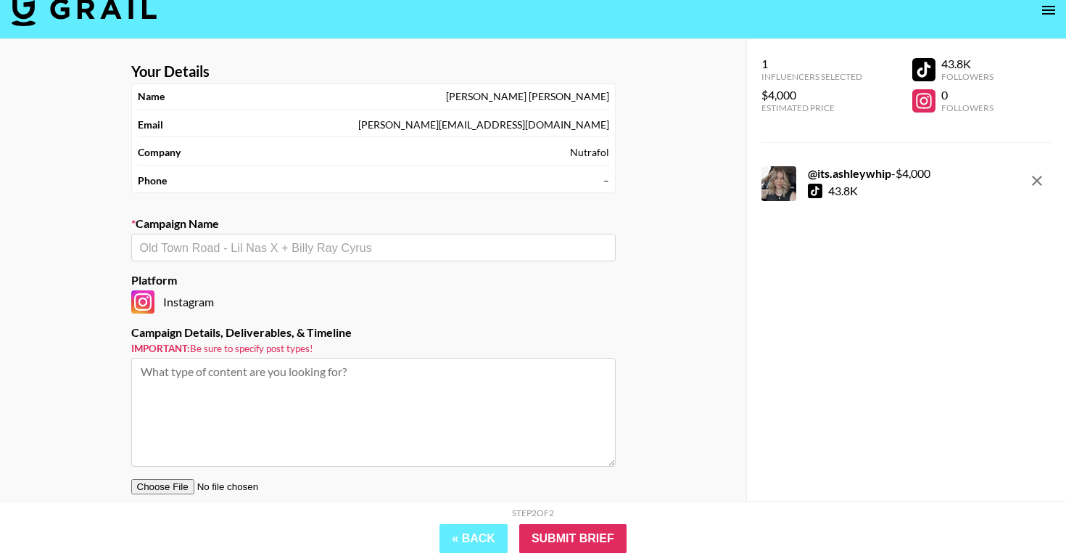
scroll to position [20, 0]
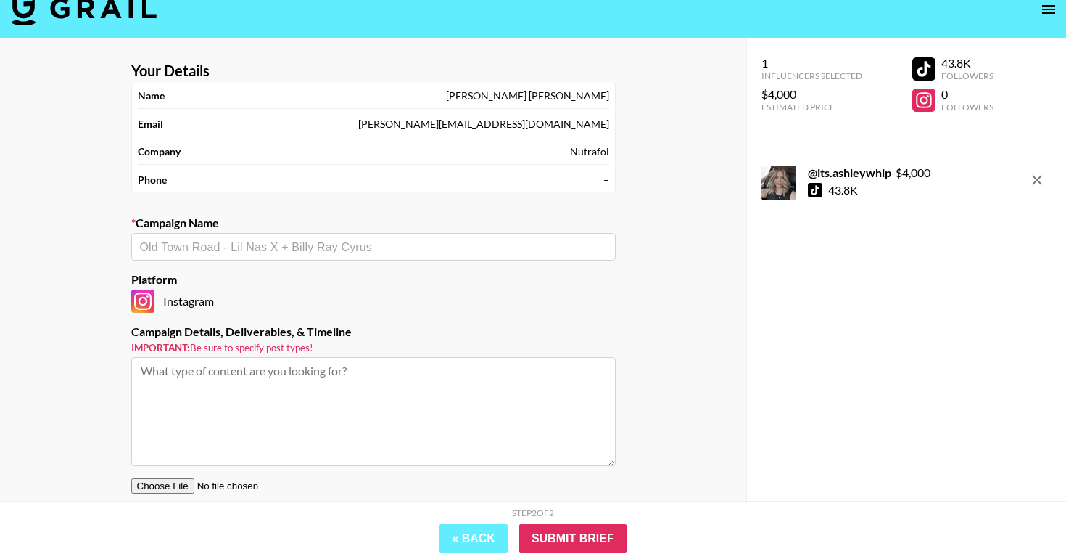
click at [353, 236] on div "​" at bounding box center [373, 247] width 485 height 28
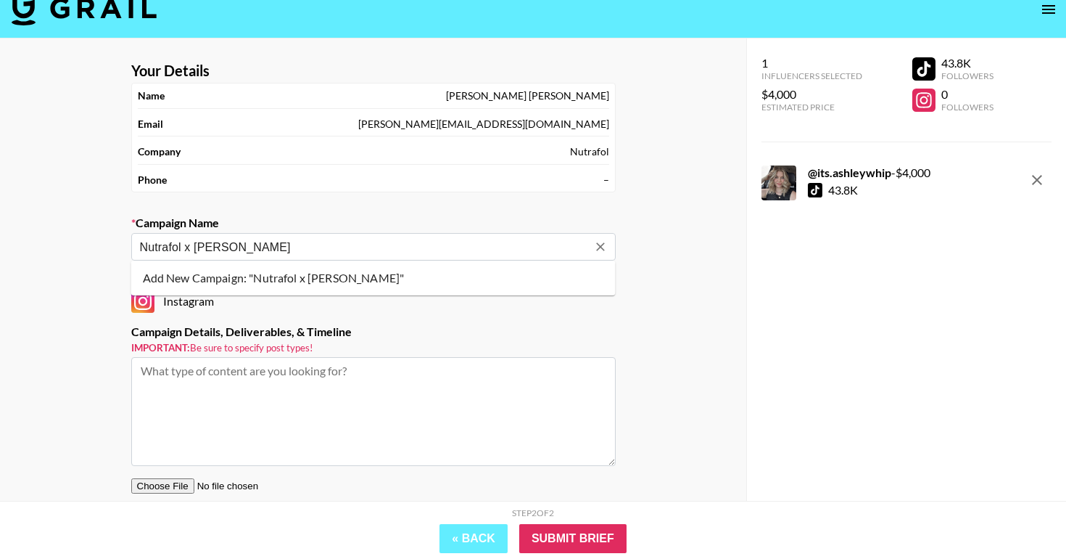
click at [337, 286] on li "Add New Campaign: "Nutrafol x Ashley"" at bounding box center [373, 277] width 485 height 23
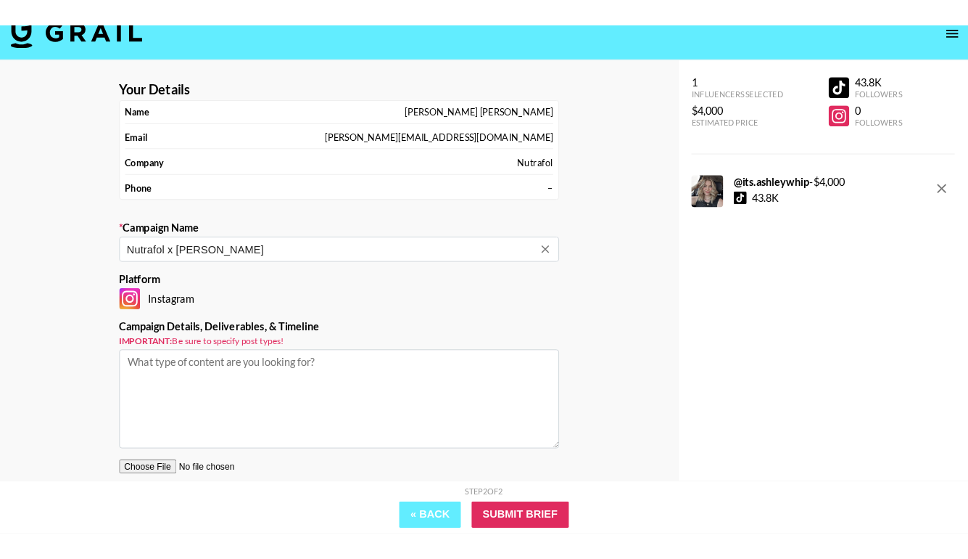
scroll to position [57, 0]
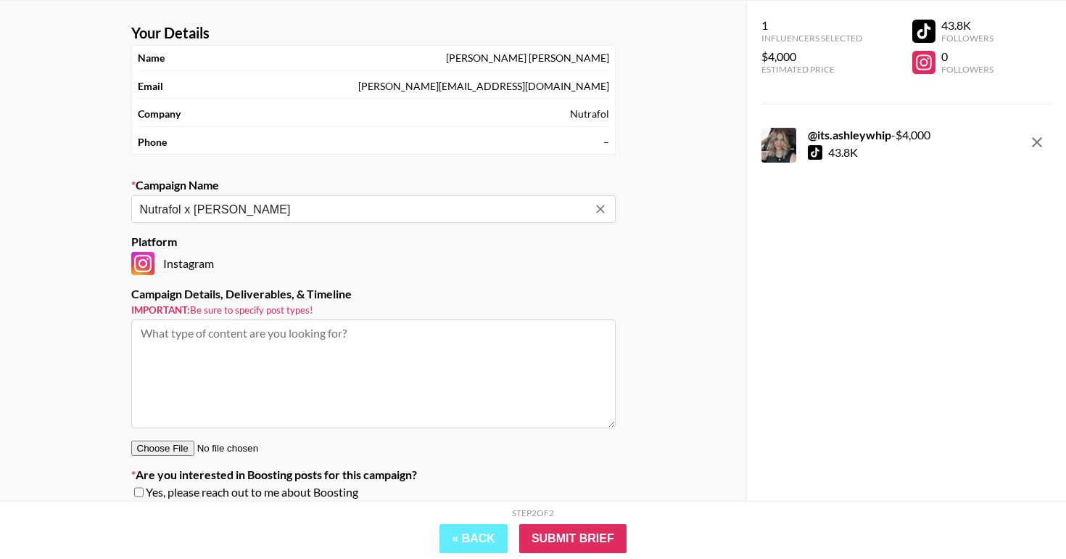
type input "Nutrafol x [PERSON_NAME]"
click at [343, 355] on textarea at bounding box center [373, 373] width 485 height 109
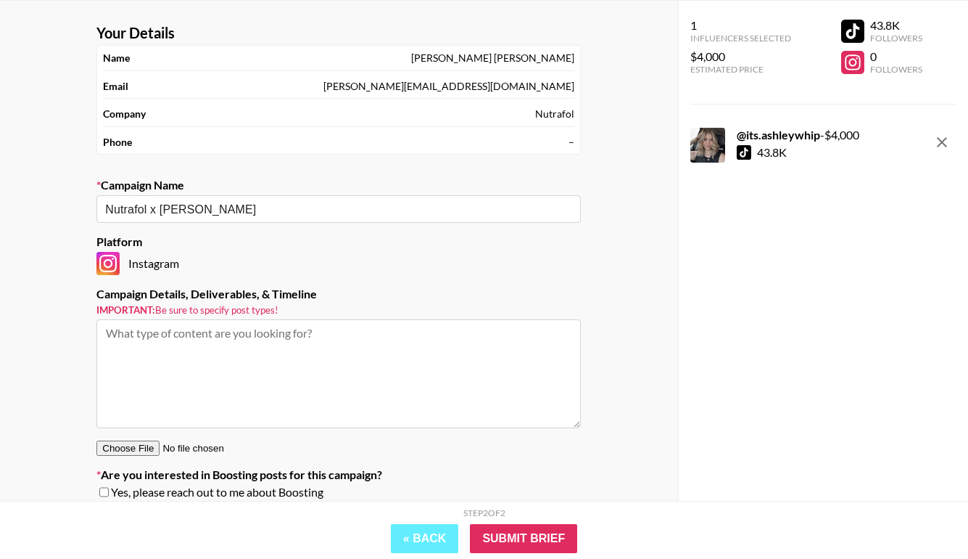
click at [377, 333] on textarea at bounding box center [338, 373] width 485 height 109
paste textarea "● (2) UGC videos (for content creation only to be used for paid ad)"
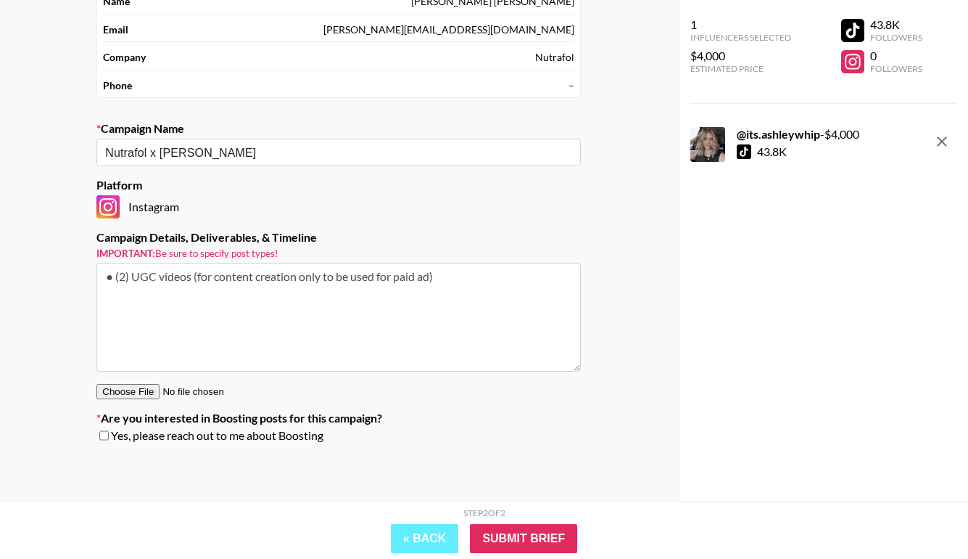
click at [113, 276] on textarea "● (2) UGC videos (for content creation only to be used for paid ad)" at bounding box center [338, 317] width 485 height 109
type textarea "(2) UGC videos (for content creation only to be used for paid ad)"
click at [537, 540] on input "Submit Brief" at bounding box center [523, 538] width 107 height 29
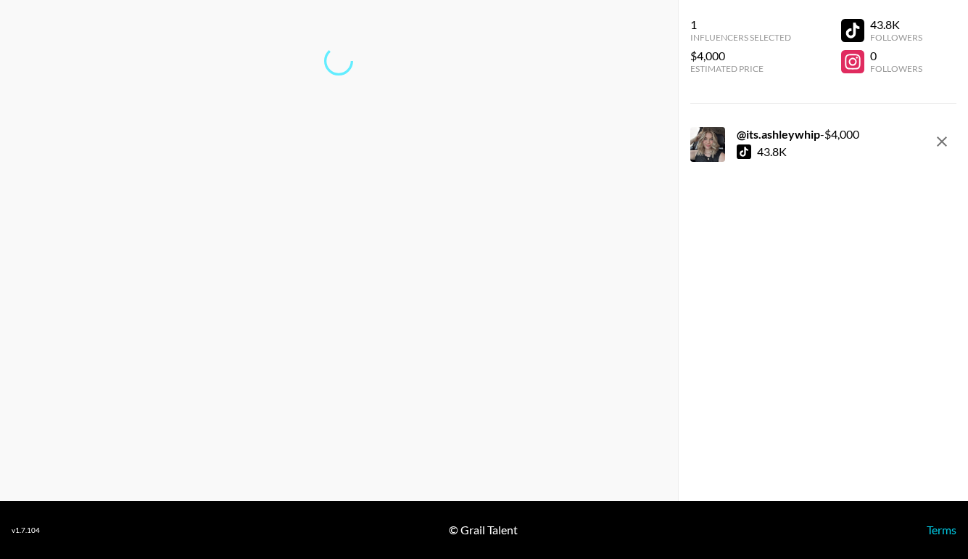
scroll to position [58, 0]
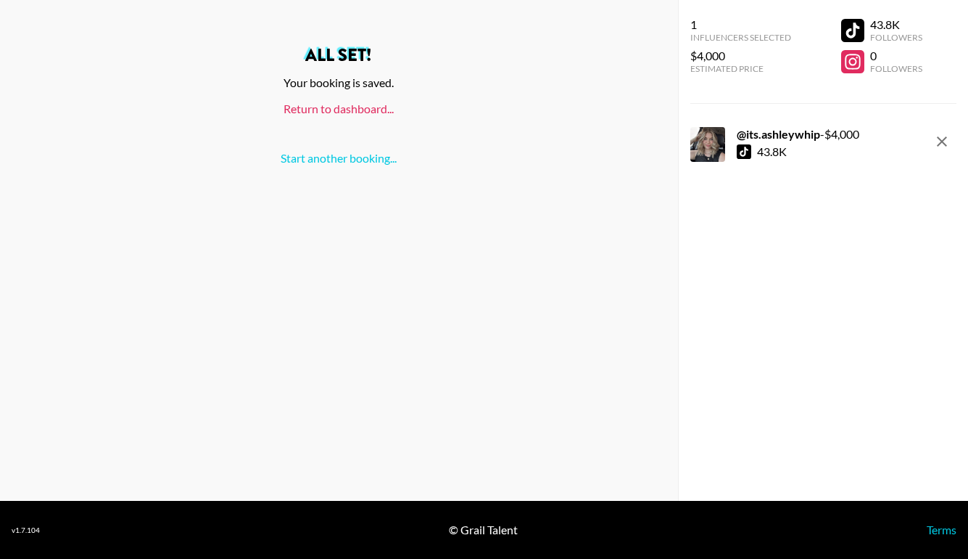
click at [345, 107] on link "Return to dashboard..." at bounding box center [339, 109] width 110 height 14
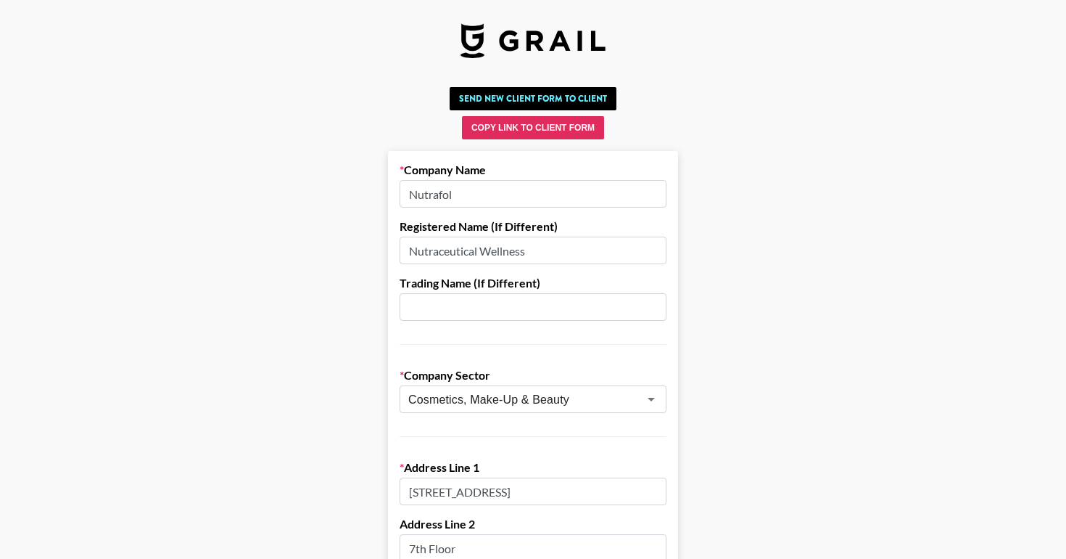
click at [466, 188] on input "Nutrafol" at bounding box center [533, 194] width 267 height 28
click at [466, 189] on input "Nutrafol" at bounding box center [533, 194] width 267 height 28
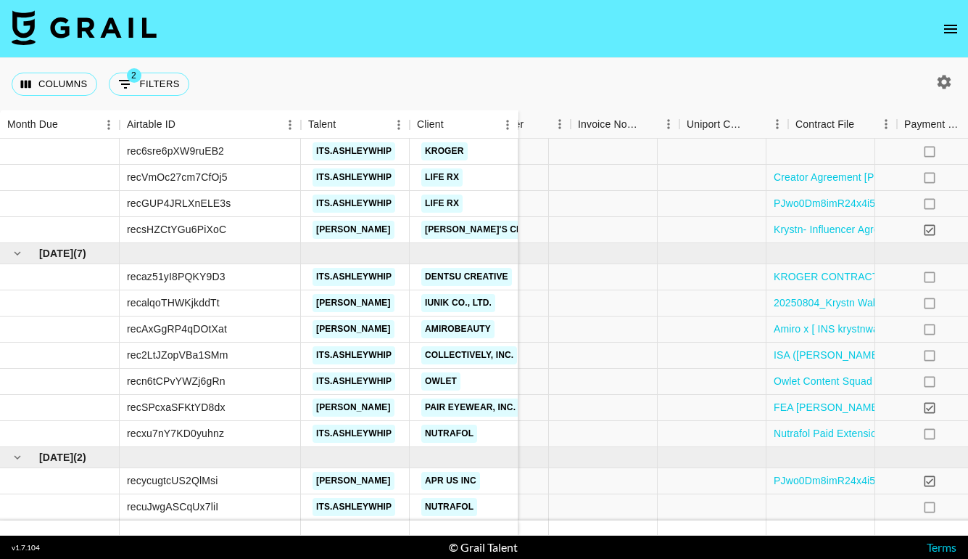
scroll to position [329, 1175]
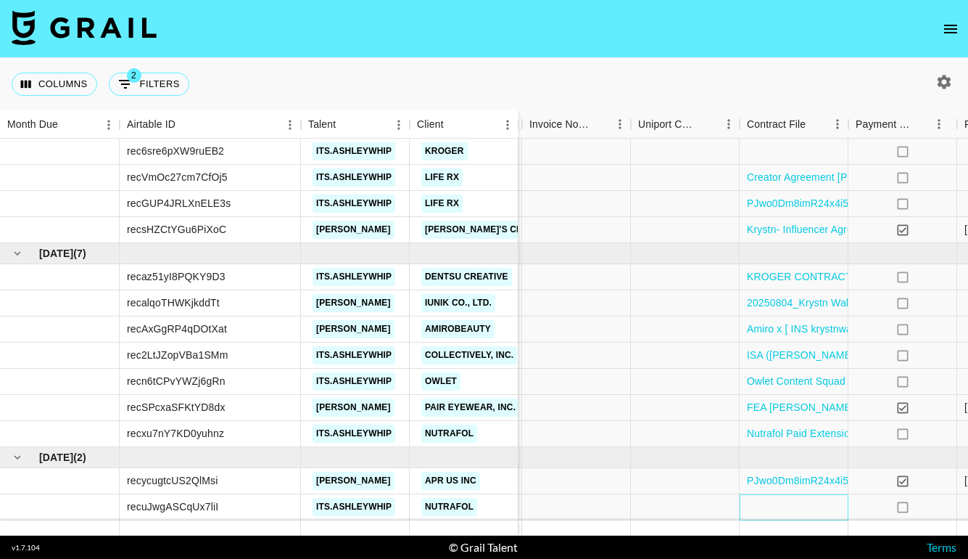
click at [804, 506] on div at bounding box center [794, 507] width 109 height 26
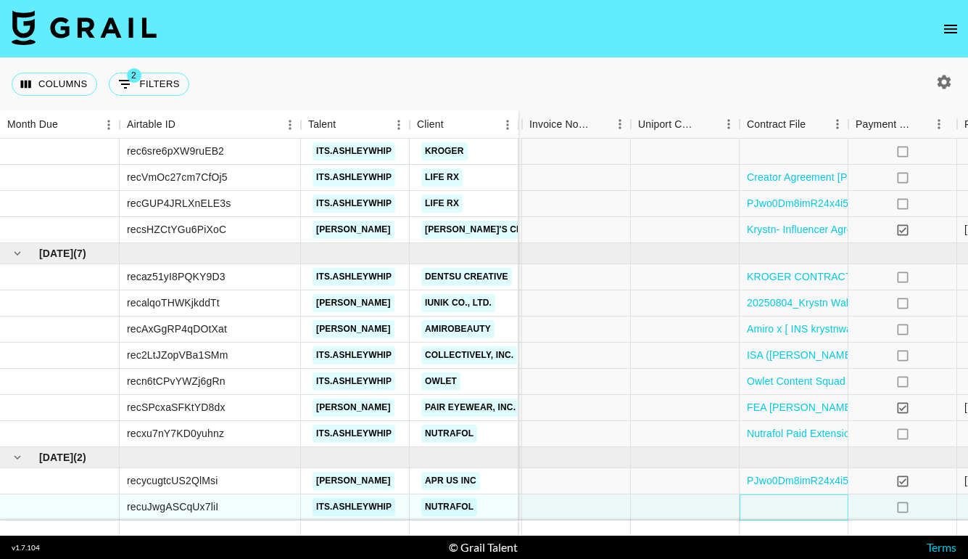
click at [804, 506] on div at bounding box center [794, 507] width 109 height 26
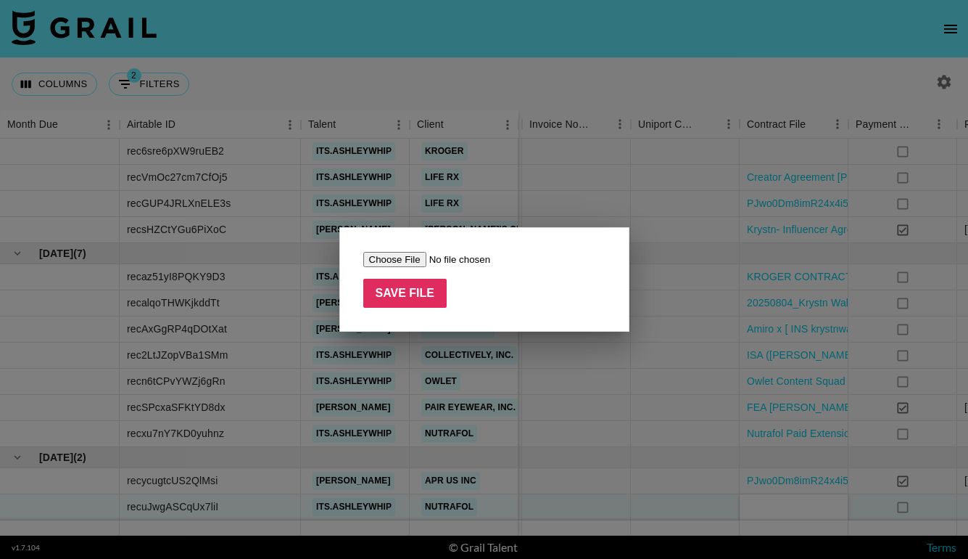
click at [406, 258] on input "file" at bounding box center [455, 259] width 184 height 15
type input "C:\fakepath\Nutrafol _ Ashley Whipple _ Content Creator Agreement September 202…"
click at [405, 294] on input "Save File" at bounding box center [405, 293] width 84 height 29
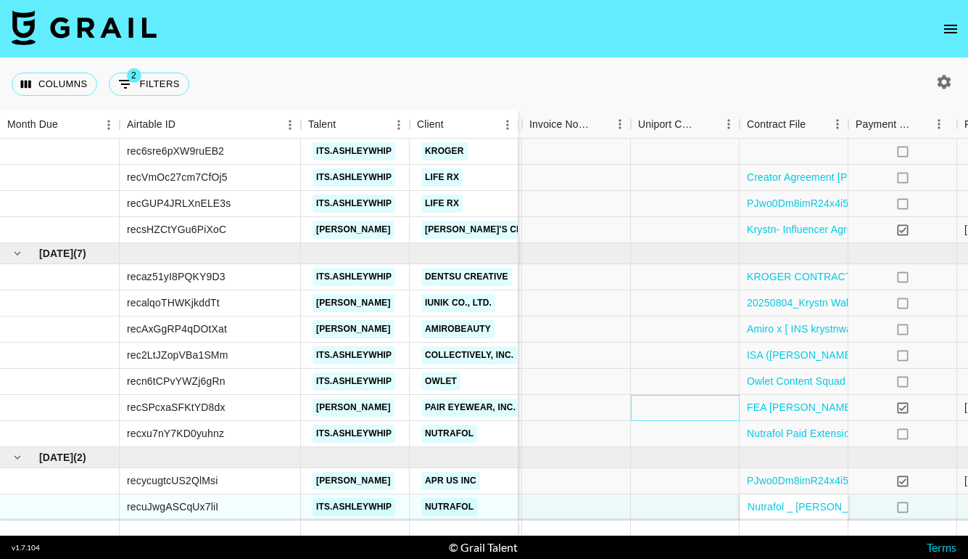
click at [684, 419] on div at bounding box center [685, 408] width 109 height 26
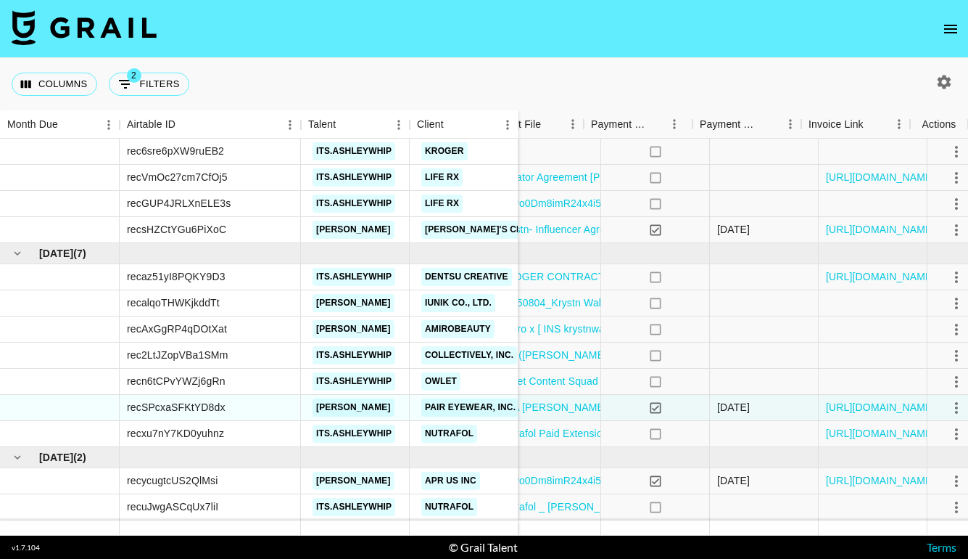
scroll to position [329, 1440]
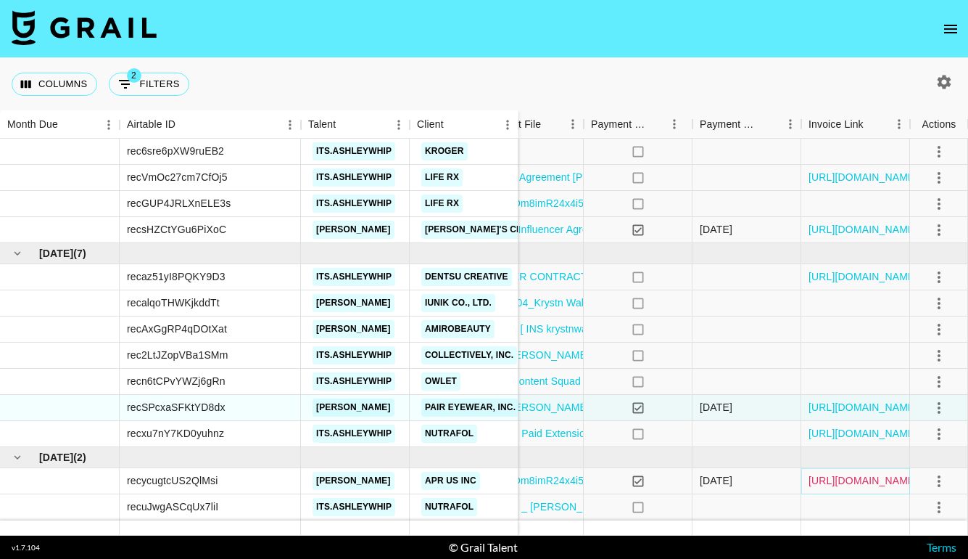
click at [867, 481] on link "[URL][DOMAIN_NAME]" at bounding box center [864, 480] width 110 height 15
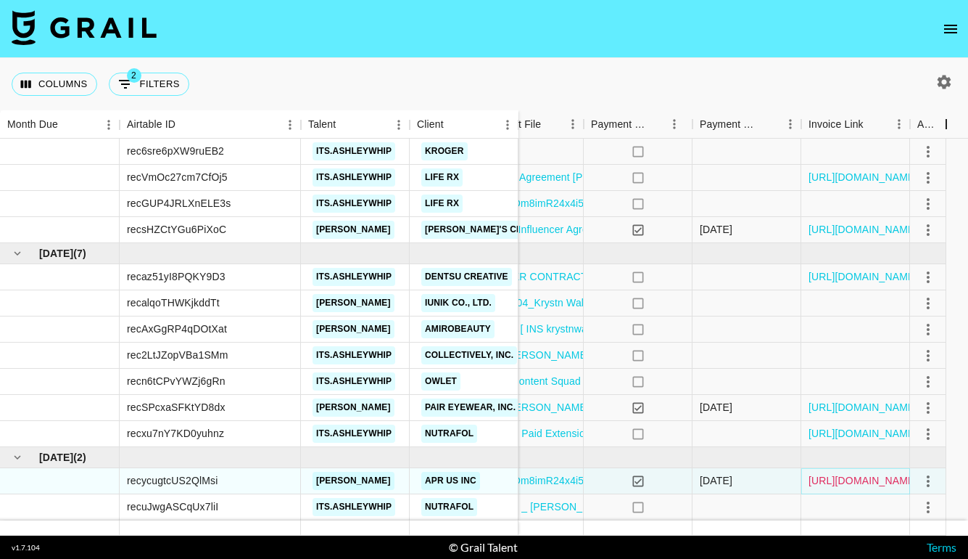
drag, startPoint x: 965, startPoint y: 133, endPoint x: 941, endPoint y: 136, distance: 24.2
click at [942, 137] on div "Actions" at bounding box center [946, 124] width 17 height 28
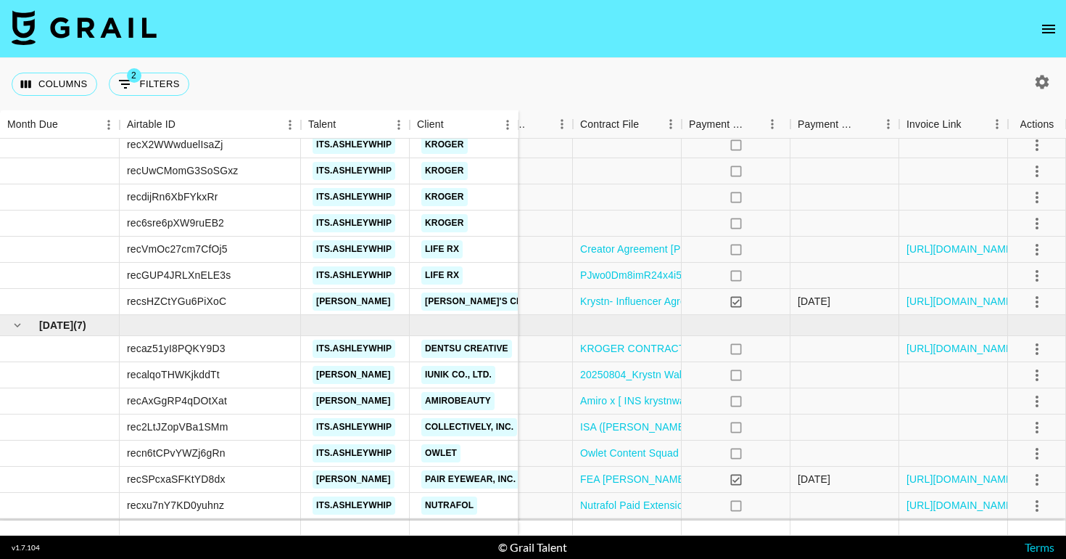
scroll to position [329, 1342]
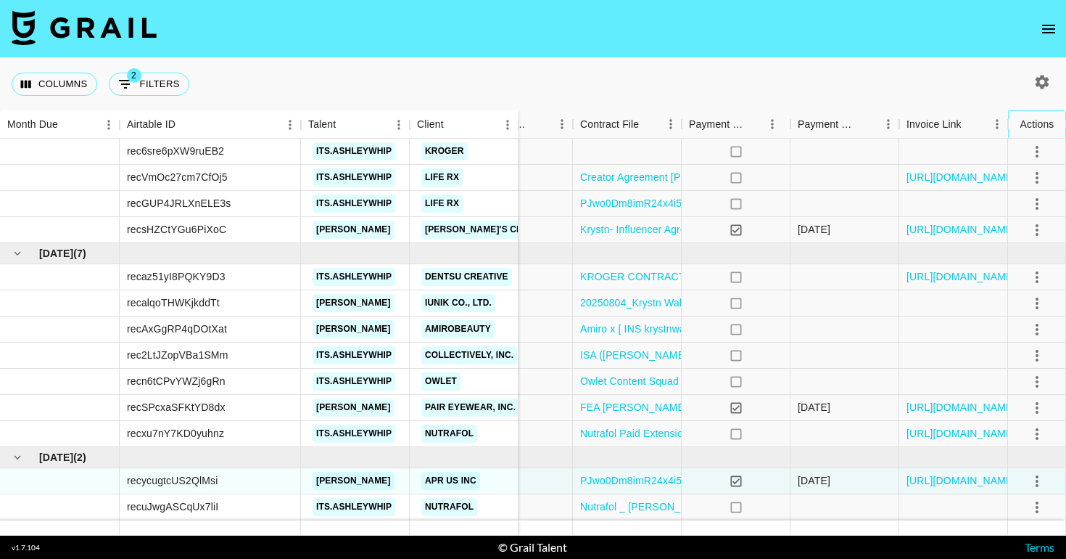
click at [968, 137] on div "Actions" at bounding box center [1038, 124] width 34 height 28
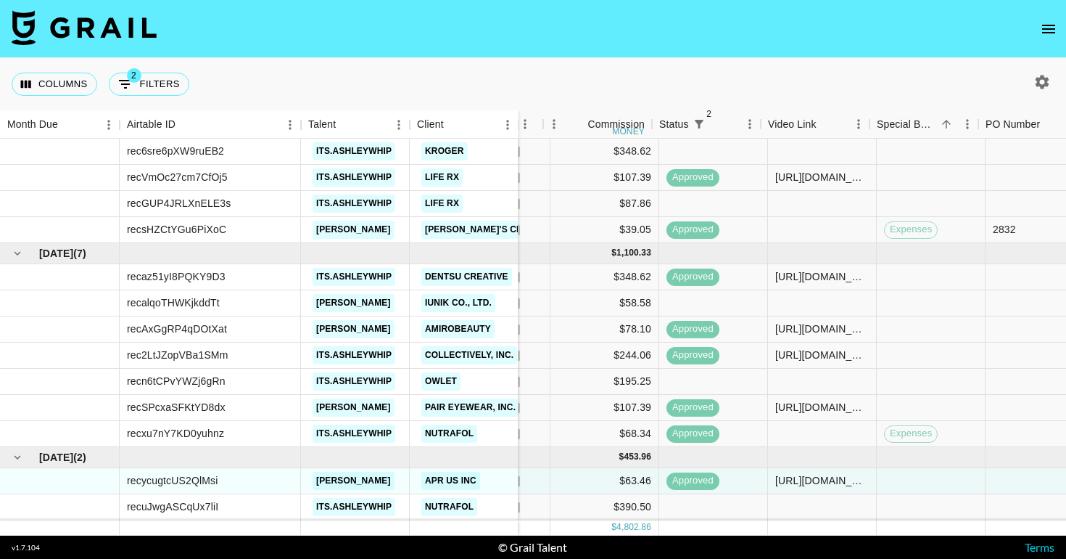
scroll to position [329, 599]
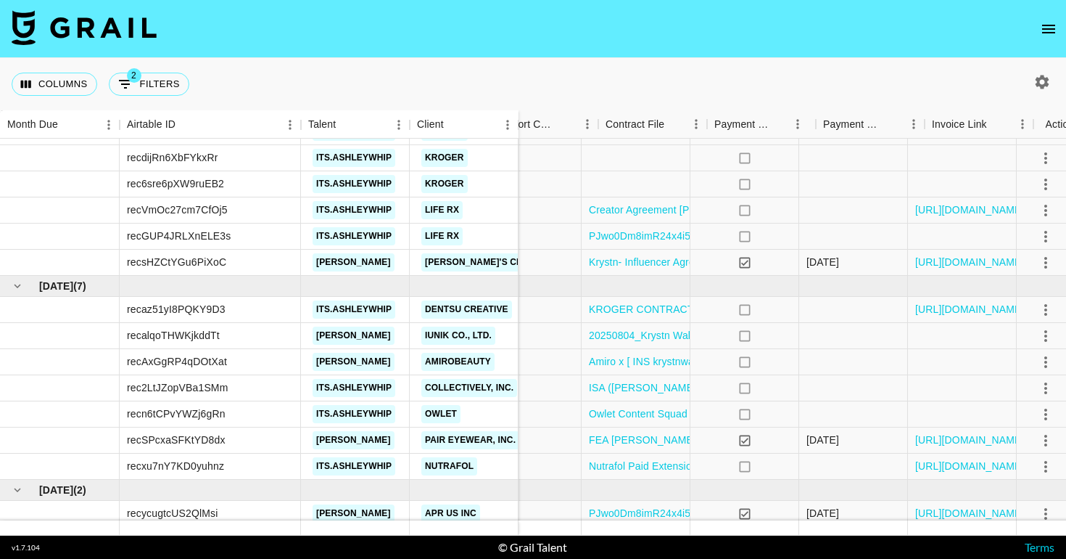
scroll to position [297, 1342]
